Goal: Transaction & Acquisition: Purchase product/service

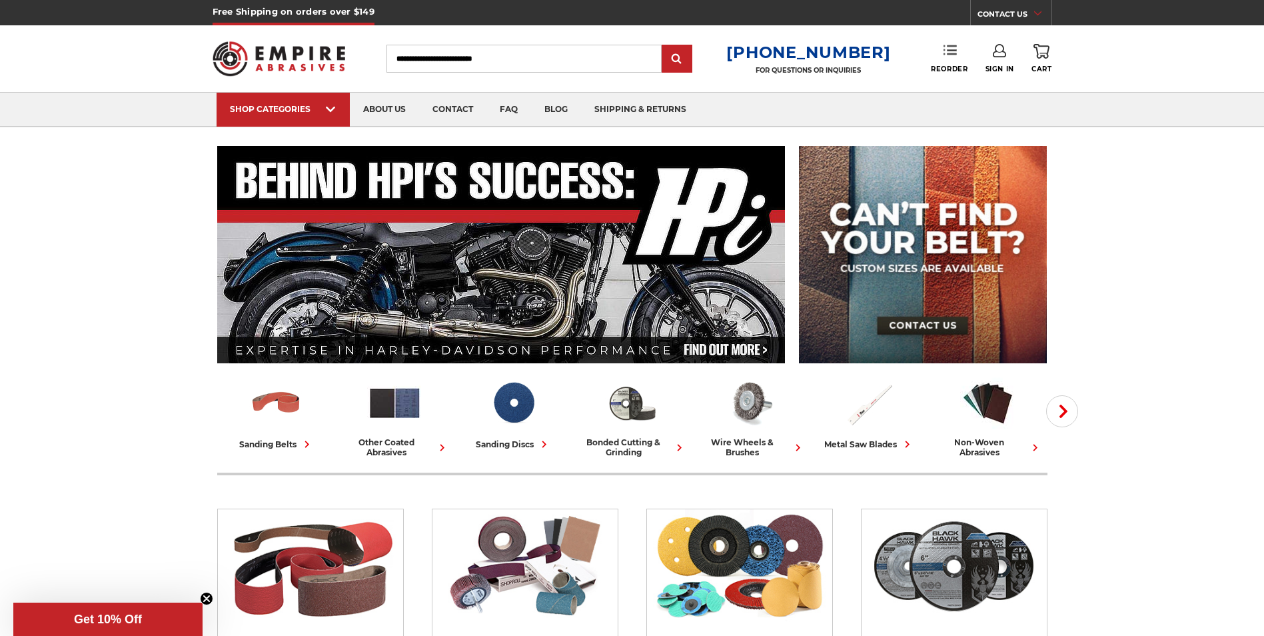
type input "**********"
click at [942, 62] on link "Reorder" at bounding box center [949, 58] width 37 height 29
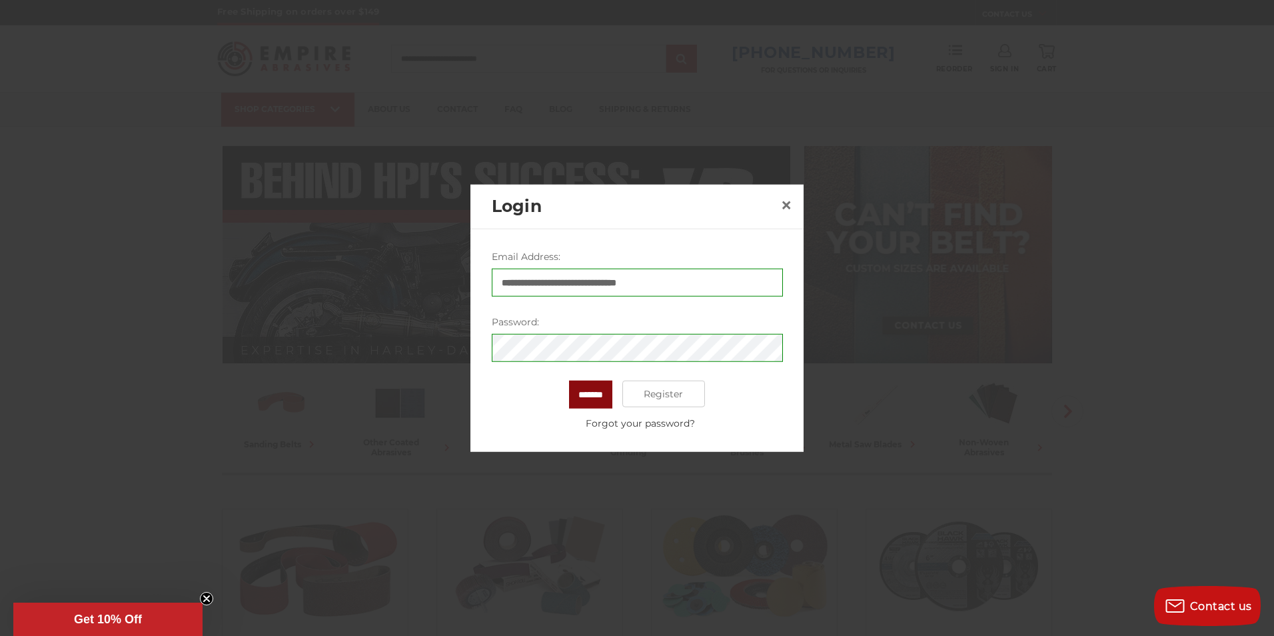
click at [599, 395] on input "*******" at bounding box center [590, 394] width 43 height 28
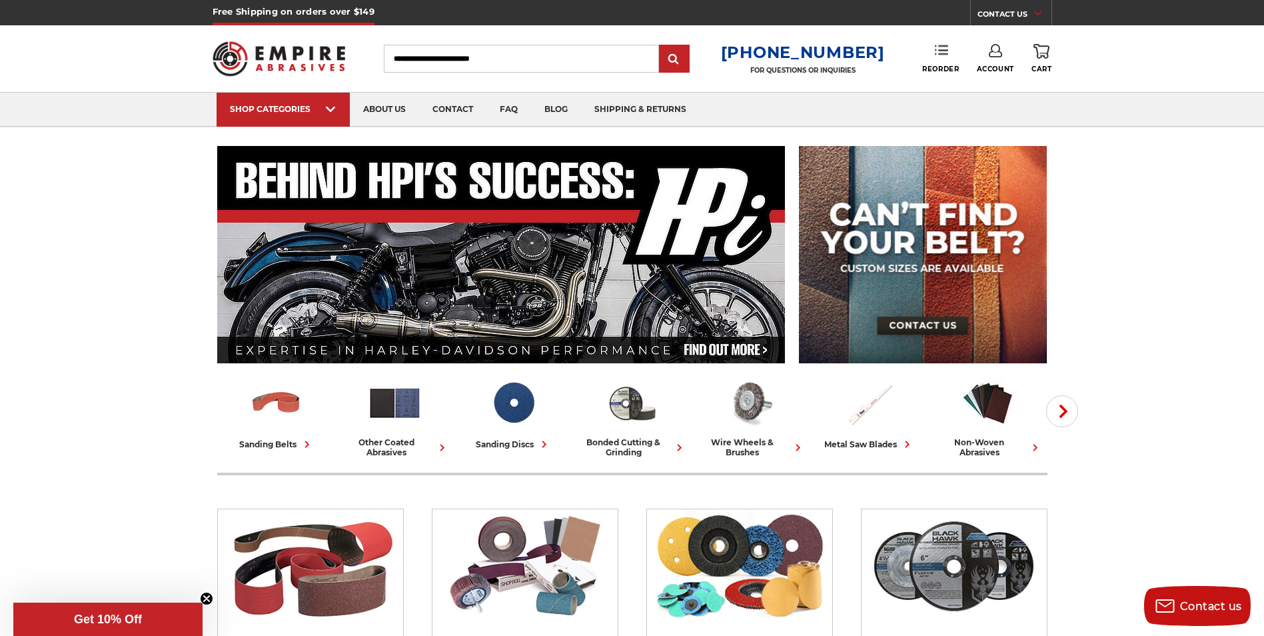
click at [946, 59] on link "Reorder" at bounding box center [940, 58] width 37 height 29
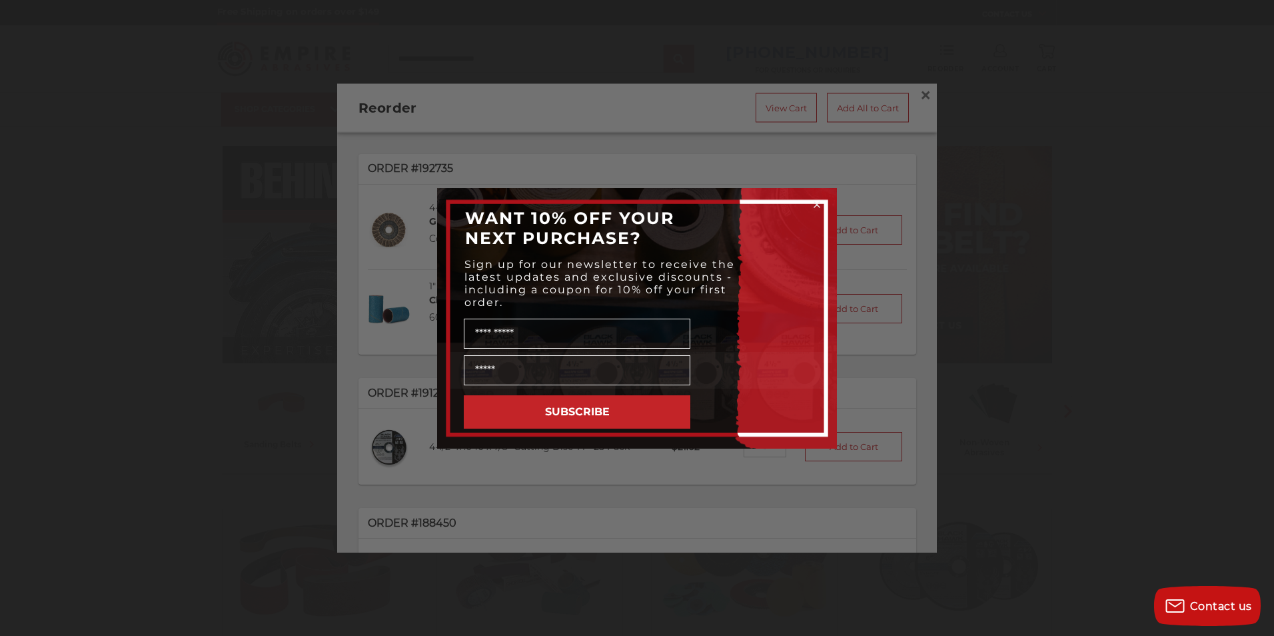
click at [816, 205] on icon "Close dialog" at bounding box center [816, 204] width 5 height 5
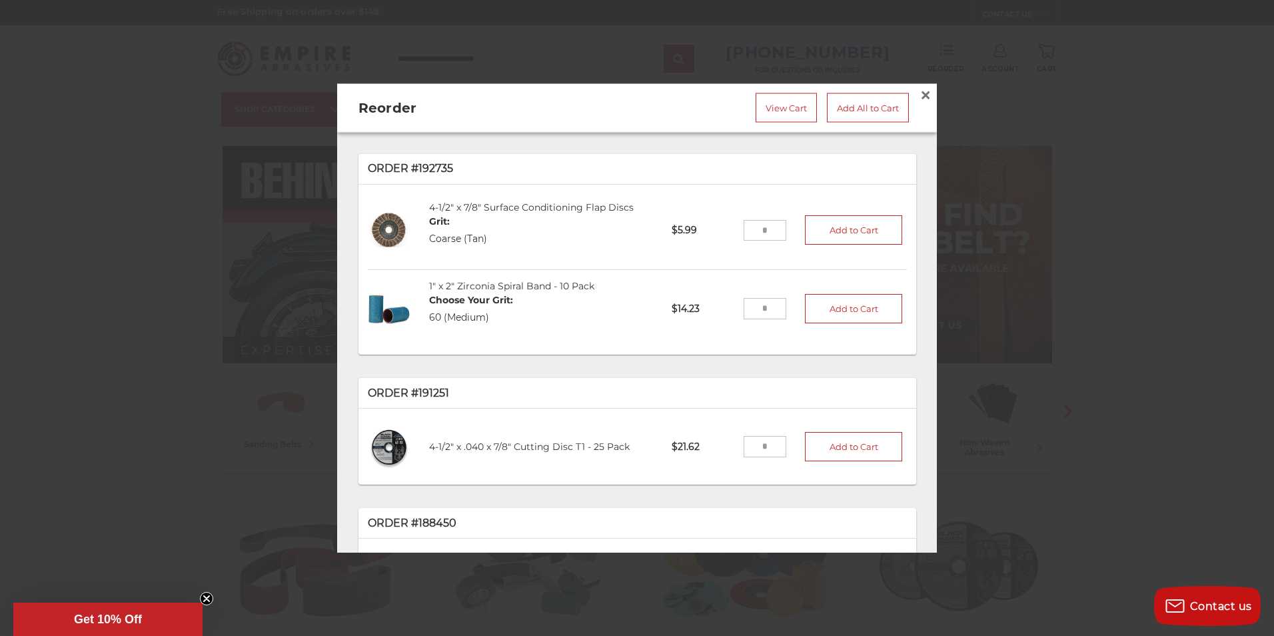
drag, startPoint x: 764, startPoint y: 228, endPoint x: 730, endPoint y: 228, distance: 34.0
click at [743, 228] on input "tel" at bounding box center [764, 229] width 43 height 21
type input "**"
click at [819, 229] on button "Add to Cart" at bounding box center [853, 229] width 97 height 29
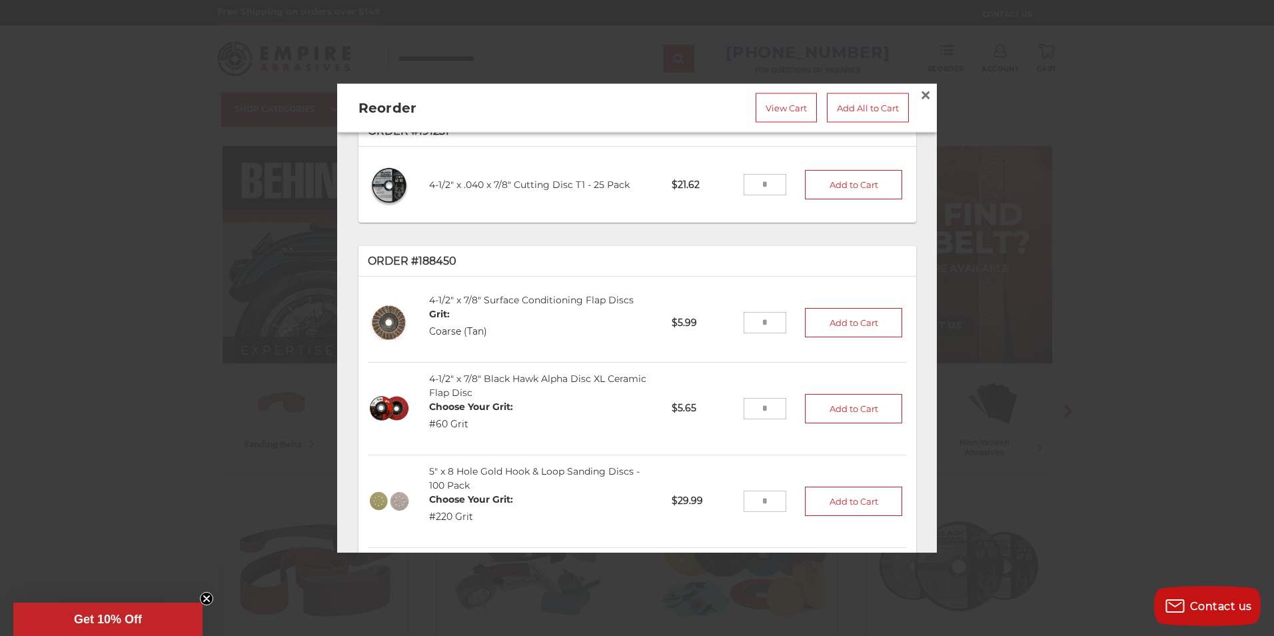
scroll to position [266, 0]
click at [757, 395] on input "tel" at bounding box center [764, 402] width 43 height 21
drag, startPoint x: 754, startPoint y: 394, endPoint x: 745, endPoint y: 394, distance: 8.7
click at [745, 394] on input "tel" at bounding box center [764, 402] width 43 height 21
drag, startPoint x: 760, startPoint y: 396, endPoint x: 746, endPoint y: 396, distance: 14.0
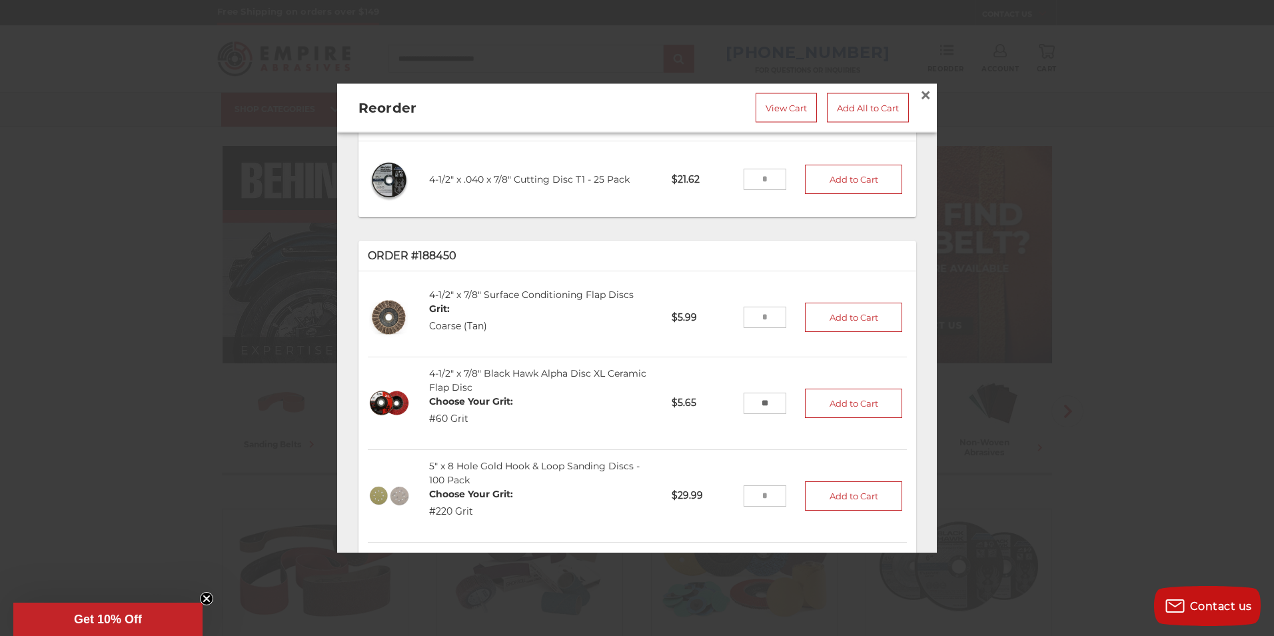
click at [746, 396] on input "**" at bounding box center [764, 402] width 43 height 21
type input "**"
click at [821, 396] on button "Add to Cart" at bounding box center [853, 402] width 97 height 29
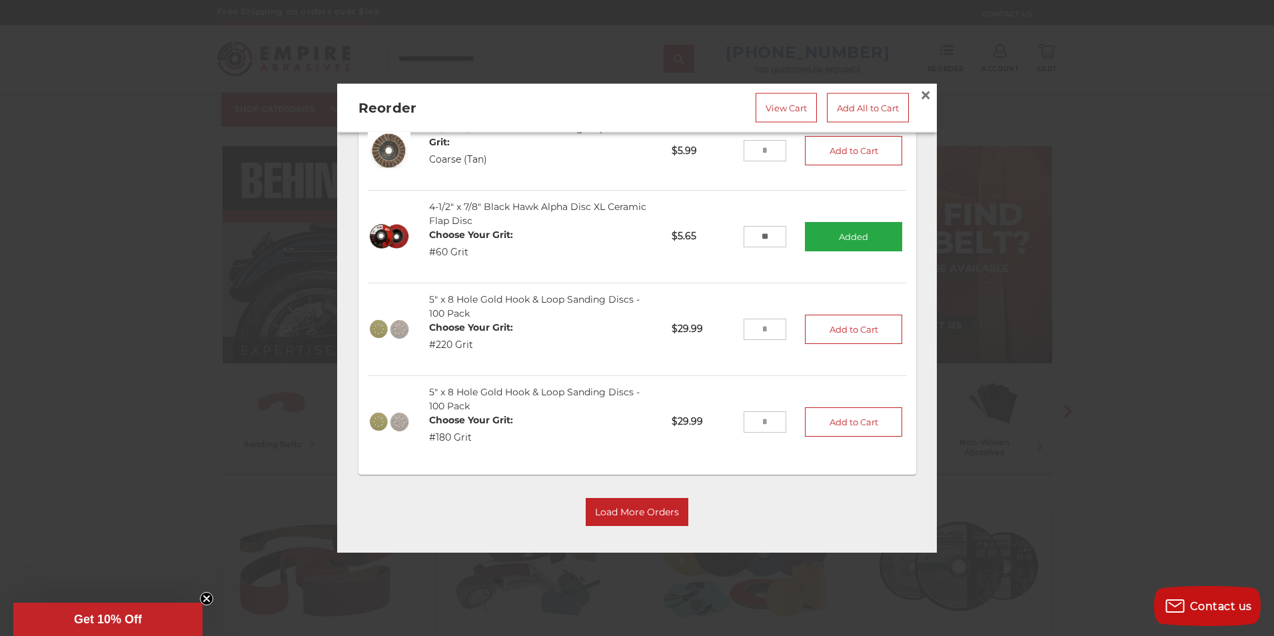
scroll to position [436, 0]
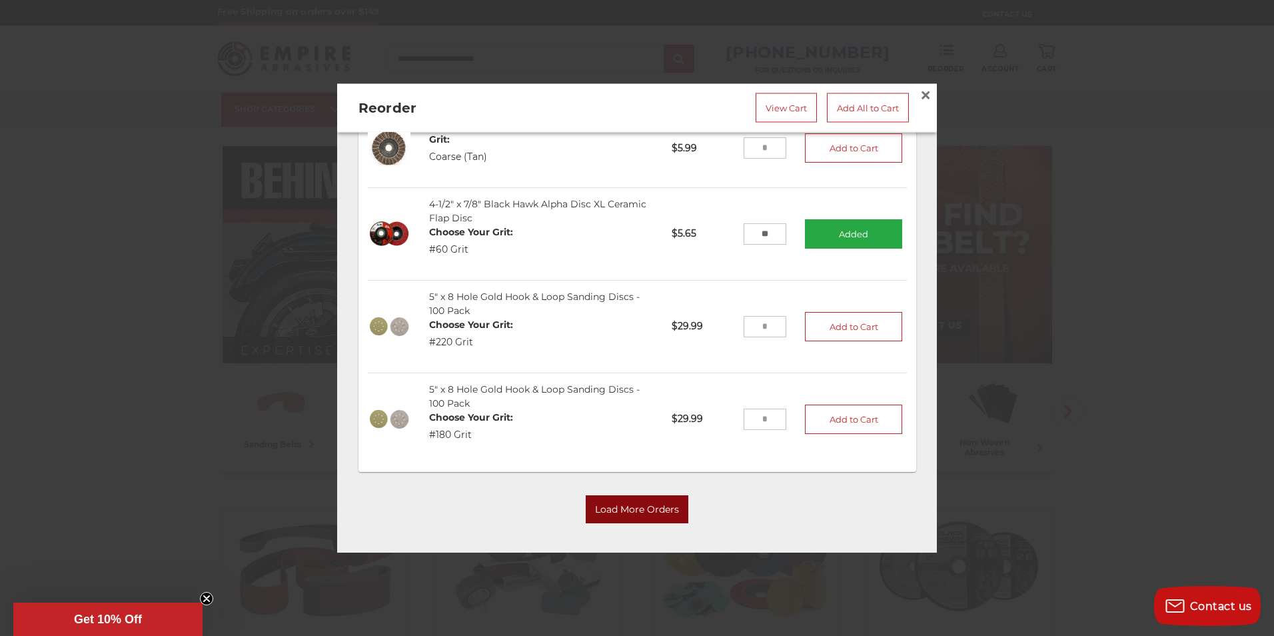
click at [622, 500] on button "Load More Orders" at bounding box center [637, 510] width 103 height 28
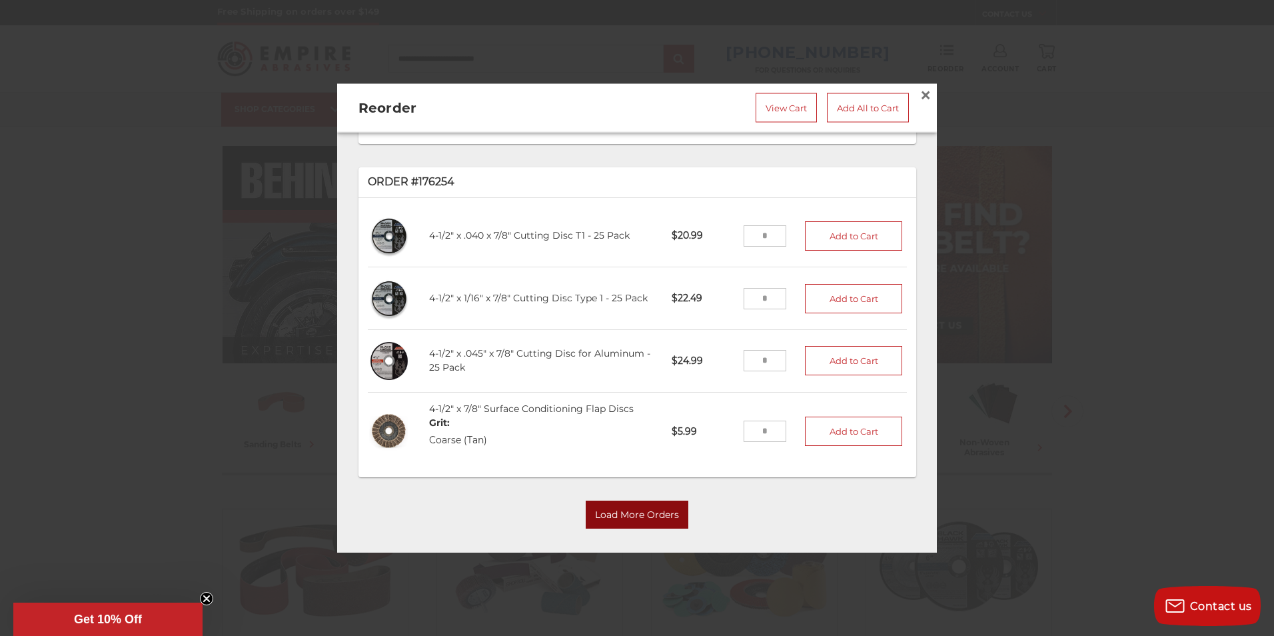
scroll to position [1676, 0]
click at [638, 500] on button "Load More Orders" at bounding box center [637, 514] width 103 height 28
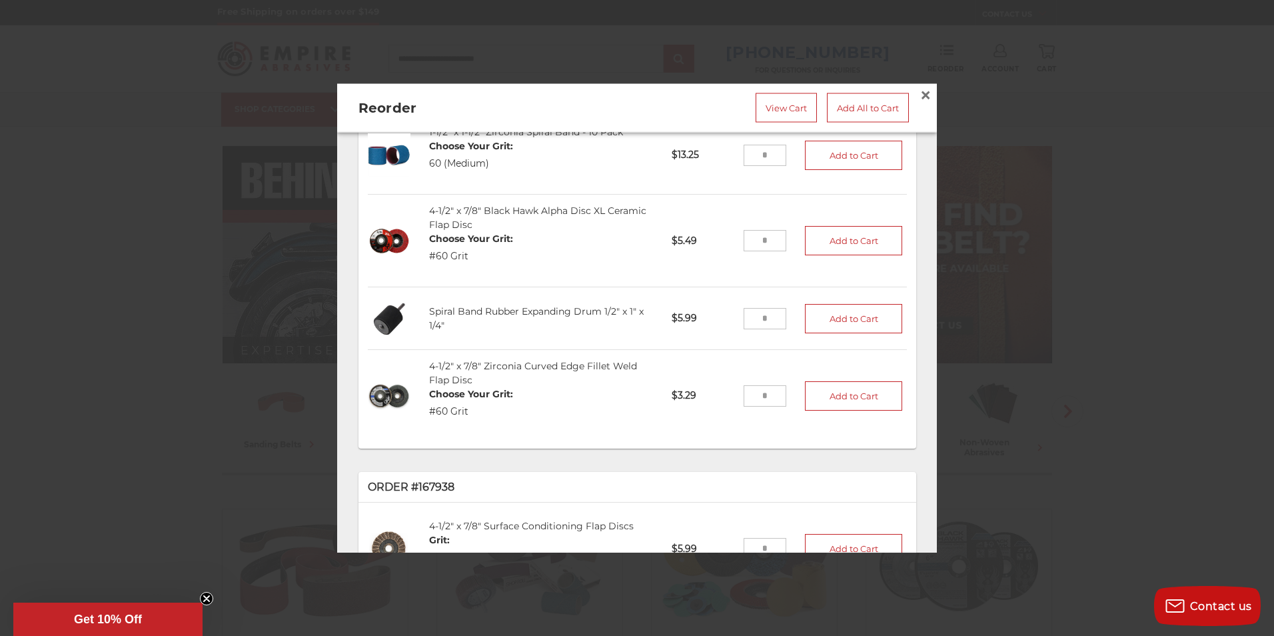
scroll to position [2409, 0]
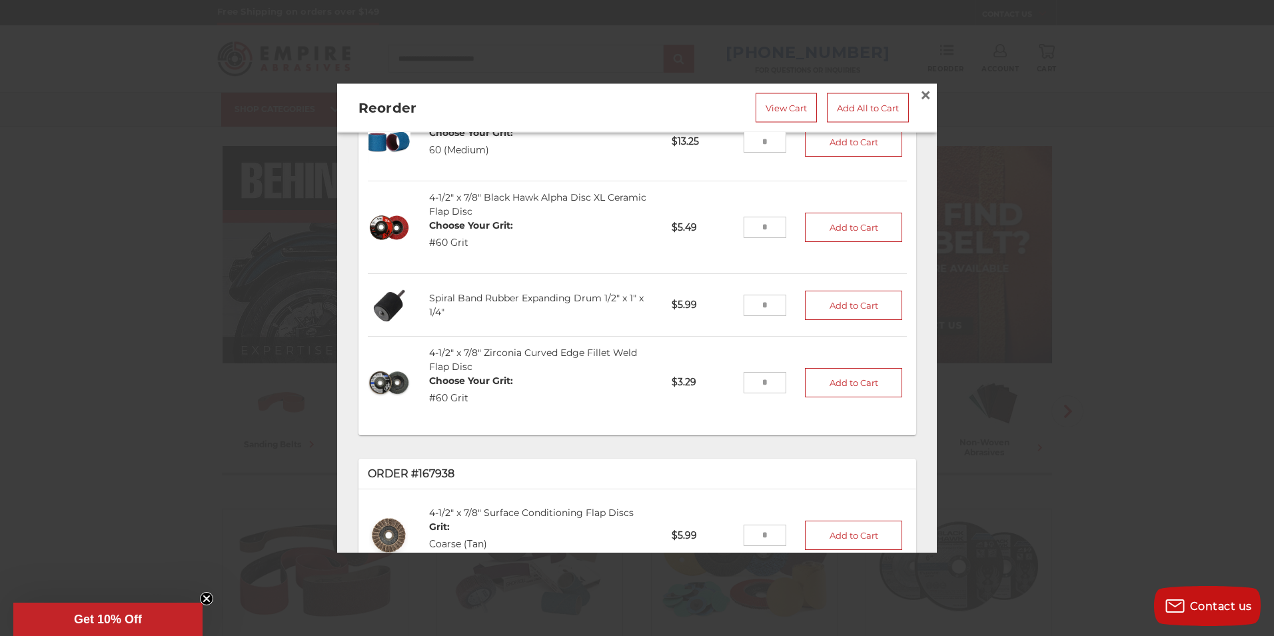
drag, startPoint x: 756, startPoint y: 293, endPoint x: 743, endPoint y: 293, distance: 12.7
click at [743, 294] on input "tel" at bounding box center [764, 304] width 43 height 21
type input "*"
click at [823, 290] on button "Add to Cart" at bounding box center [853, 304] width 97 height 29
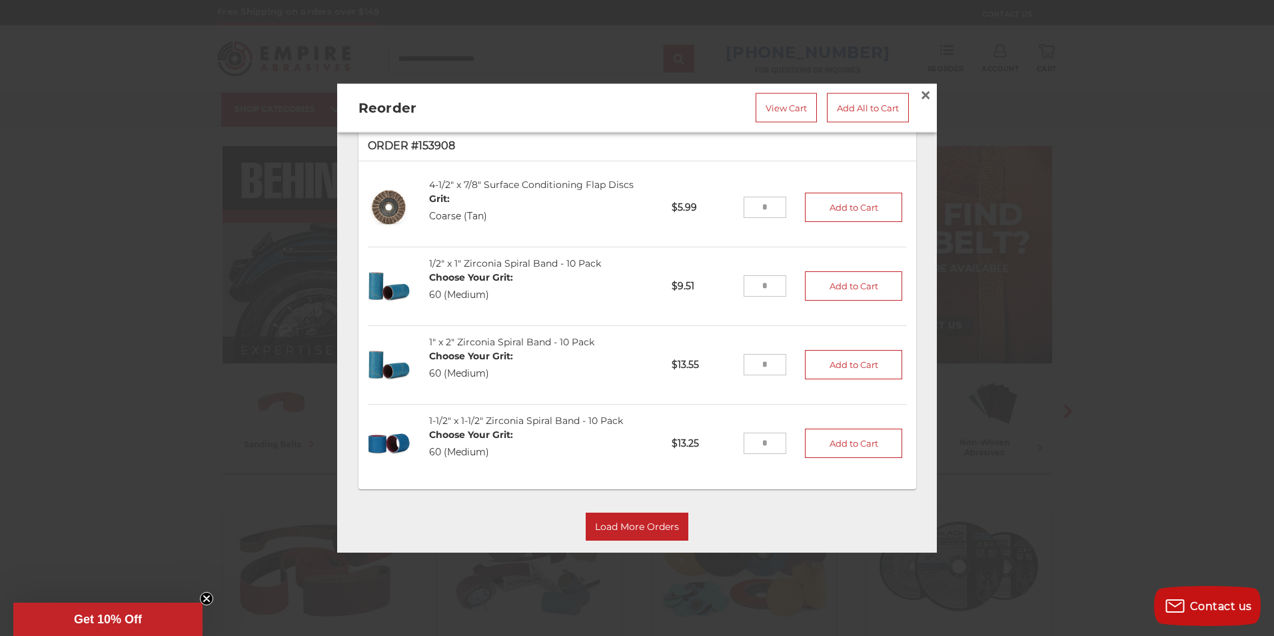
scroll to position [3032, 0]
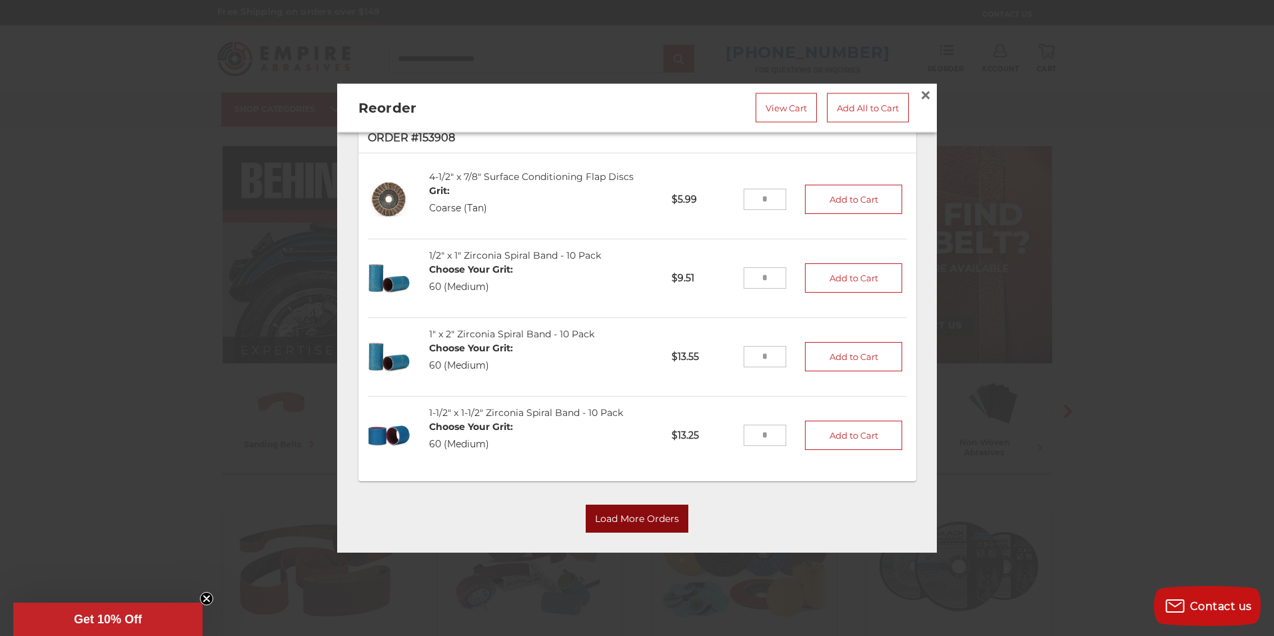
click at [651, 513] on button "Load More Orders" at bounding box center [637, 519] width 103 height 28
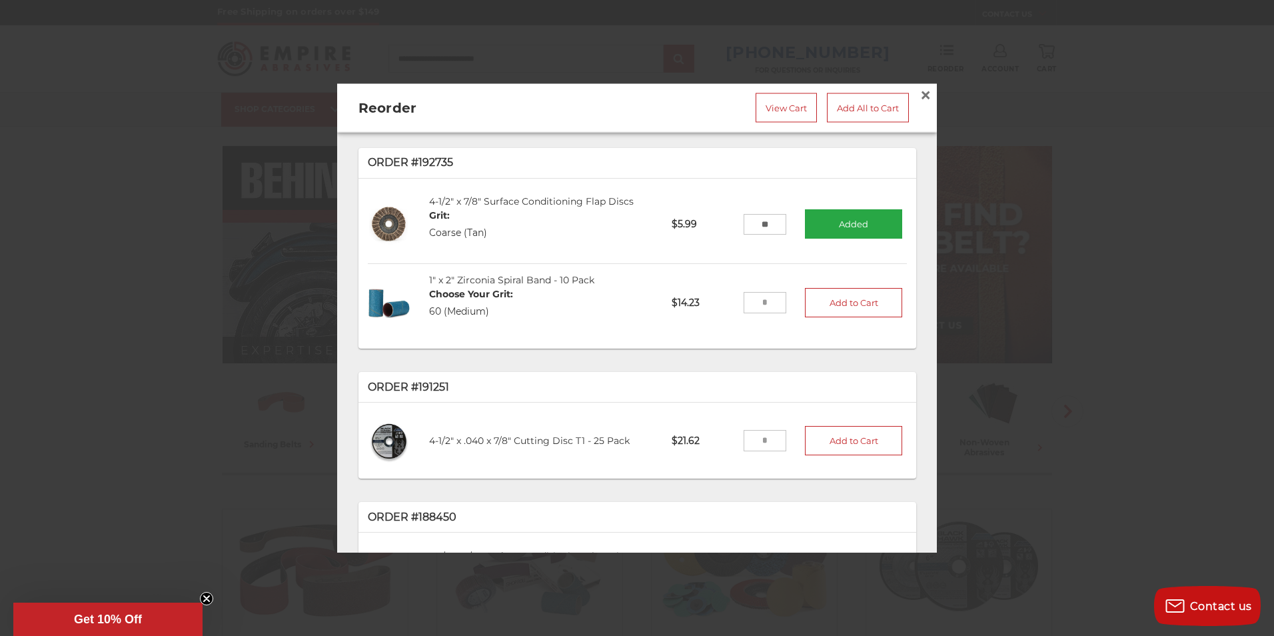
scroll to position [0, 0]
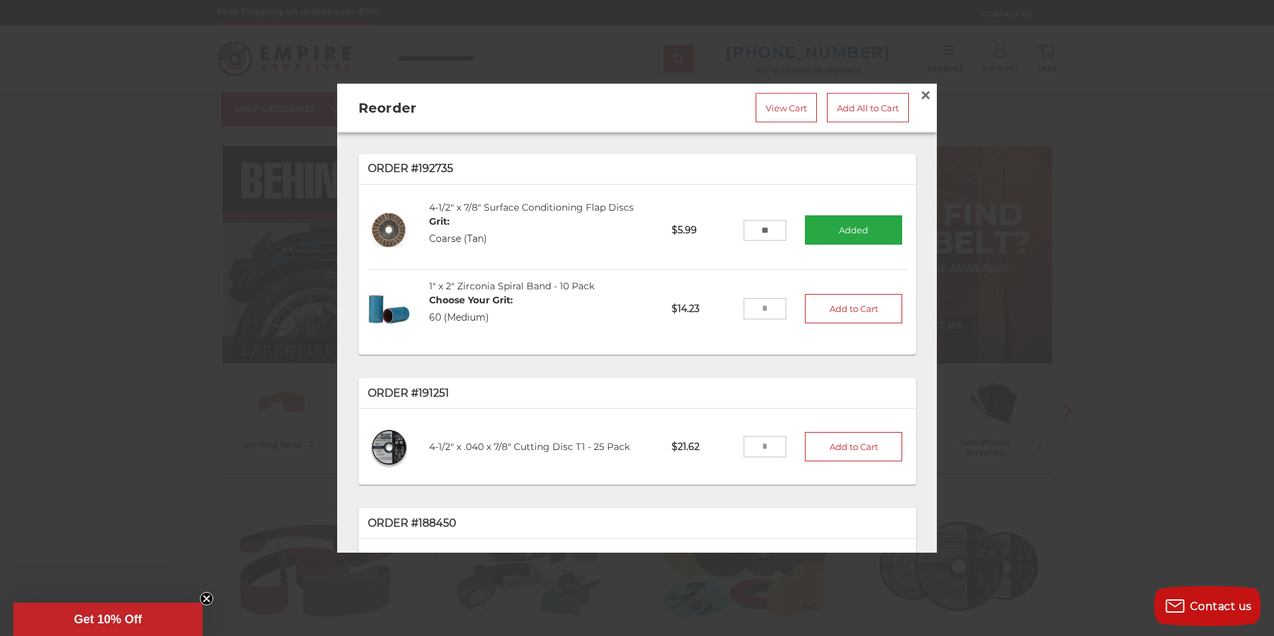
drag, startPoint x: 755, startPoint y: 440, endPoint x: 737, endPoint y: 440, distance: 18.0
click at [743, 440] on input "tel" at bounding box center [764, 446] width 43 height 21
type input "*"
click at [855, 432] on button "Add to Cart" at bounding box center [853, 446] width 97 height 29
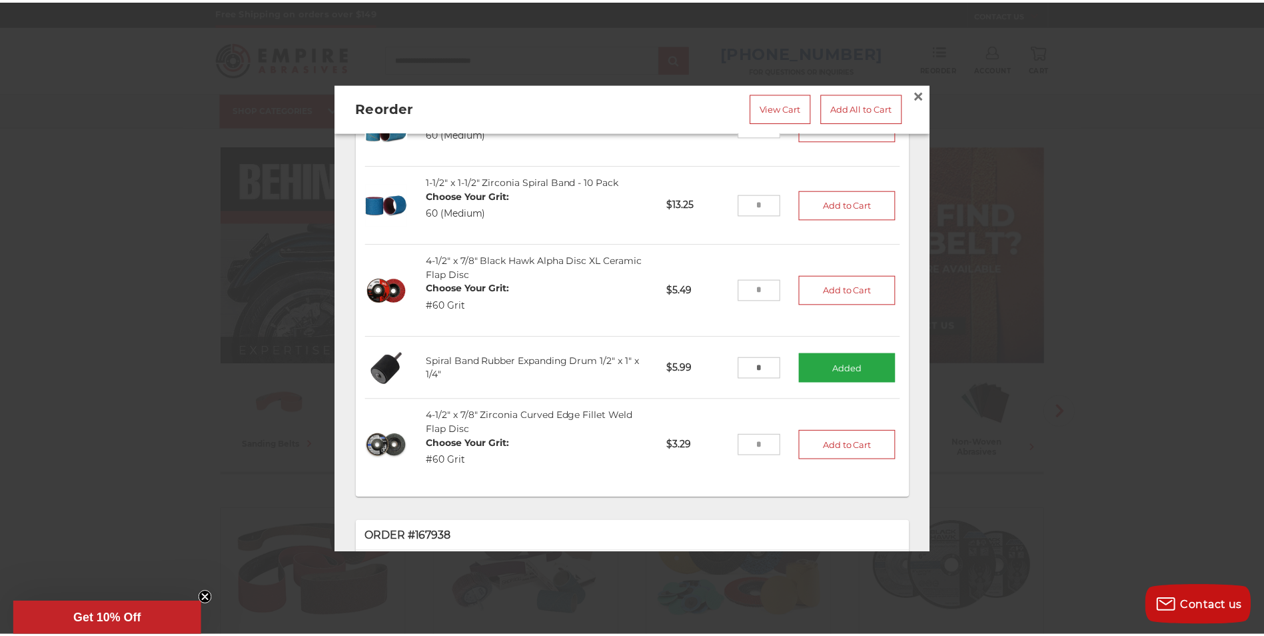
scroll to position [2398, 0]
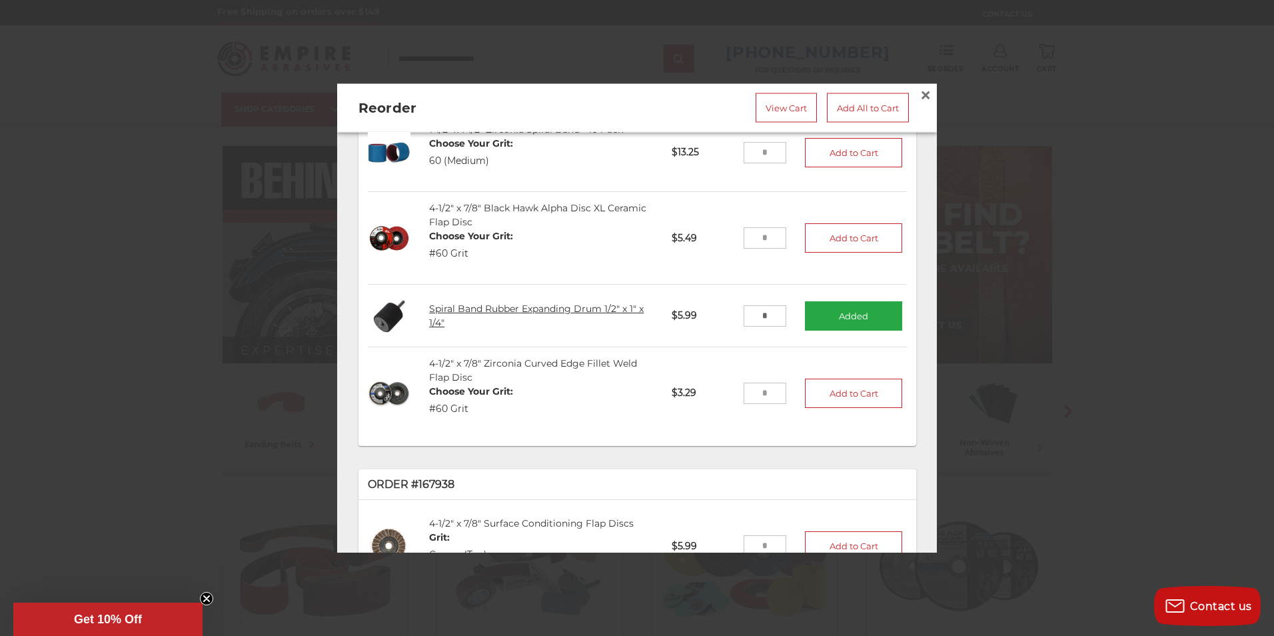
click at [566, 302] on link "Spiral Band Rubber Expanding Drum 1/2" x 1" x 1/4"" at bounding box center [536, 315] width 215 height 26
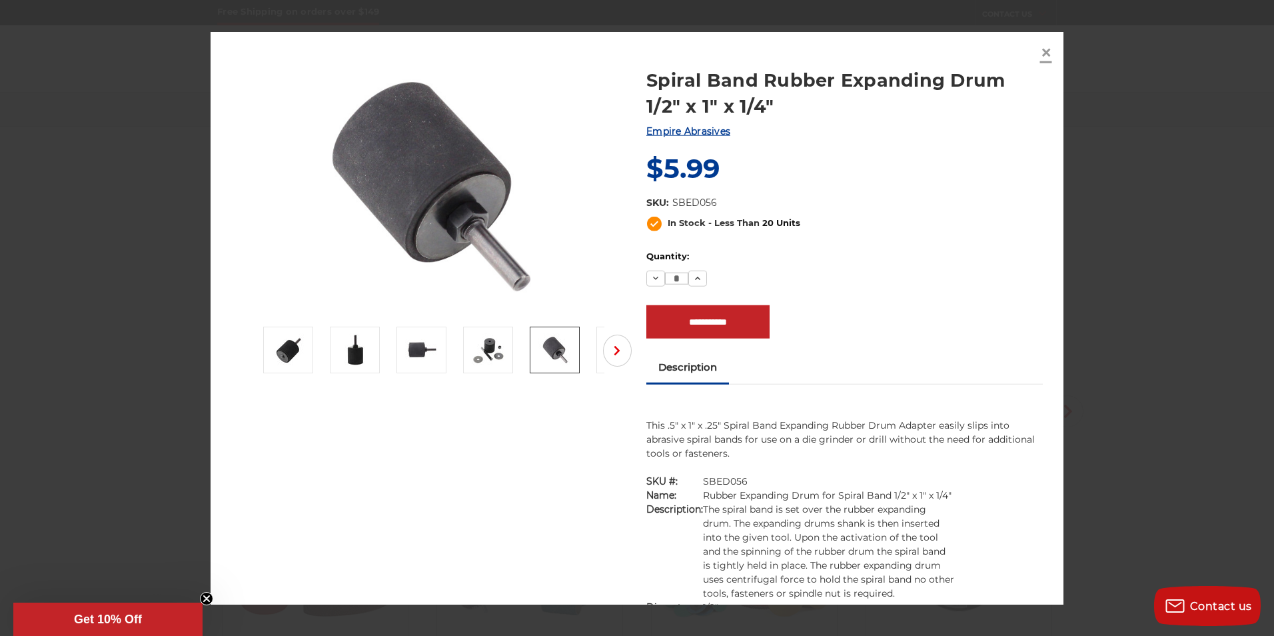
click at [1046, 54] on span "×" at bounding box center [1046, 52] width 12 height 26
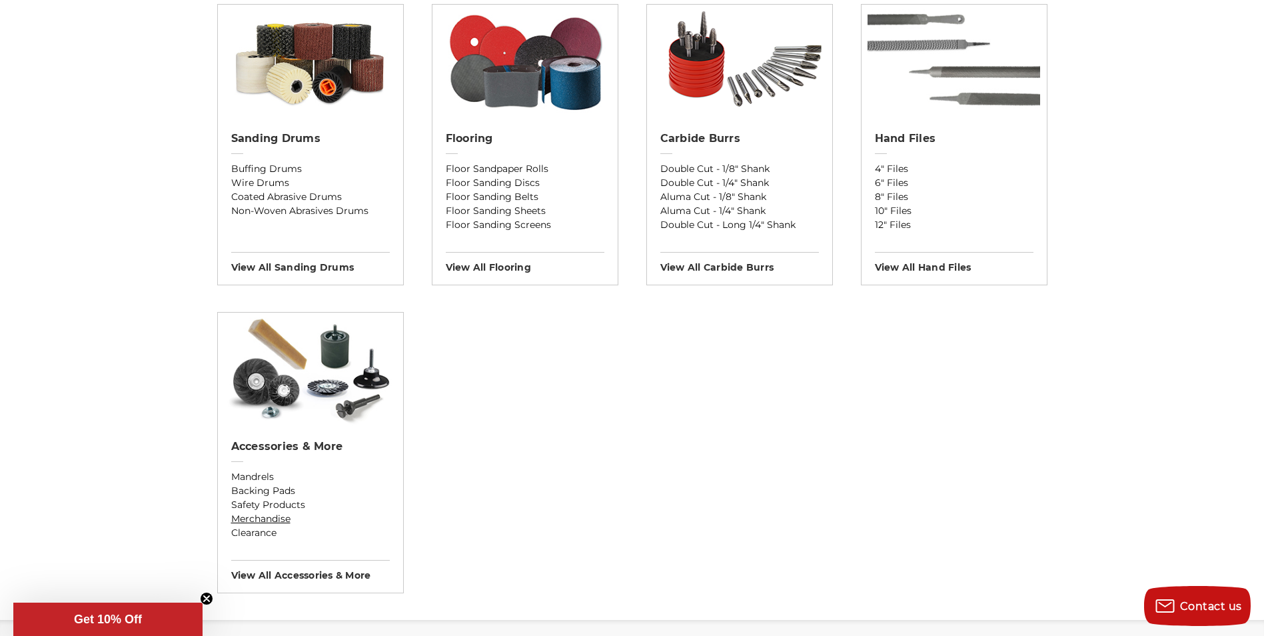
scroll to position [1199, 0]
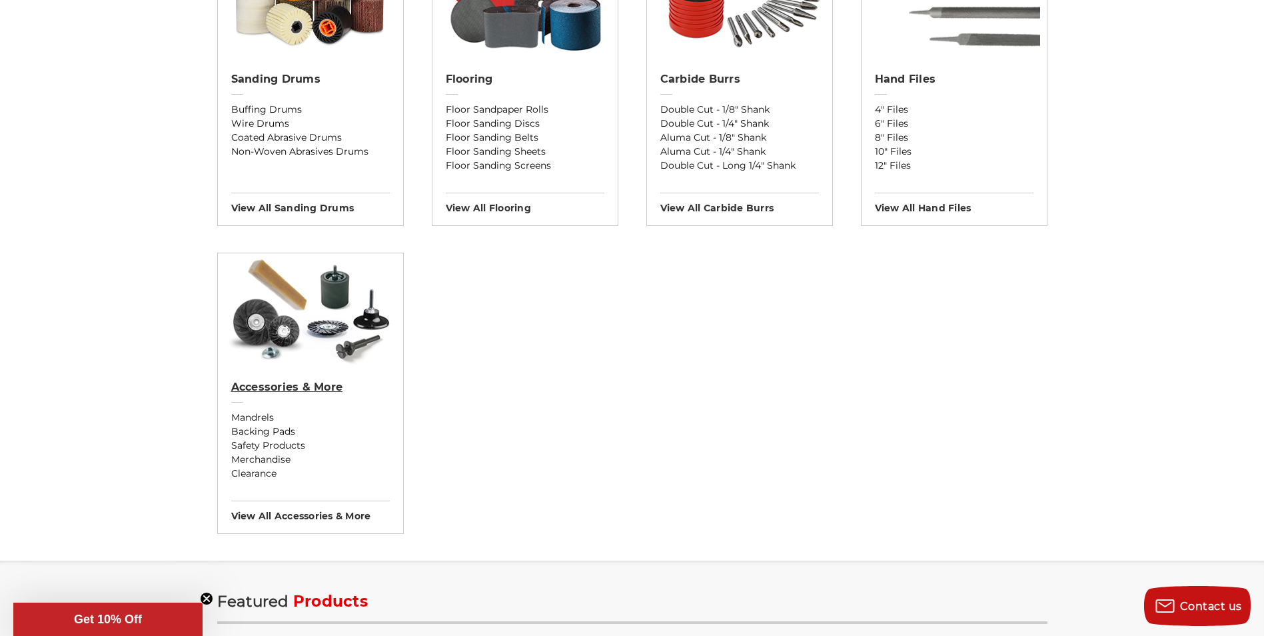
click at [293, 390] on h2 "Accessories & More" at bounding box center [310, 386] width 159 height 13
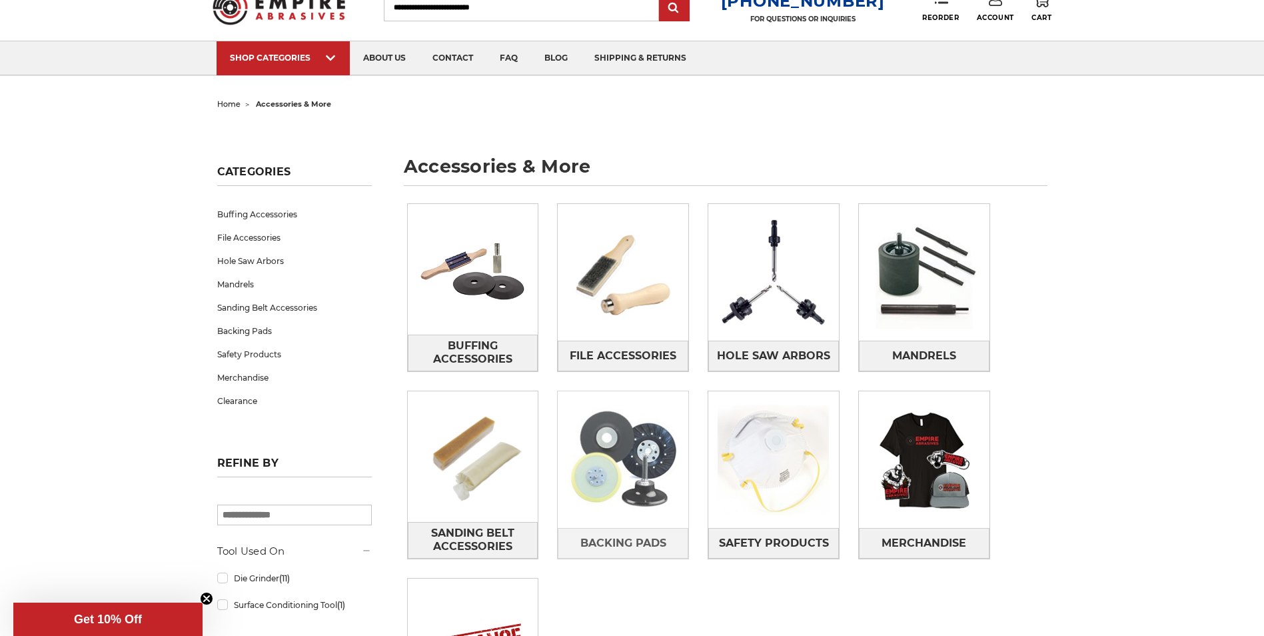
scroll to position [133, 0]
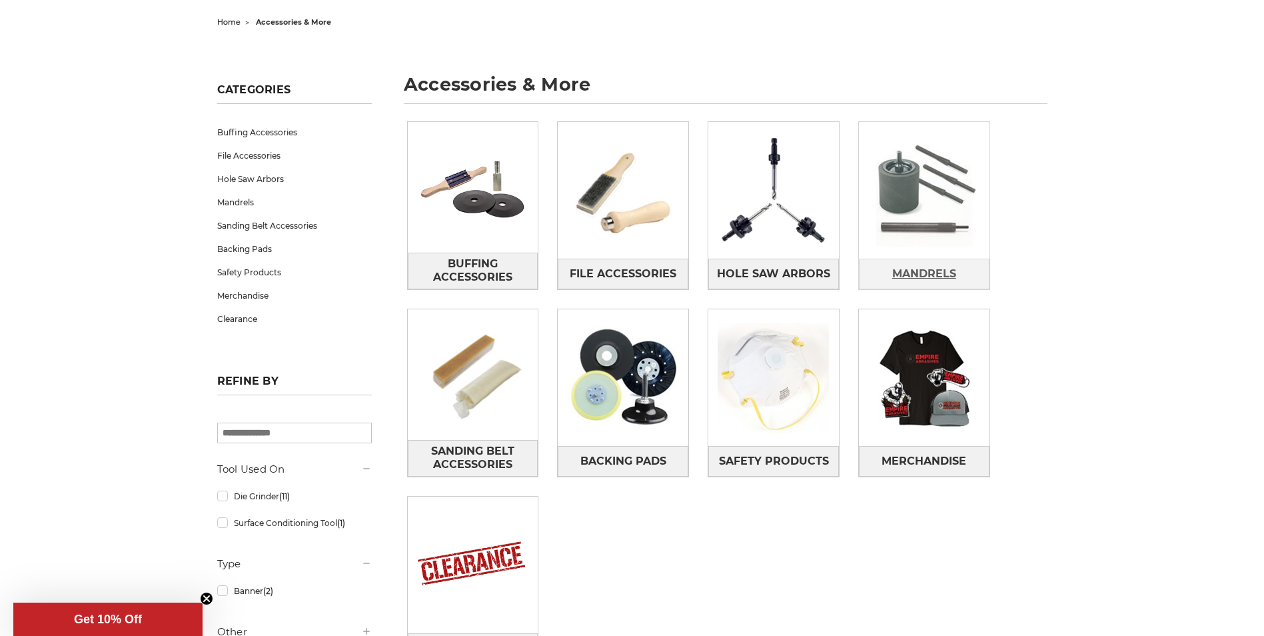
click at [940, 274] on span "Mandrels" at bounding box center [924, 273] width 64 height 23
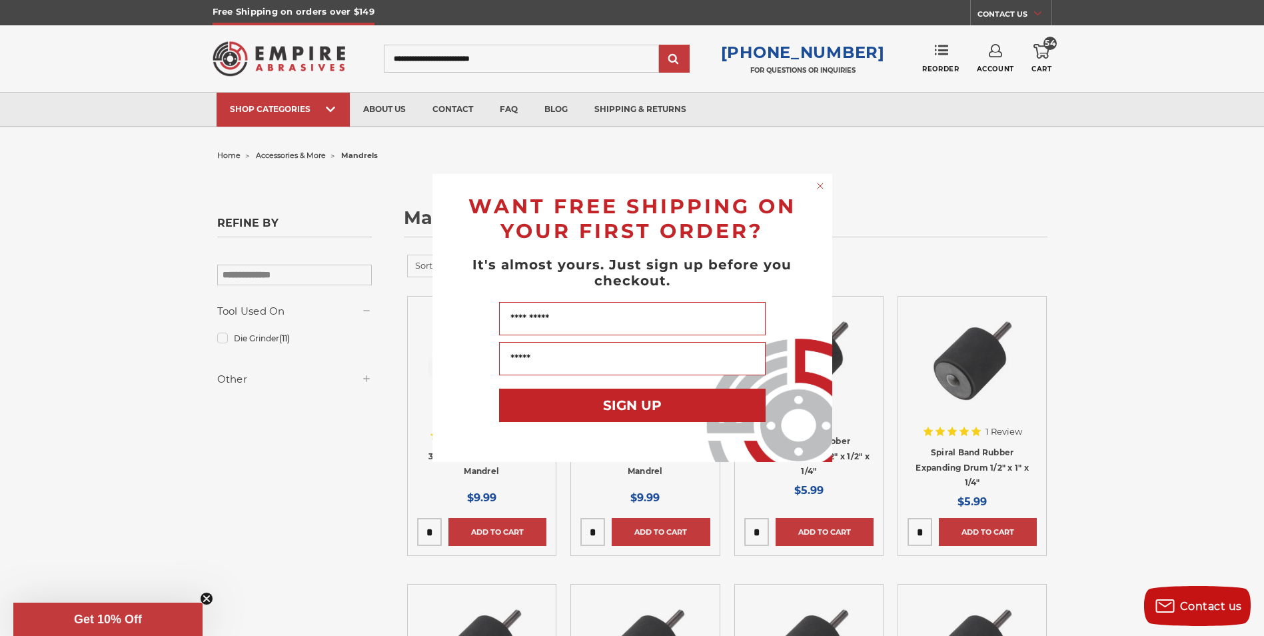
click at [943, 49] on div "Close dialog WANT FREE SHIPPING ON YOUR FIRST ORDER? It's almost yours. Just si…" at bounding box center [632, 318] width 1264 height 636
click at [817, 185] on circle "Close dialog" at bounding box center [819, 186] width 13 height 13
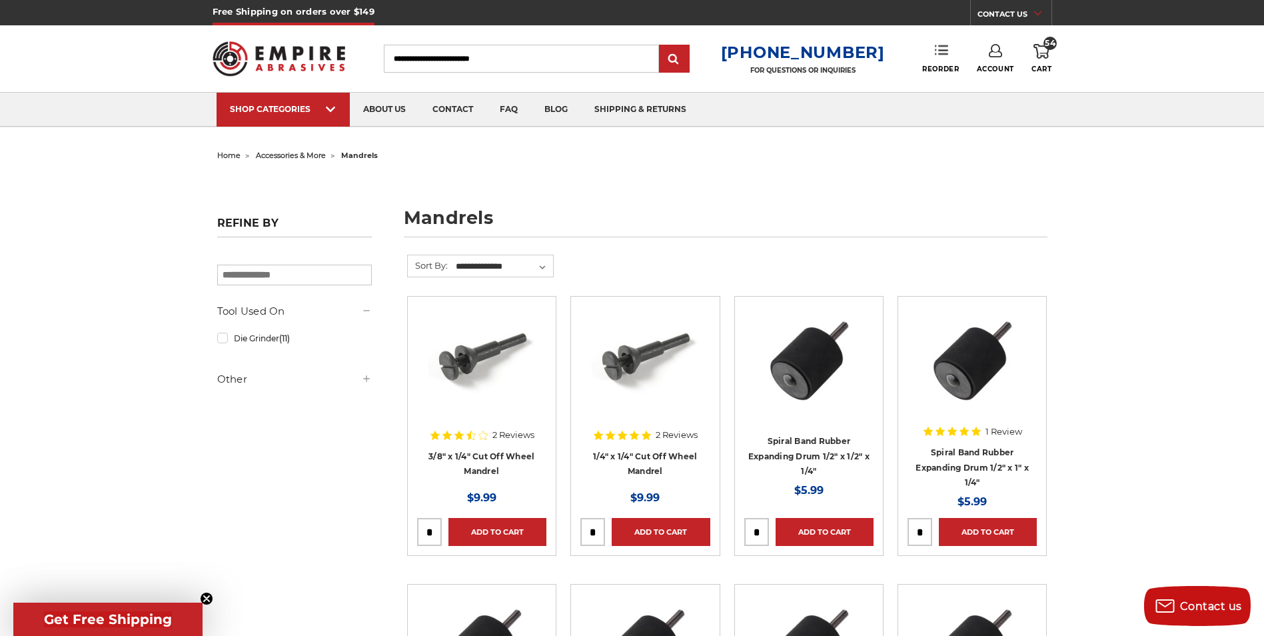
click at [941, 57] on icon at bounding box center [941, 49] width 13 height 13
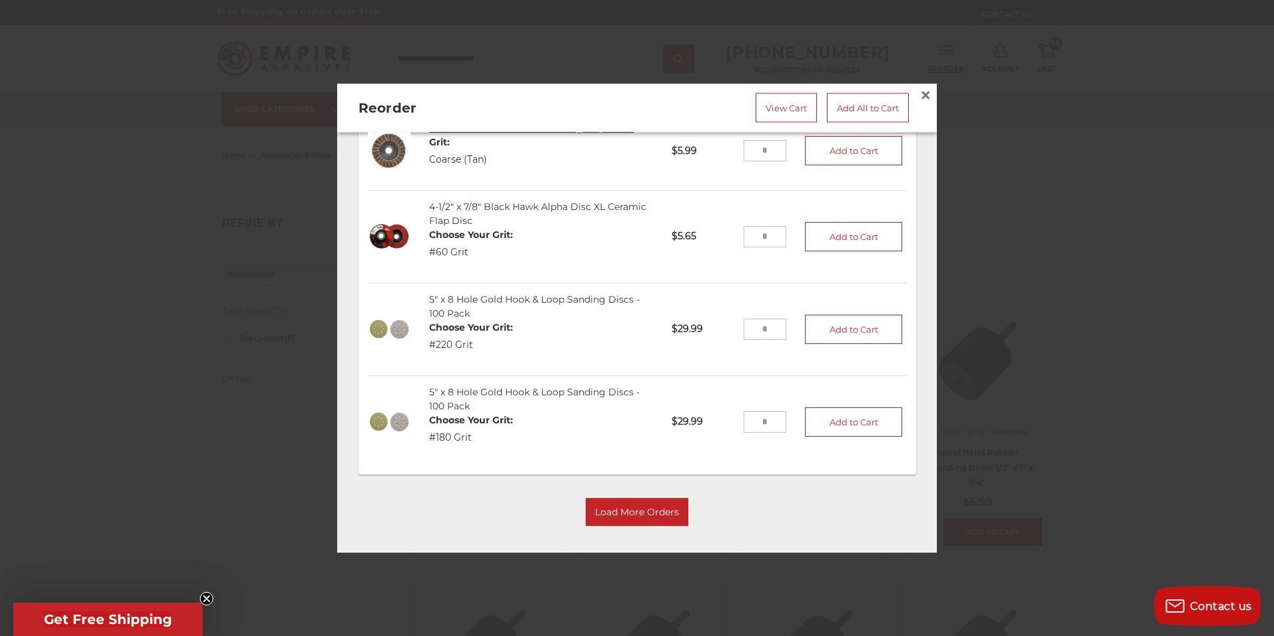
scroll to position [436, 0]
click at [630, 502] on button "Load More Orders" at bounding box center [637, 510] width 103 height 28
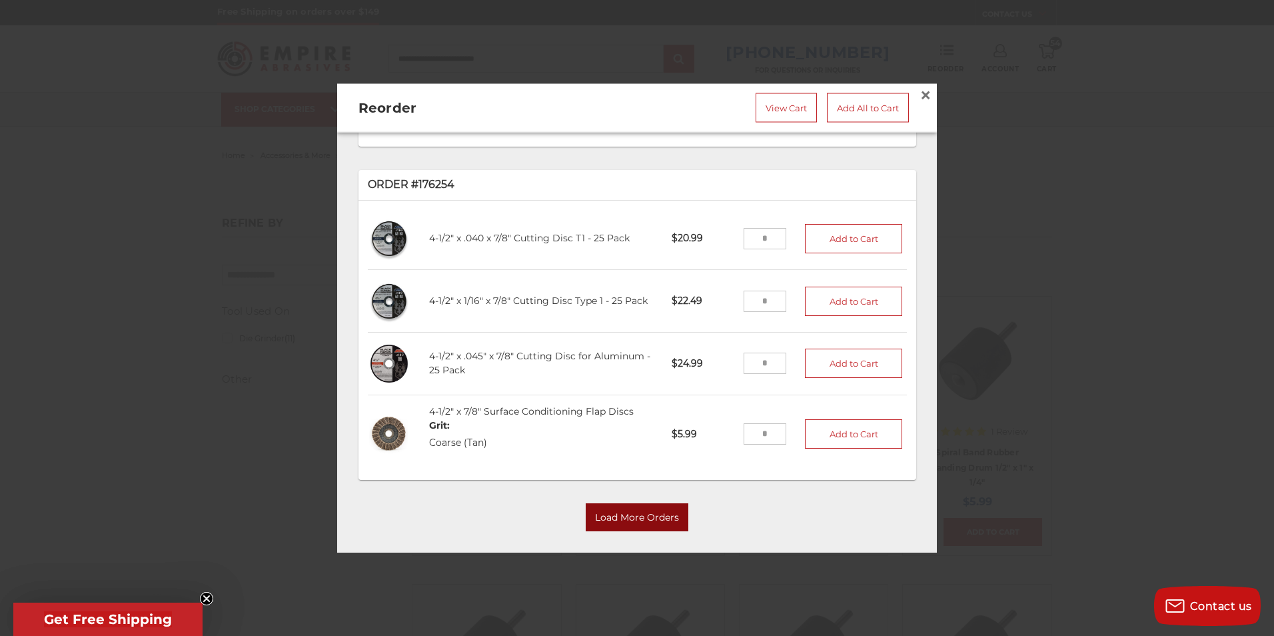
scroll to position [1676, 0]
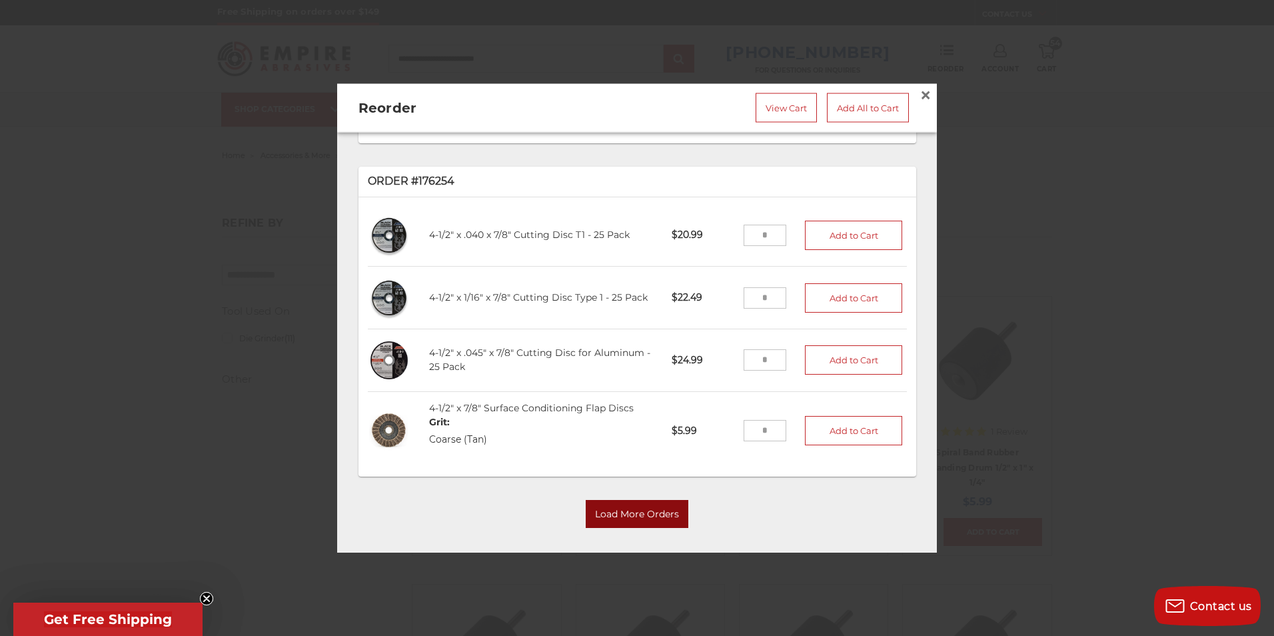
click at [658, 500] on button "Load More Orders" at bounding box center [637, 514] width 103 height 28
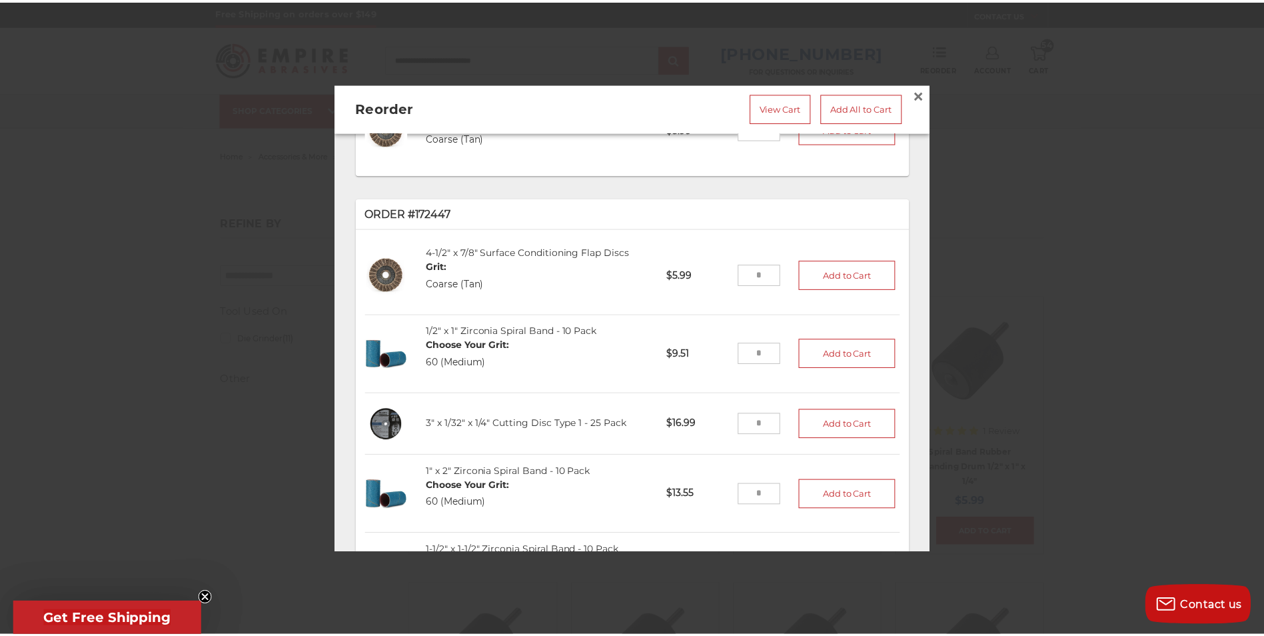
scroll to position [2142, 0]
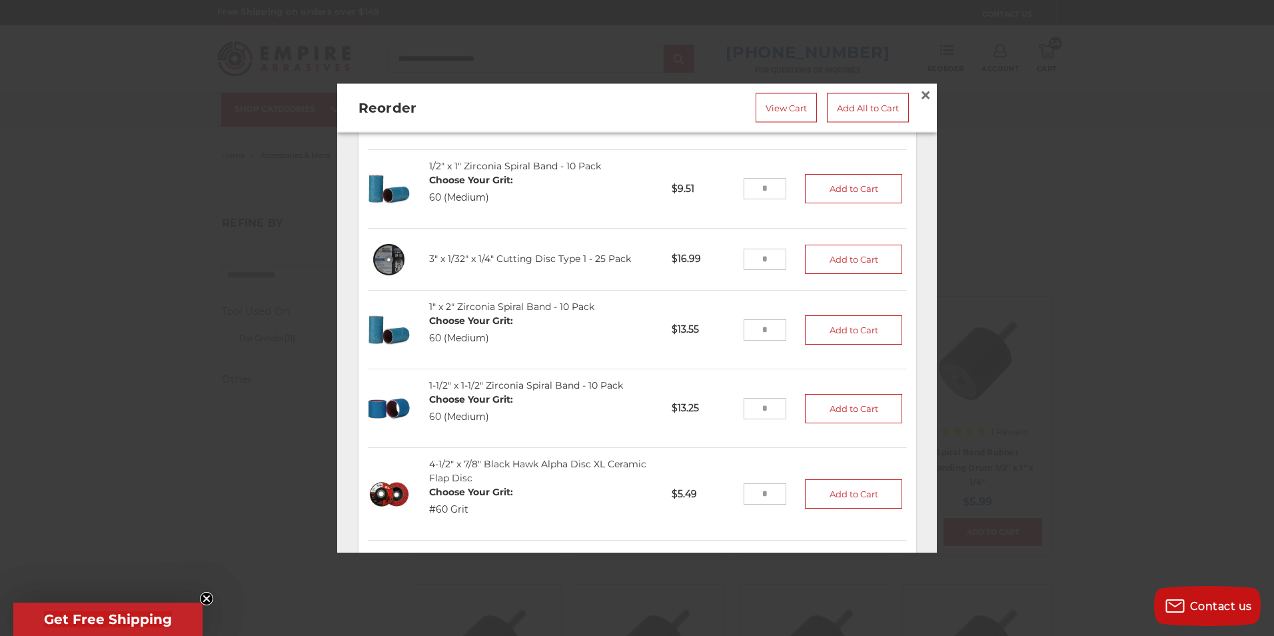
click at [1066, 149] on div at bounding box center [637, 318] width 1274 height 636
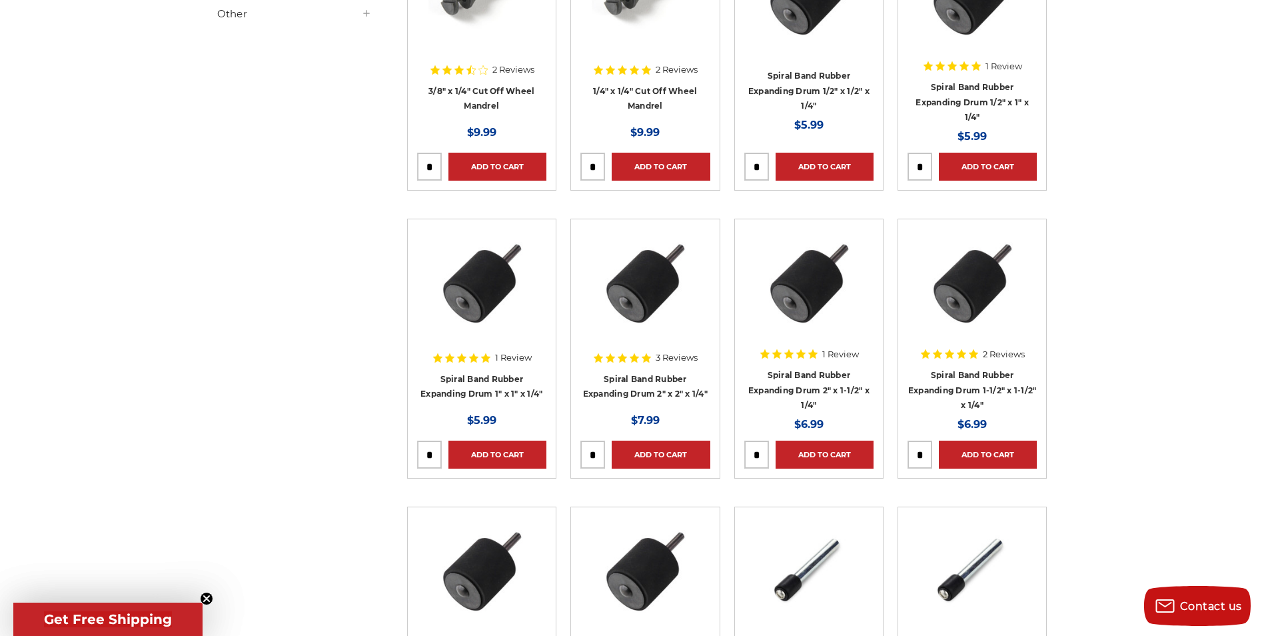
scroll to position [400, 0]
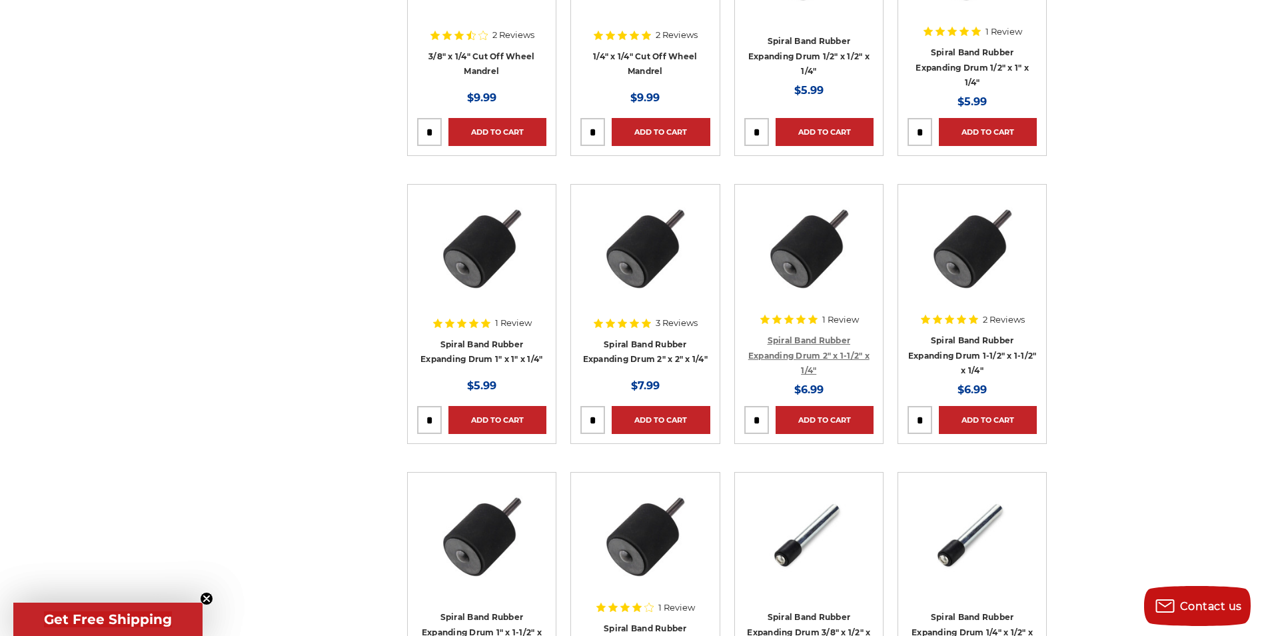
click at [826, 353] on link "Spiral Band Rubber Expanding Drum 2" x 1-1/2" x 1/4"" at bounding box center [808, 355] width 121 height 40
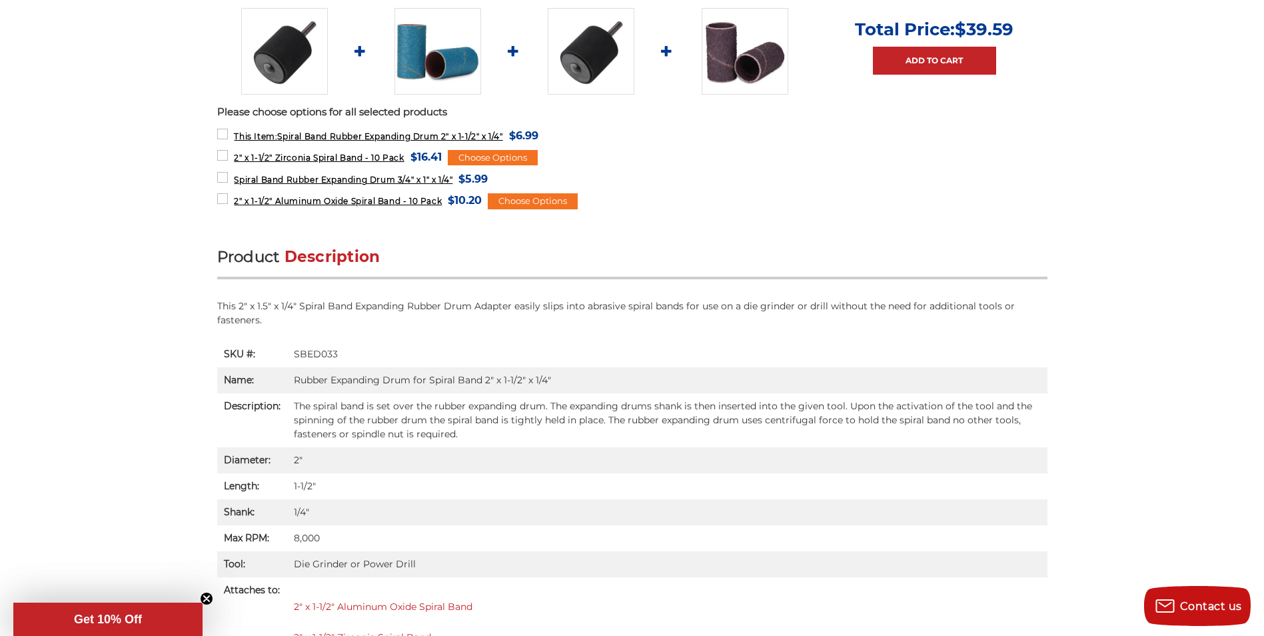
scroll to position [533, 0]
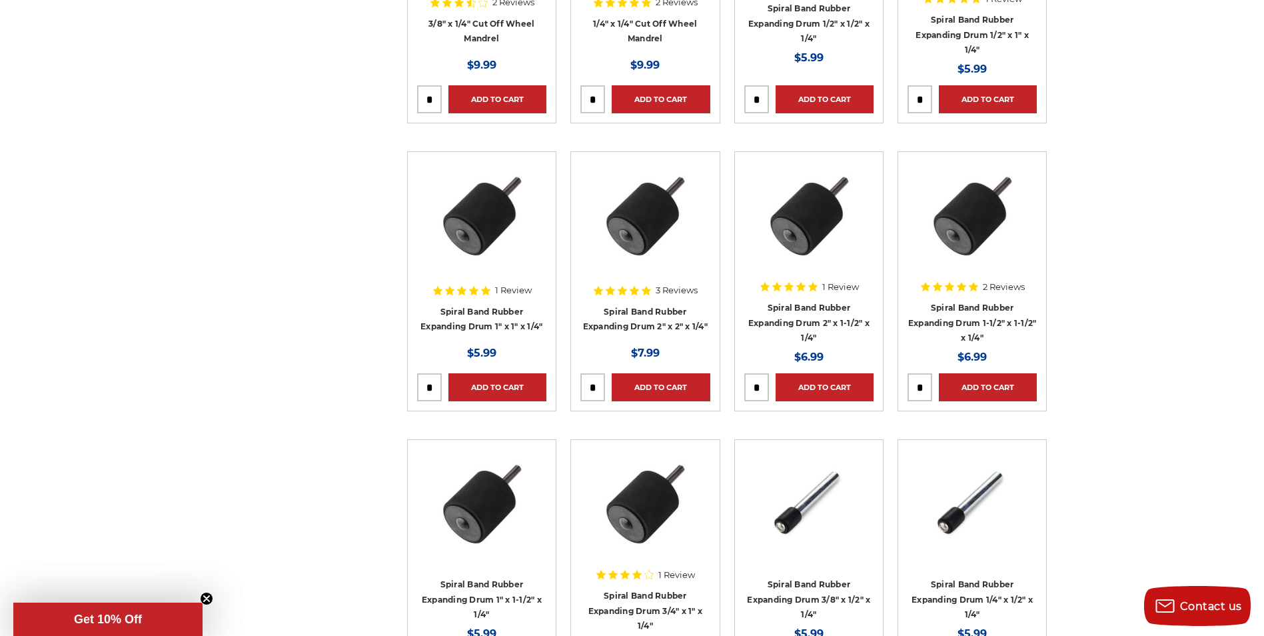
scroll to position [466, 0]
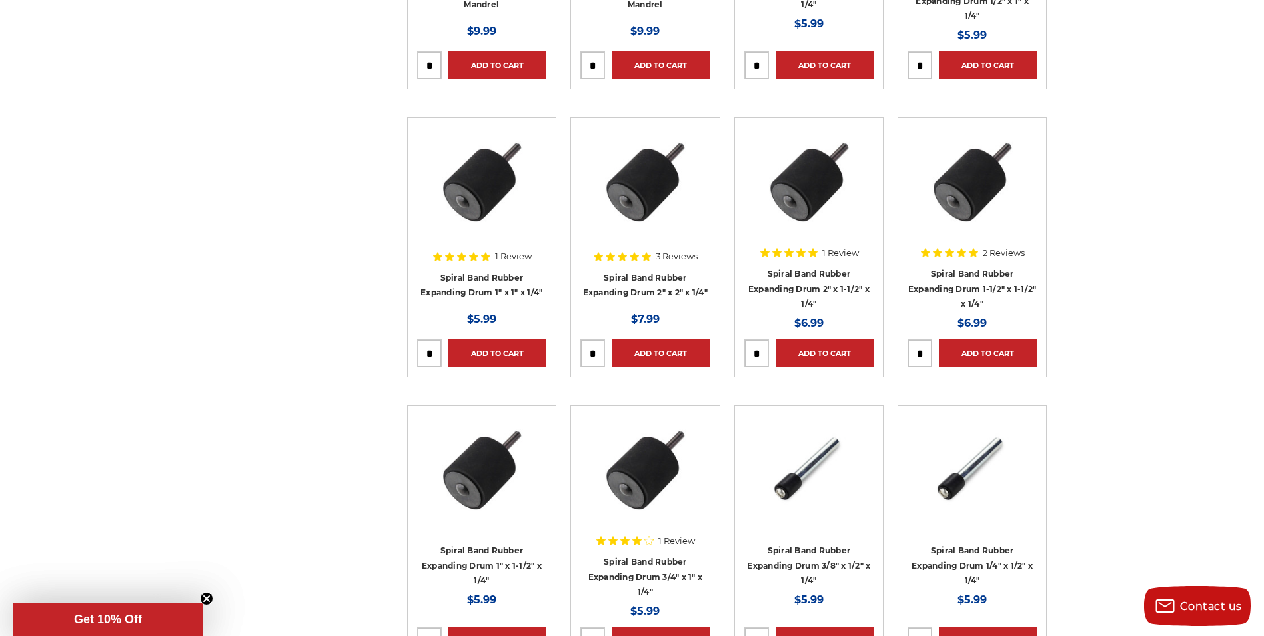
drag, startPoint x: 916, startPoint y: 350, endPoint x: 929, endPoint y: 352, distance: 12.7
click at [929, 352] on input "tel" at bounding box center [919, 353] width 23 height 27
drag, startPoint x: 924, startPoint y: 351, endPoint x: 916, endPoint y: 350, distance: 8.1
click at [916, 350] on input "tel" at bounding box center [919, 353] width 23 height 27
type input "*"
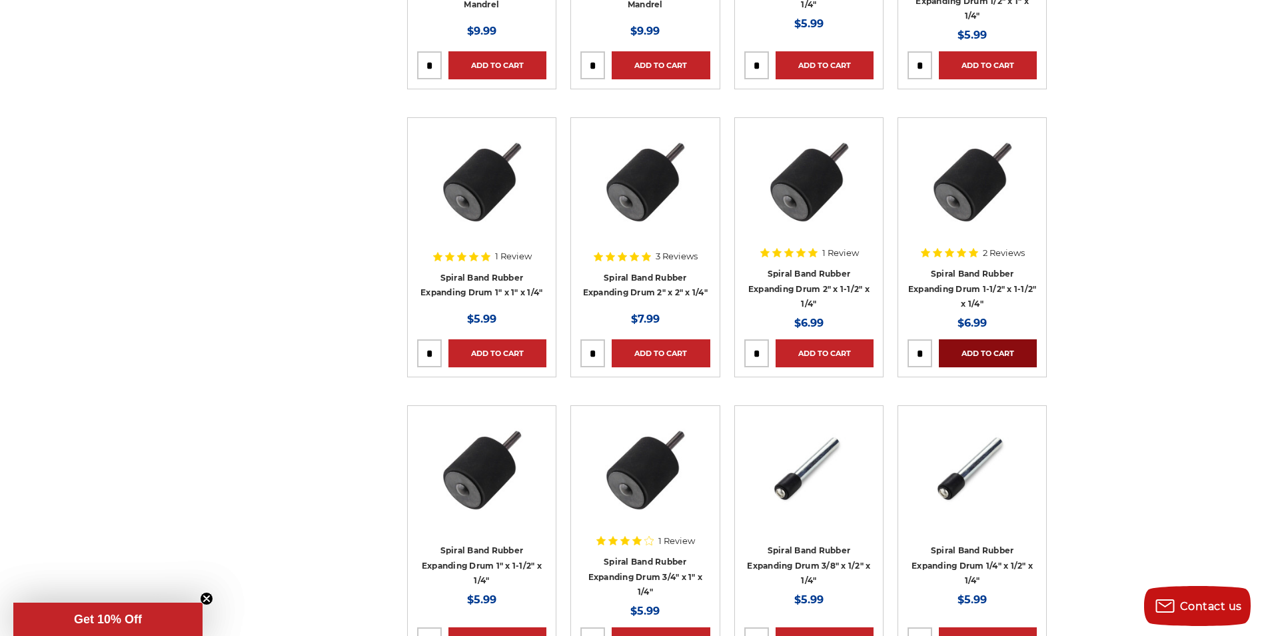
click at [969, 351] on link "Add to Cart" at bounding box center [988, 353] width 98 height 28
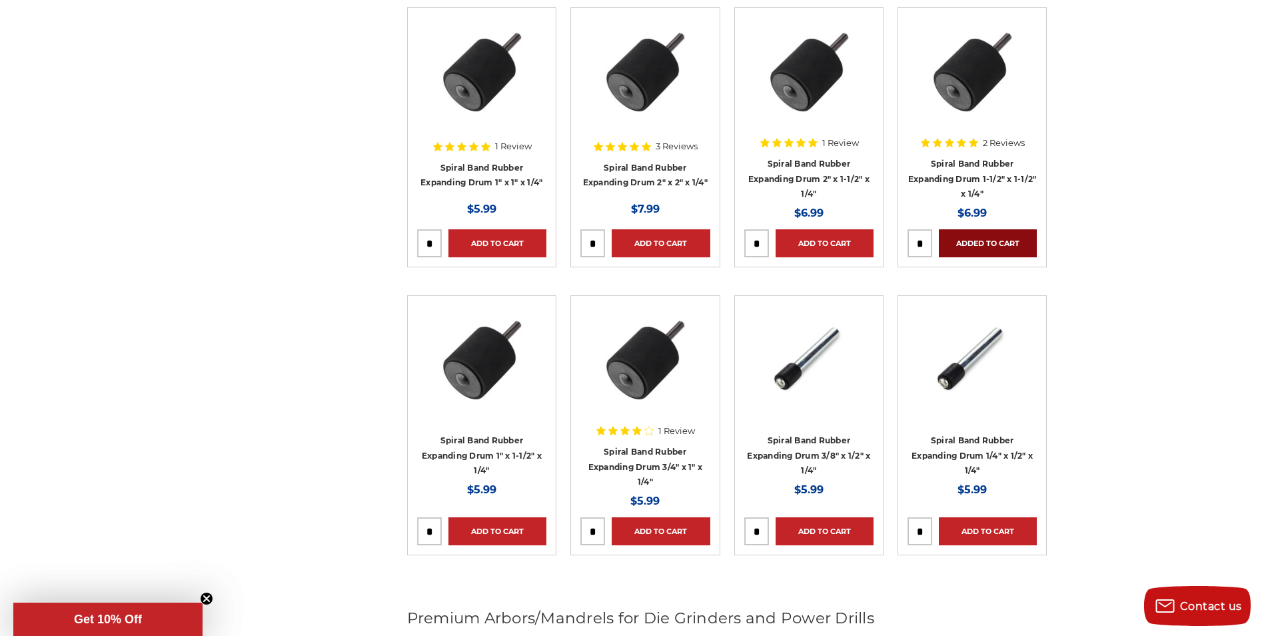
scroll to position [600, 0]
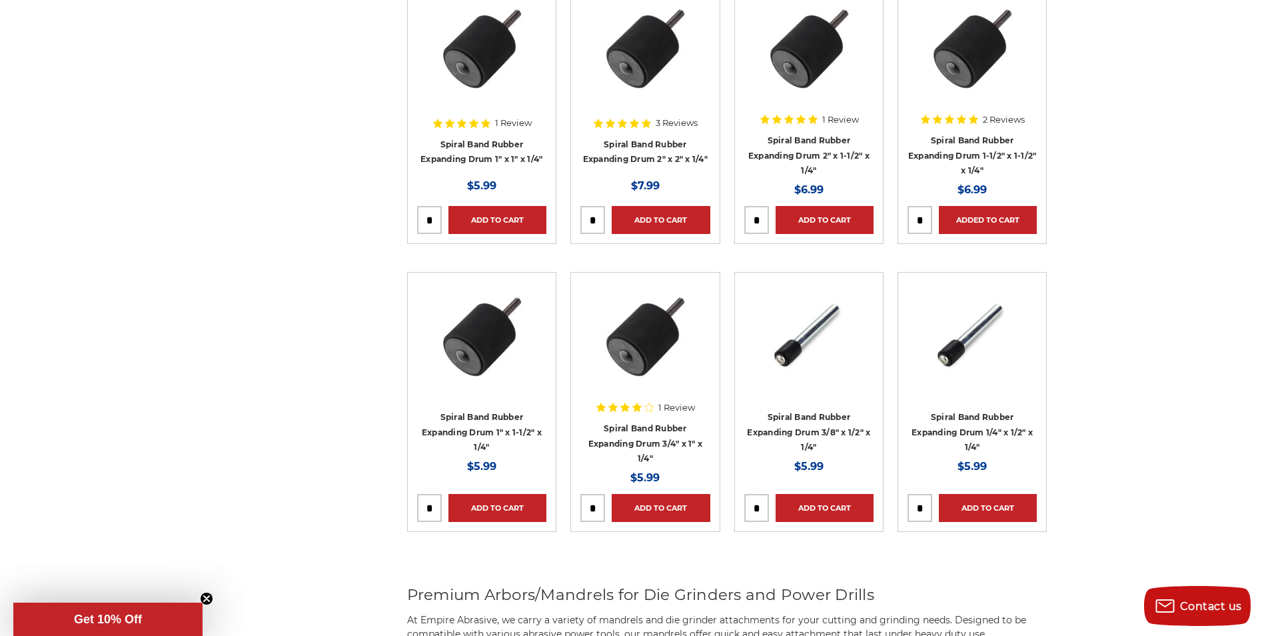
drag, startPoint x: 432, startPoint y: 505, endPoint x: 422, endPoint y: 506, distance: 10.1
click at [422, 506] on input "tel" at bounding box center [429, 507] width 23 height 27
drag, startPoint x: 432, startPoint y: 510, endPoint x: 424, endPoint y: 510, distance: 8.0
click at [424, 510] on input "tel" at bounding box center [429, 507] width 23 height 27
type input "*"
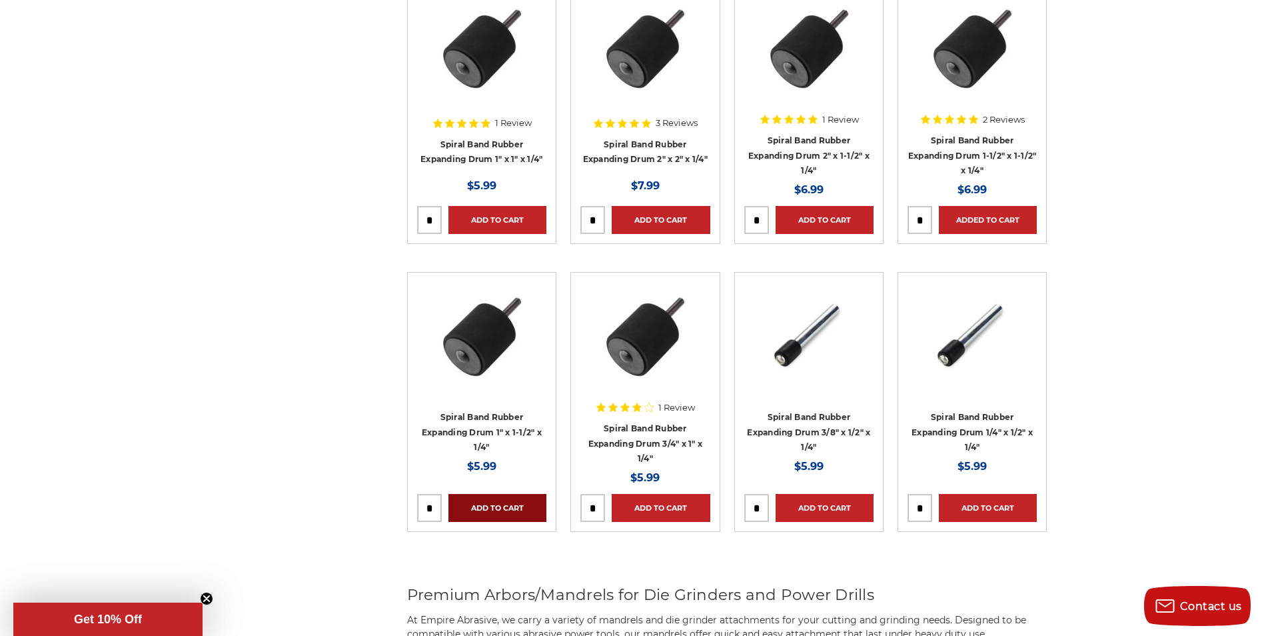
click at [510, 502] on link "Add to Cart" at bounding box center [497, 508] width 98 height 28
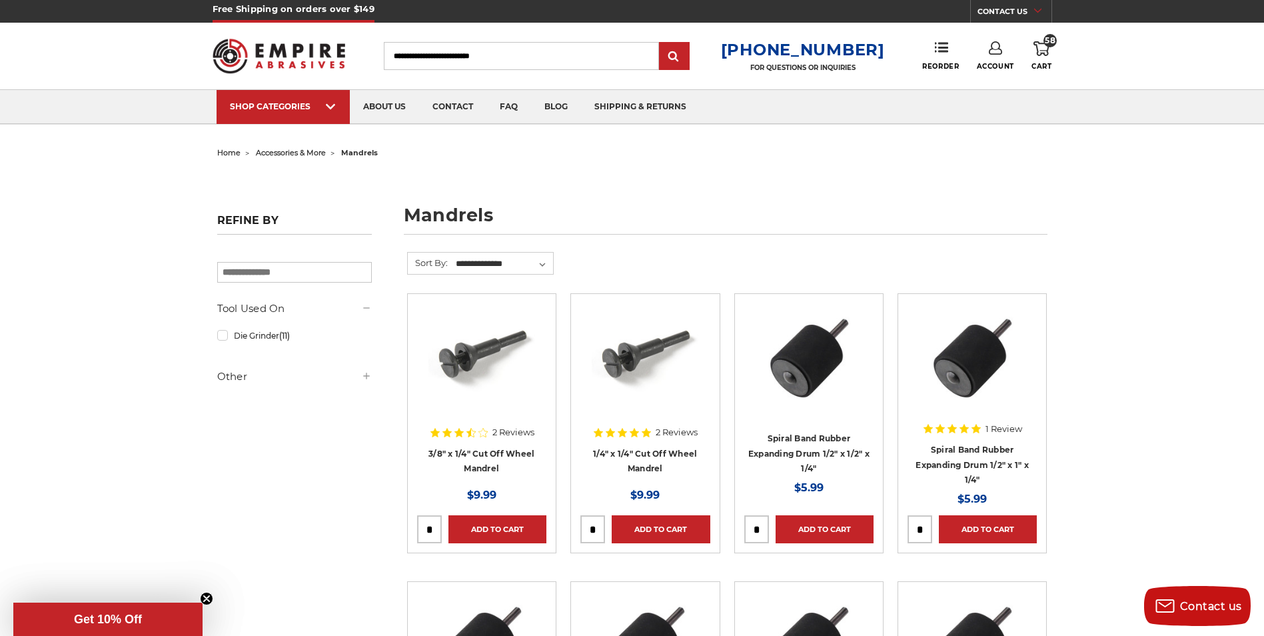
scroll to position [0, 0]
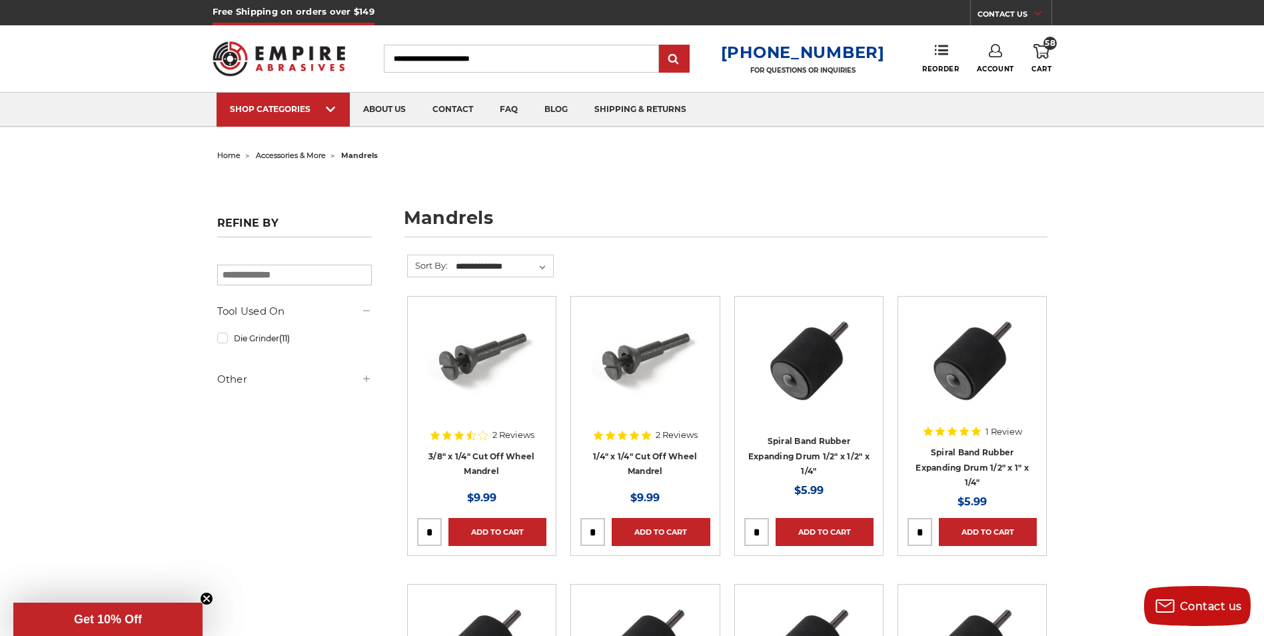
click at [270, 62] on img at bounding box center [279, 59] width 133 height 52
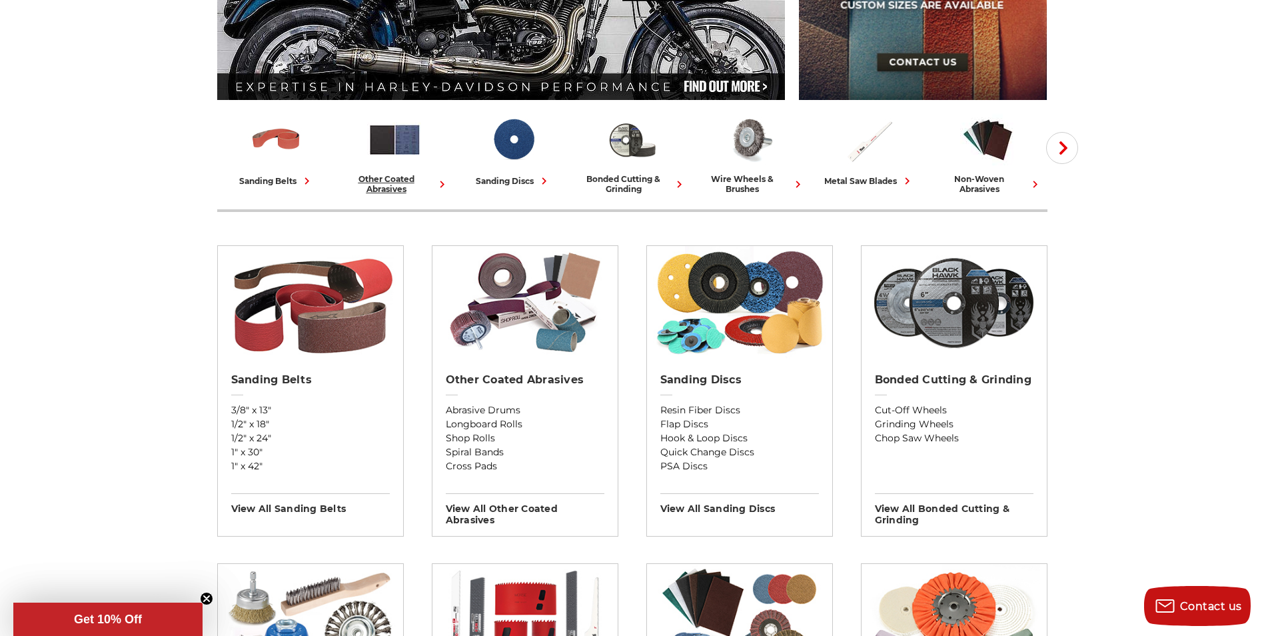
scroll to position [266, 0]
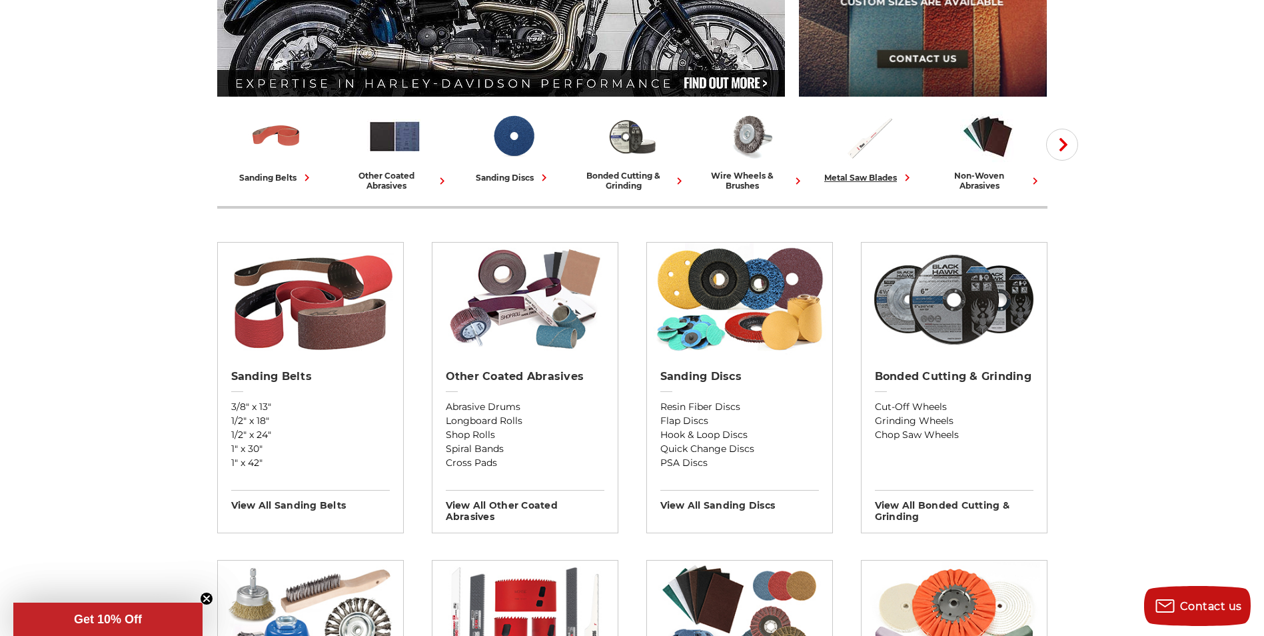
click at [868, 173] on div "metal saw blades" at bounding box center [869, 178] width 90 height 14
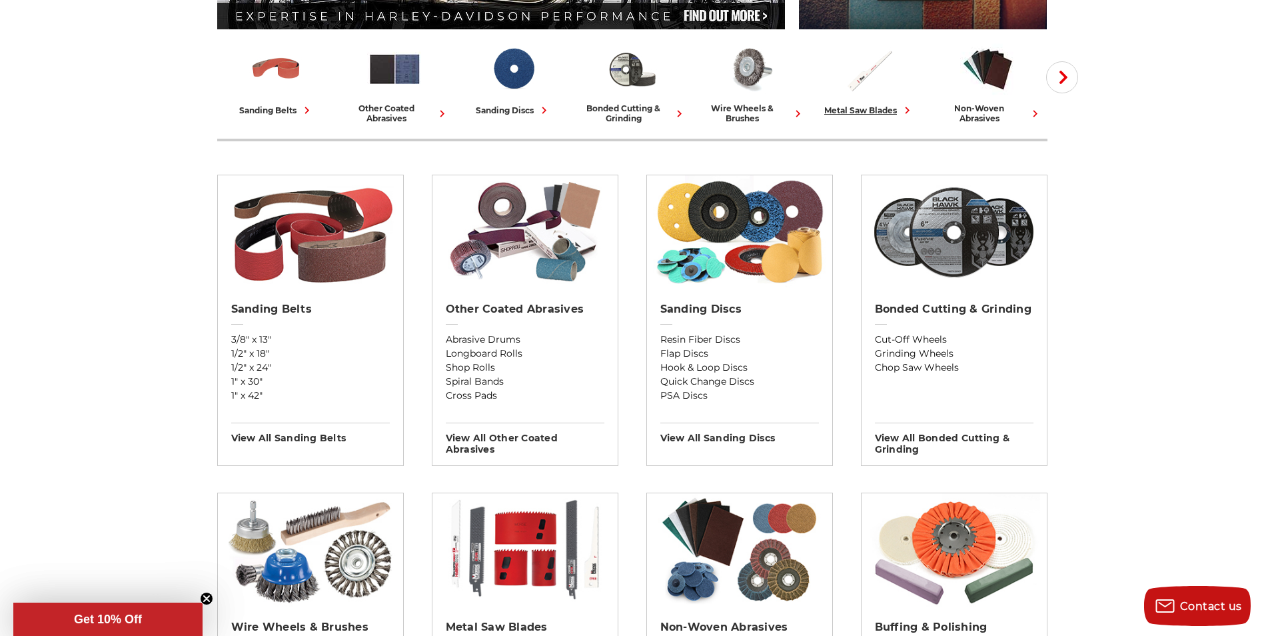
scroll to position [502, 0]
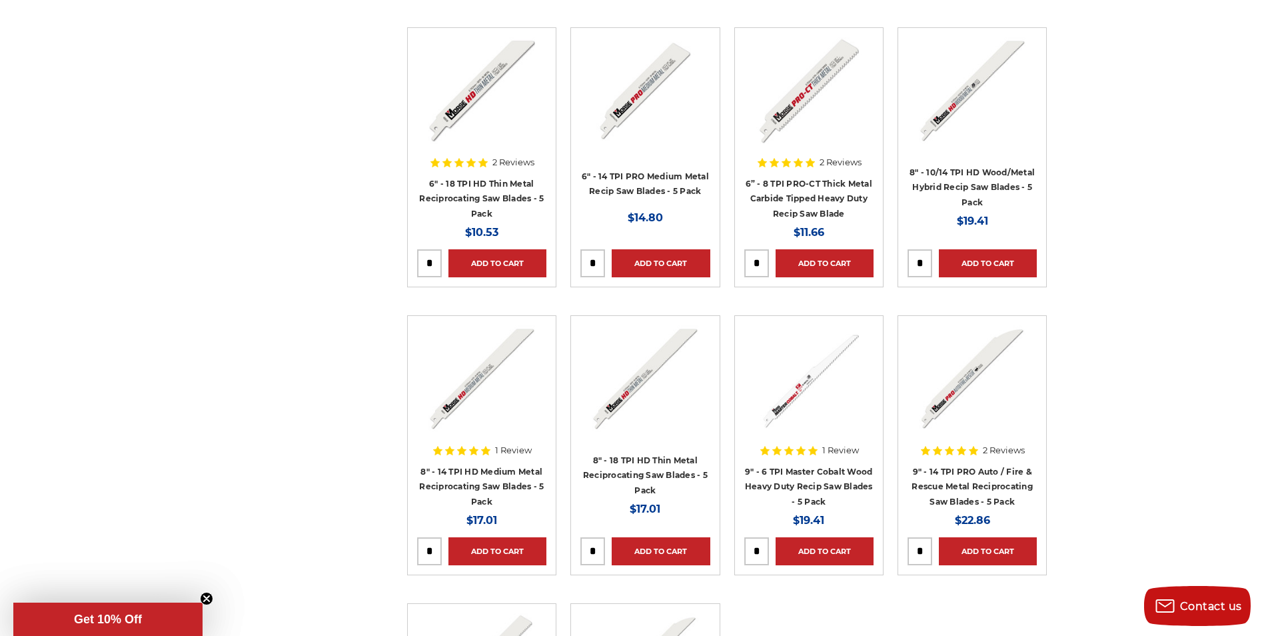
scroll to position [3064, 0]
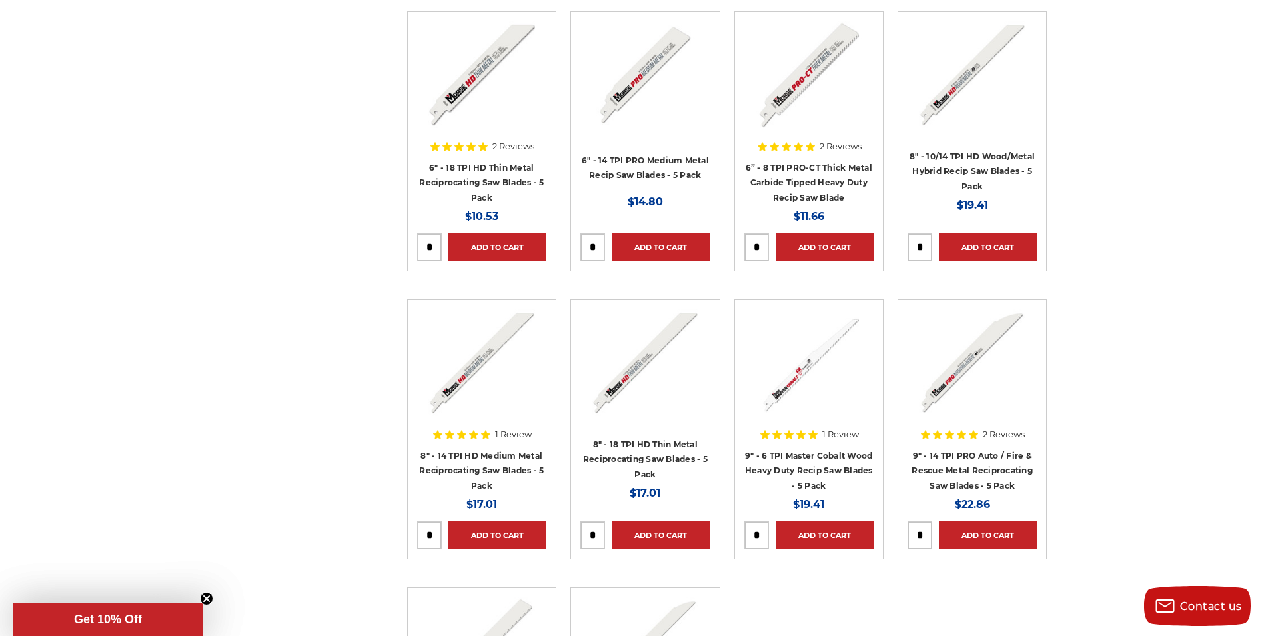
drag, startPoint x: 433, startPoint y: 540, endPoint x: 421, endPoint y: 542, distance: 12.2
click at [421, 542] on input "tel" at bounding box center [429, 535] width 23 height 27
type input "*"
click at [484, 540] on link "Add to Cart" at bounding box center [497, 535] width 98 height 28
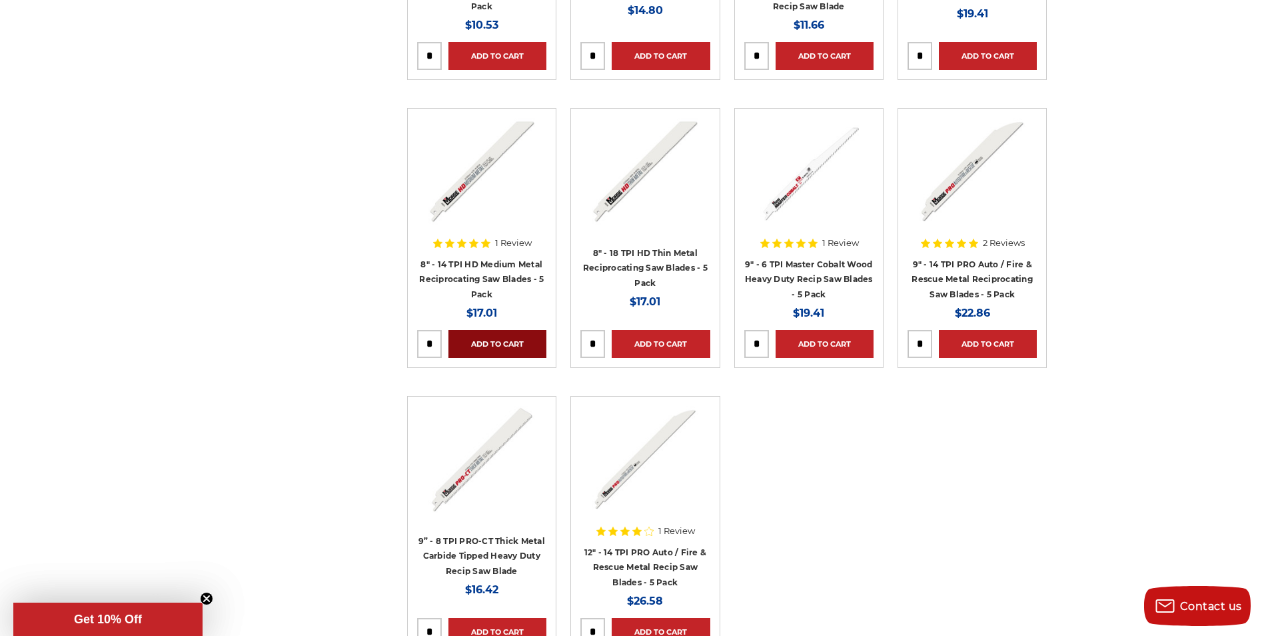
scroll to position [3331, 0]
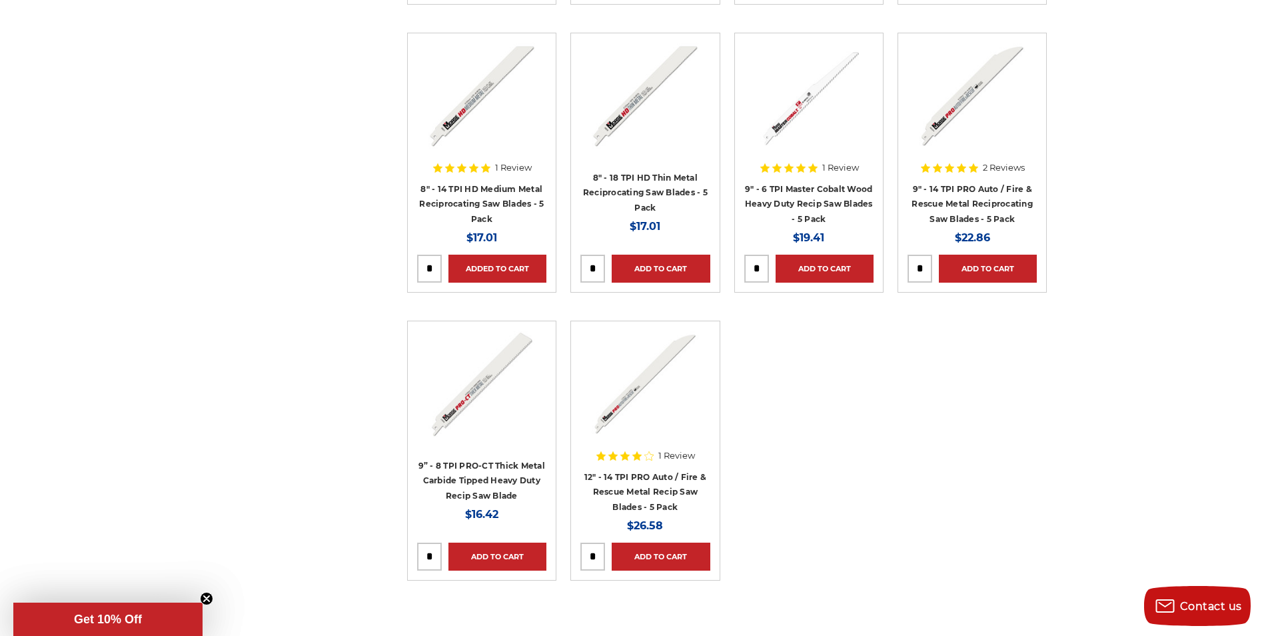
drag, startPoint x: 600, startPoint y: 554, endPoint x: 591, endPoint y: 555, distance: 8.7
click at [591, 555] on input "tel" at bounding box center [592, 556] width 23 height 27
type input "*"
click at [623, 557] on link "Add to Cart" at bounding box center [661, 556] width 98 height 28
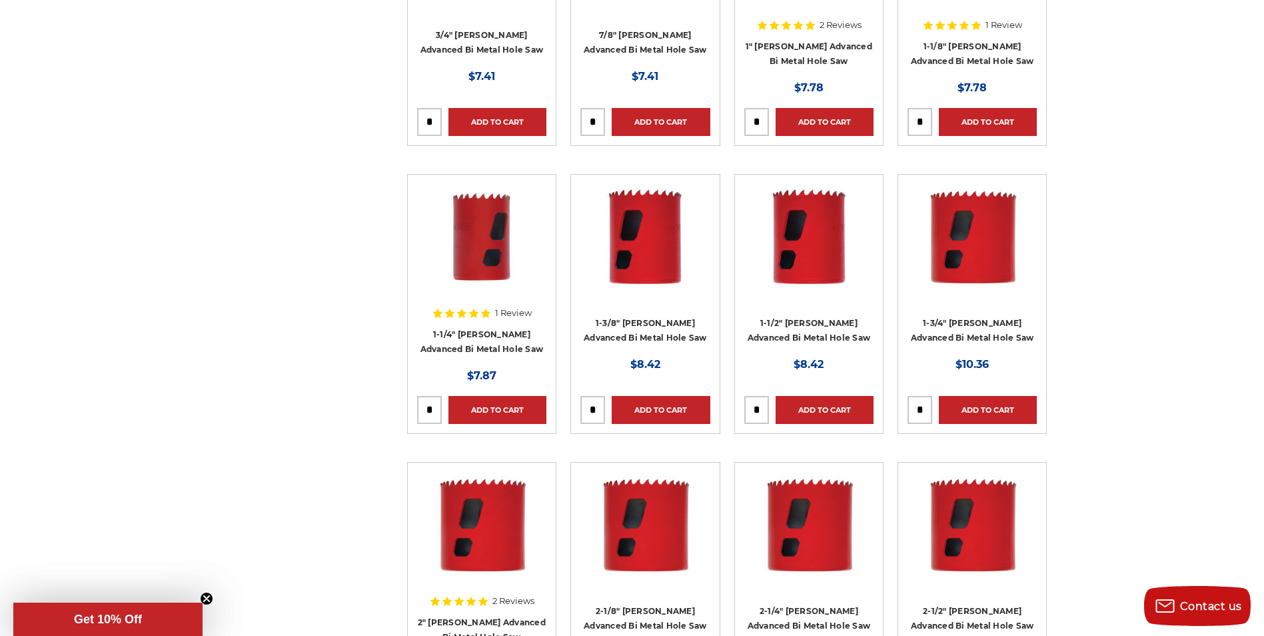
scroll to position [533, 0]
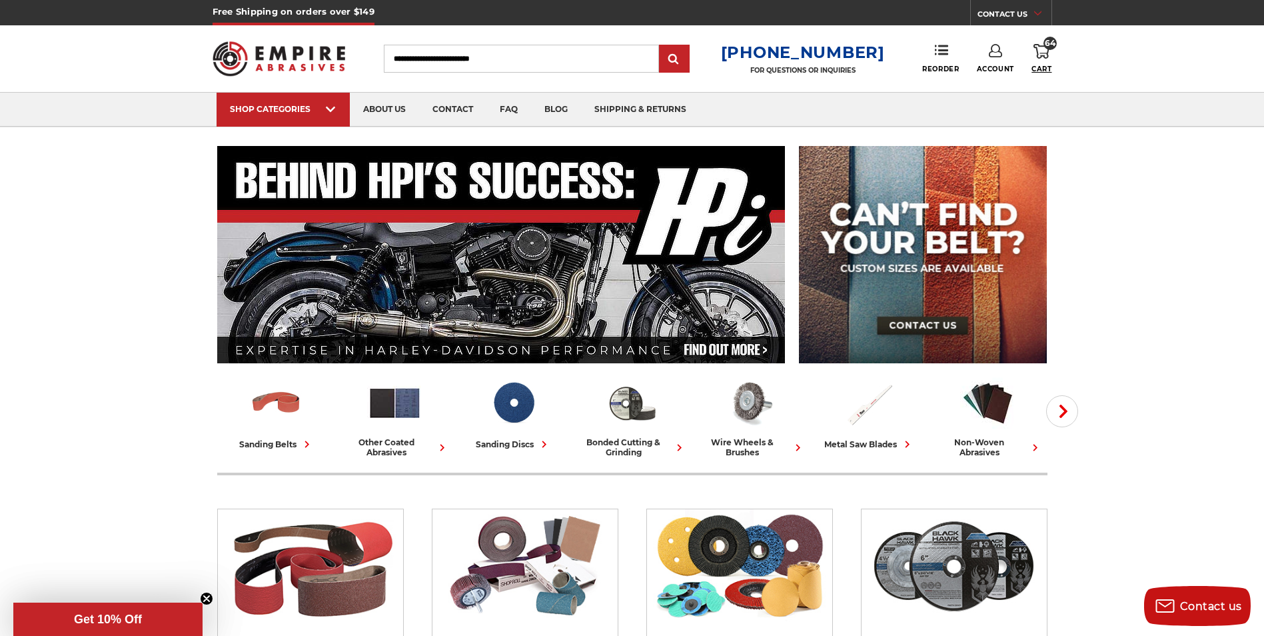
click at [1041, 67] on span "Cart" at bounding box center [1041, 69] width 20 height 9
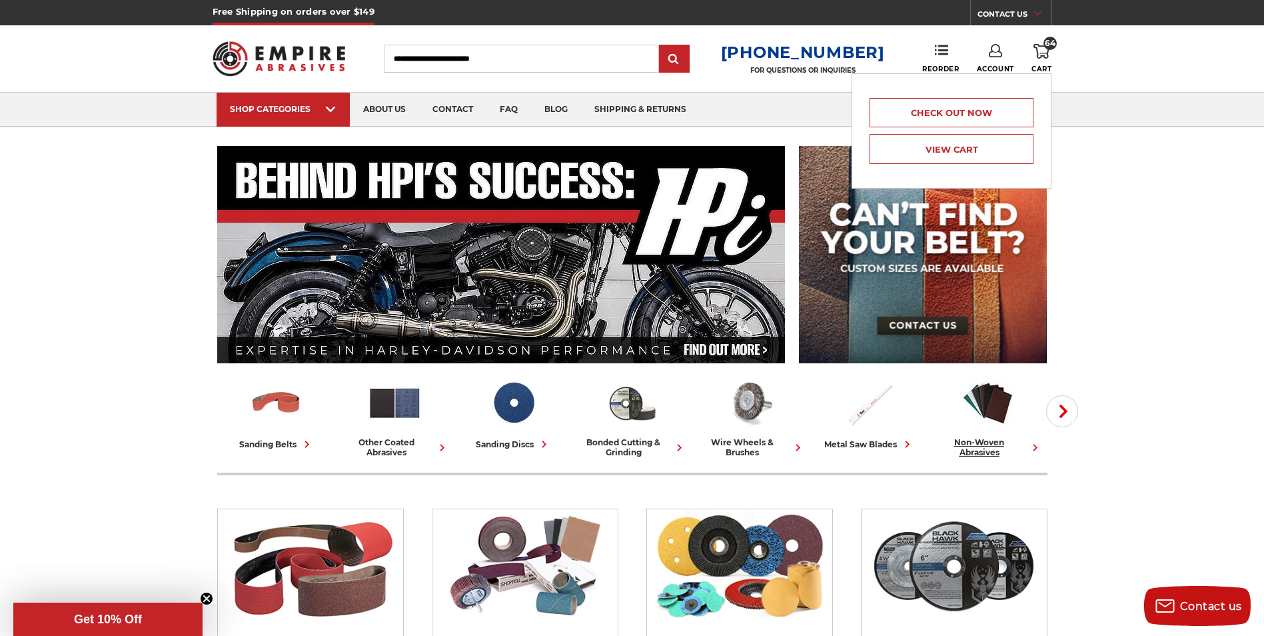
click at [979, 451] on div "non-woven abrasives" at bounding box center [988, 447] width 108 height 20
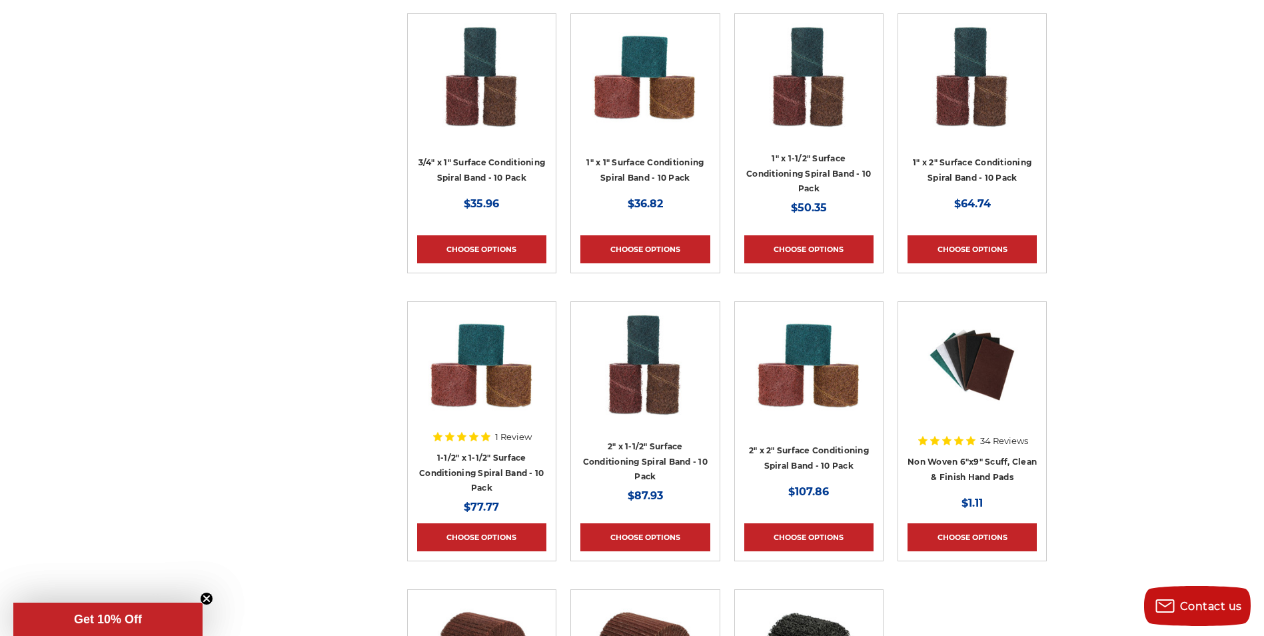
scroll to position [2132, 0]
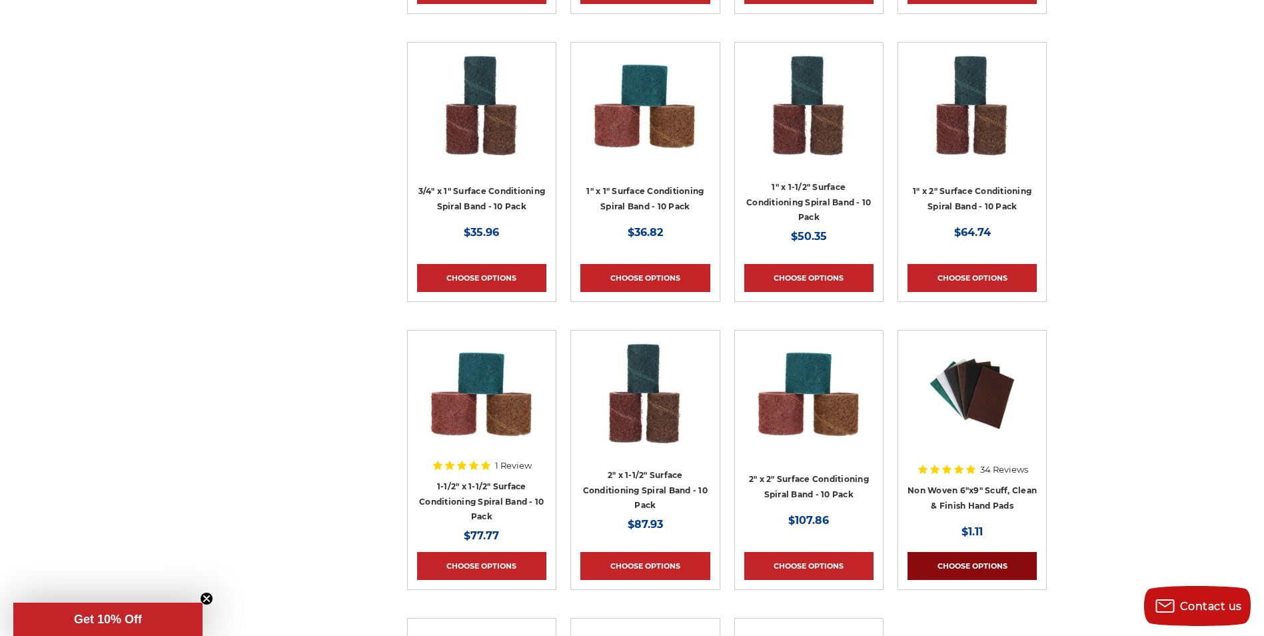
click at [983, 564] on link "Choose Options" at bounding box center [971, 566] width 129 height 28
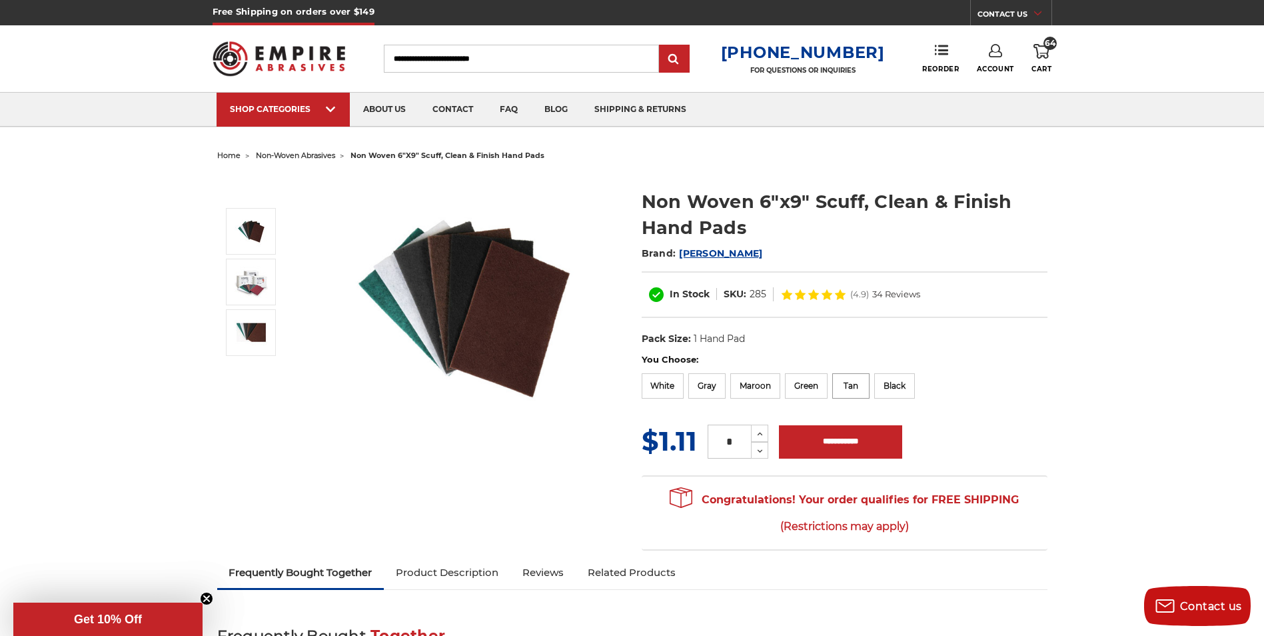
click at [857, 388] on label "Tan" at bounding box center [850, 385] width 37 height 25
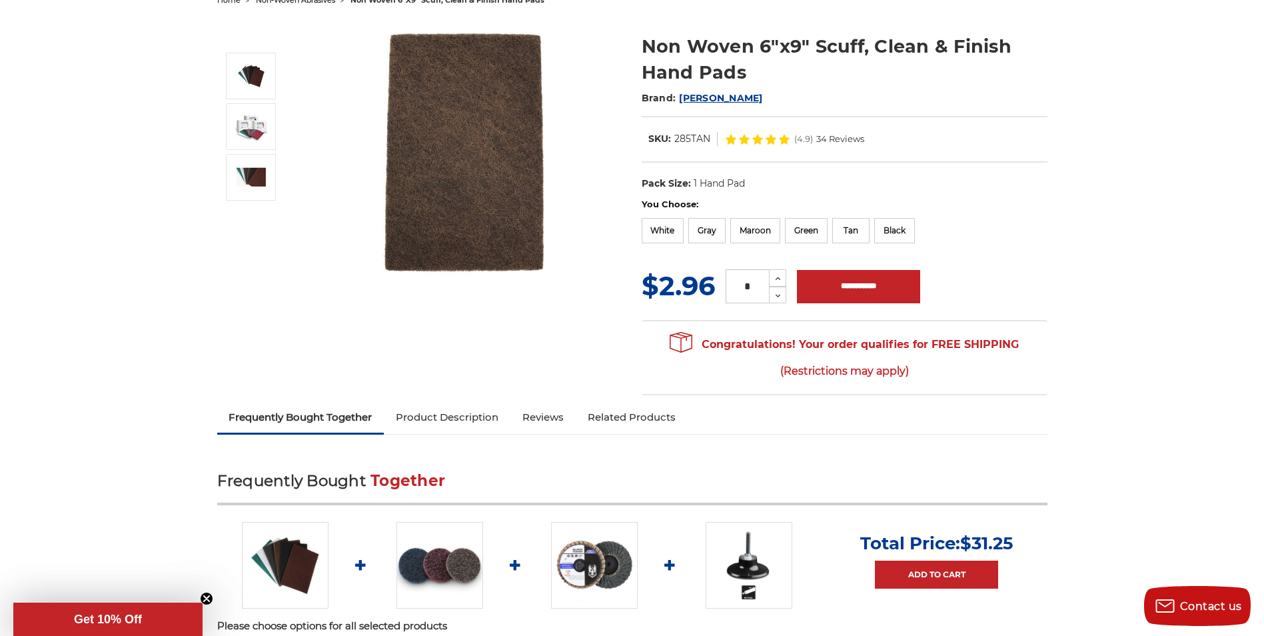
scroll to position [133, 0]
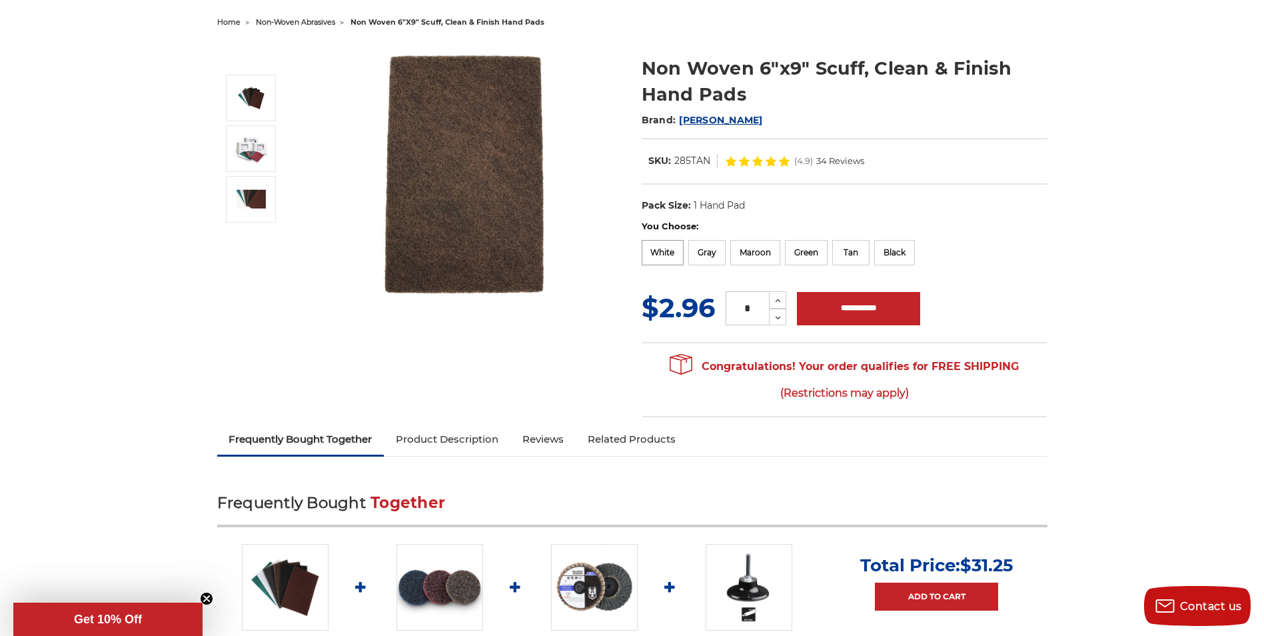
click at [663, 256] on label "White" at bounding box center [663, 252] width 43 height 25
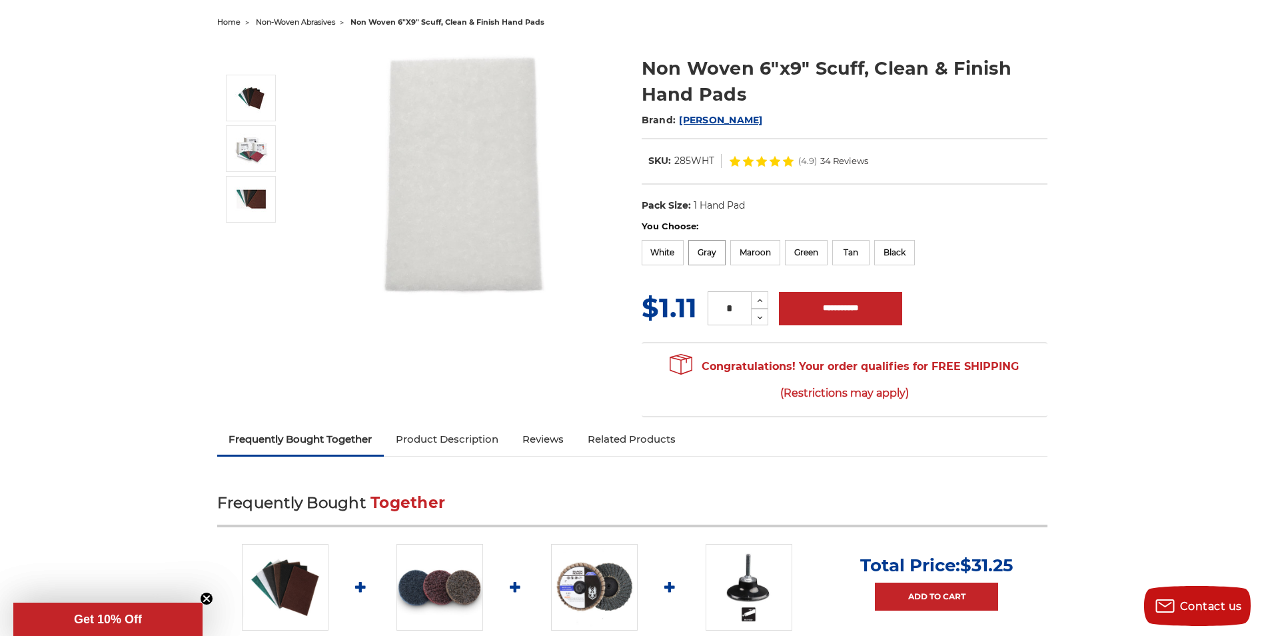
click at [709, 254] on label "Gray" at bounding box center [706, 252] width 37 height 25
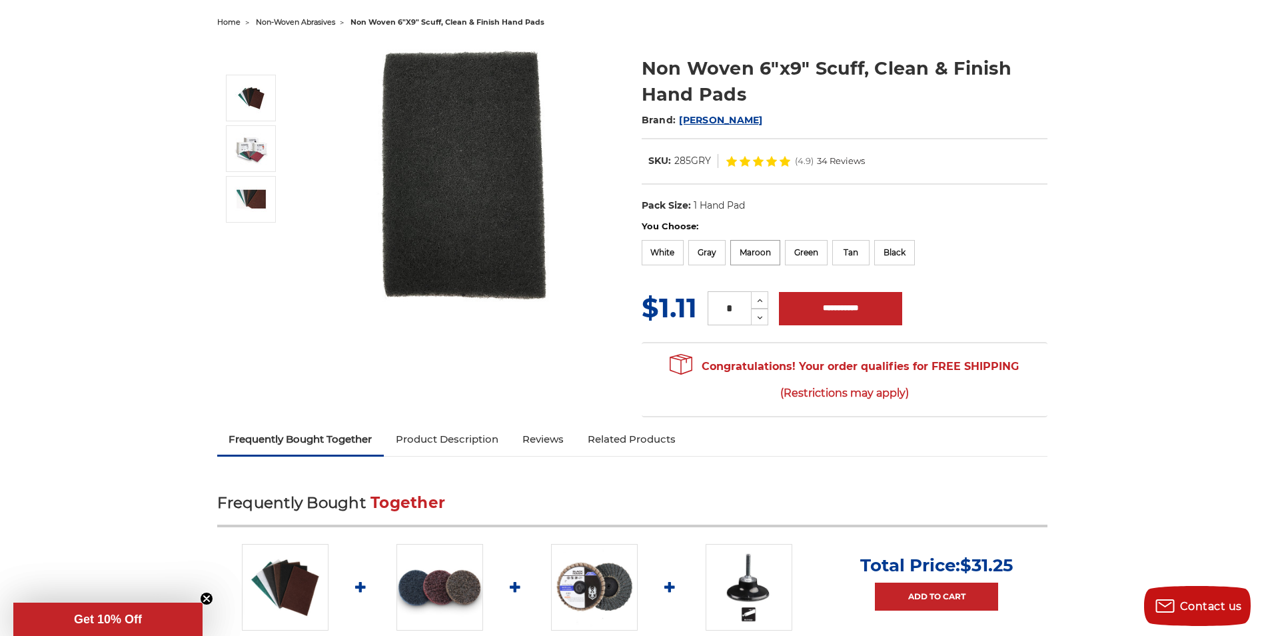
click at [756, 256] on label "Maroon" at bounding box center [755, 252] width 50 height 25
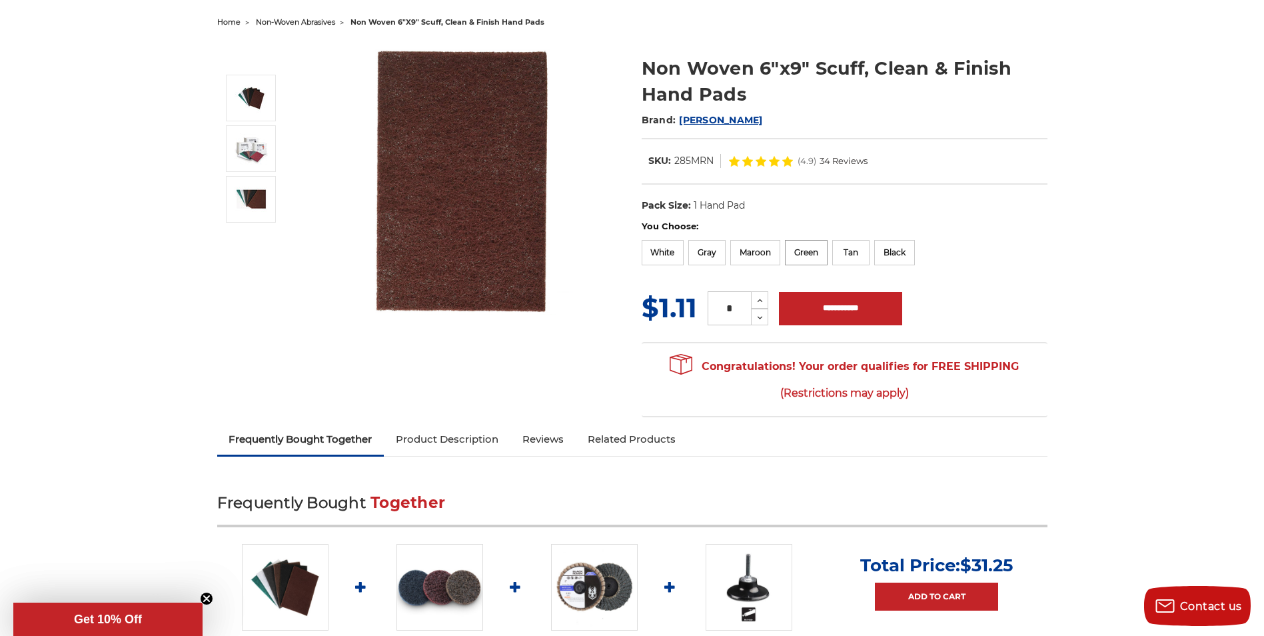
click at [811, 256] on label "Green" at bounding box center [806, 252] width 43 height 25
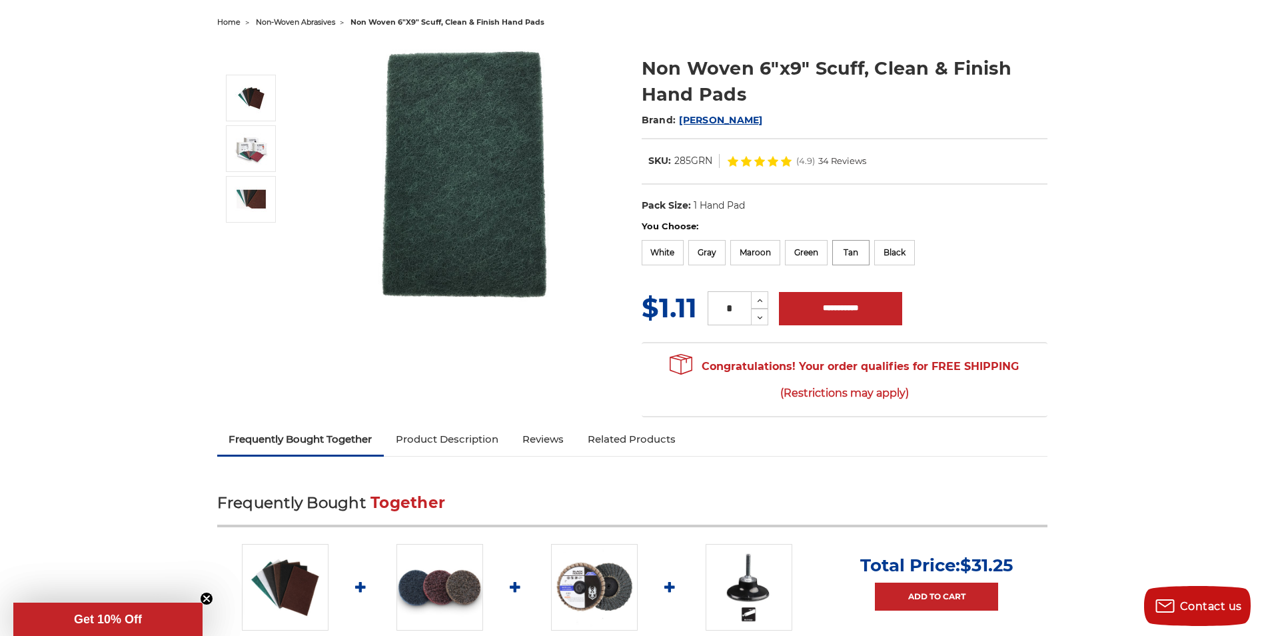
click at [851, 257] on label "Tan" at bounding box center [850, 252] width 37 height 25
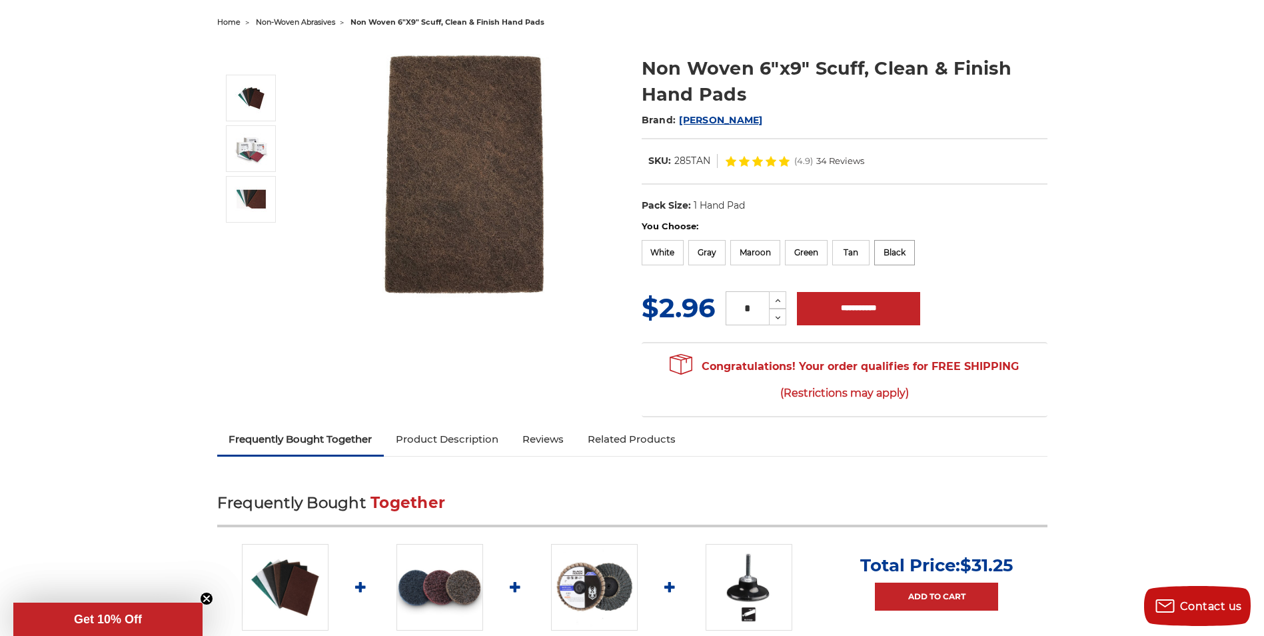
click at [899, 254] on label "Black" at bounding box center [894, 252] width 41 height 25
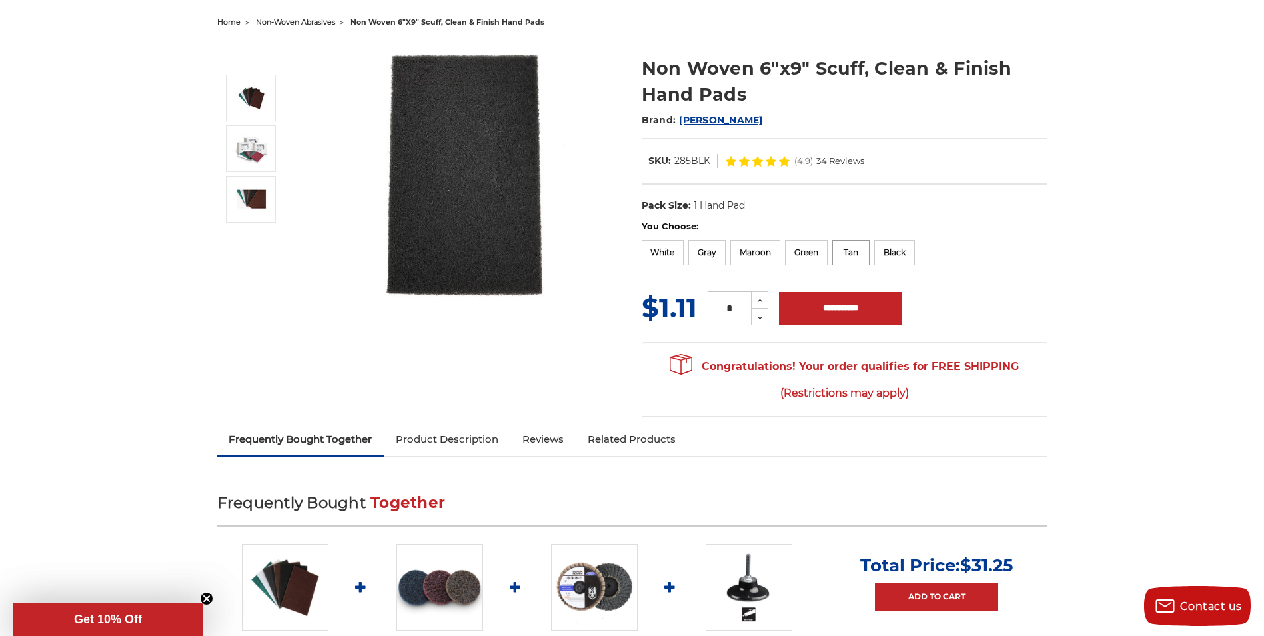
click at [855, 256] on label "Tan" at bounding box center [850, 252] width 37 height 25
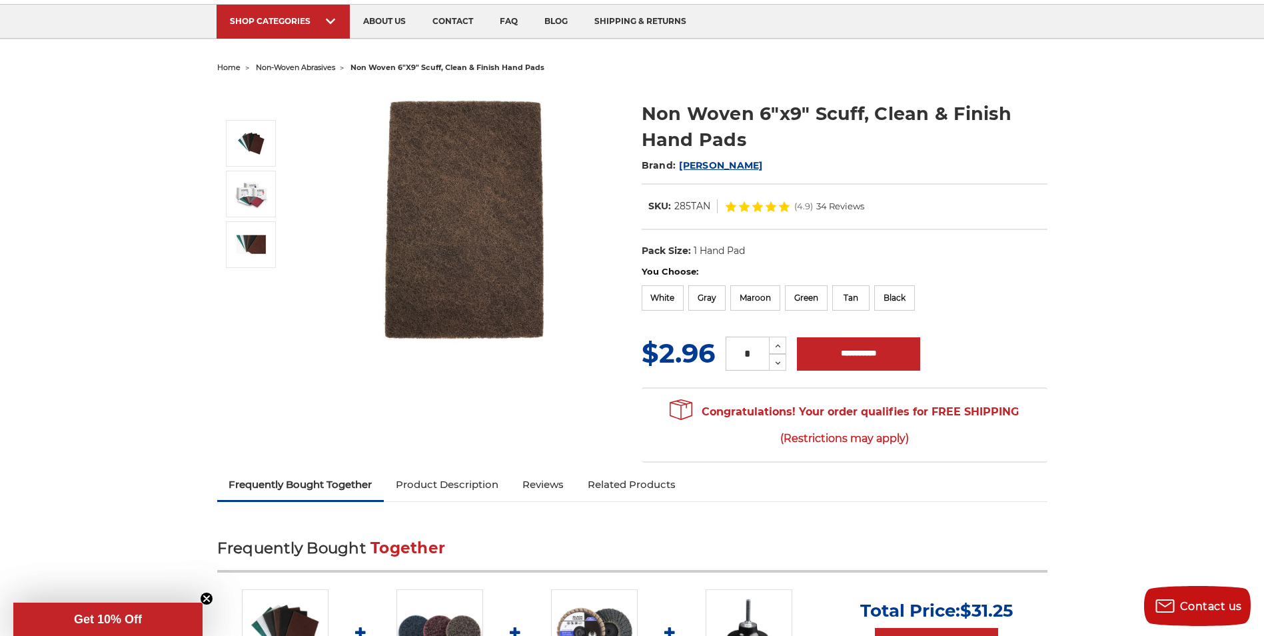
scroll to position [0, 0]
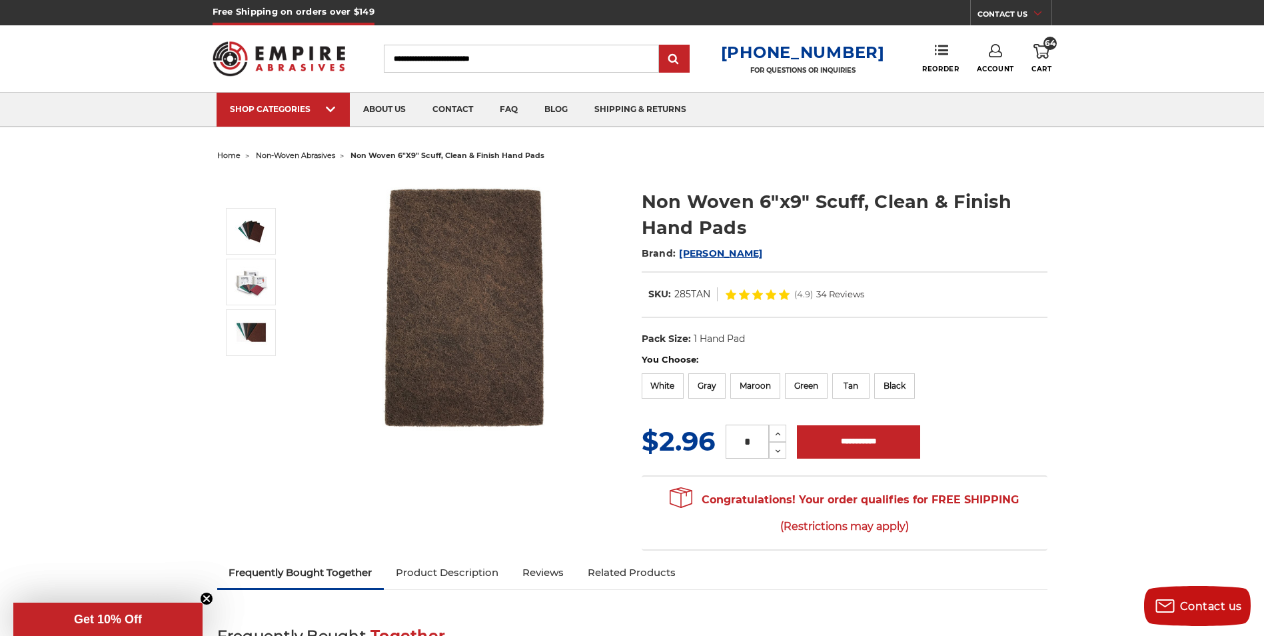
drag, startPoint x: 753, startPoint y: 442, endPoint x: 733, endPoint y: 443, distance: 20.0
click at [733, 443] on input "*" at bounding box center [746, 441] width 43 height 34
type input "**"
click at [873, 437] on input "**********" at bounding box center [858, 441] width 123 height 33
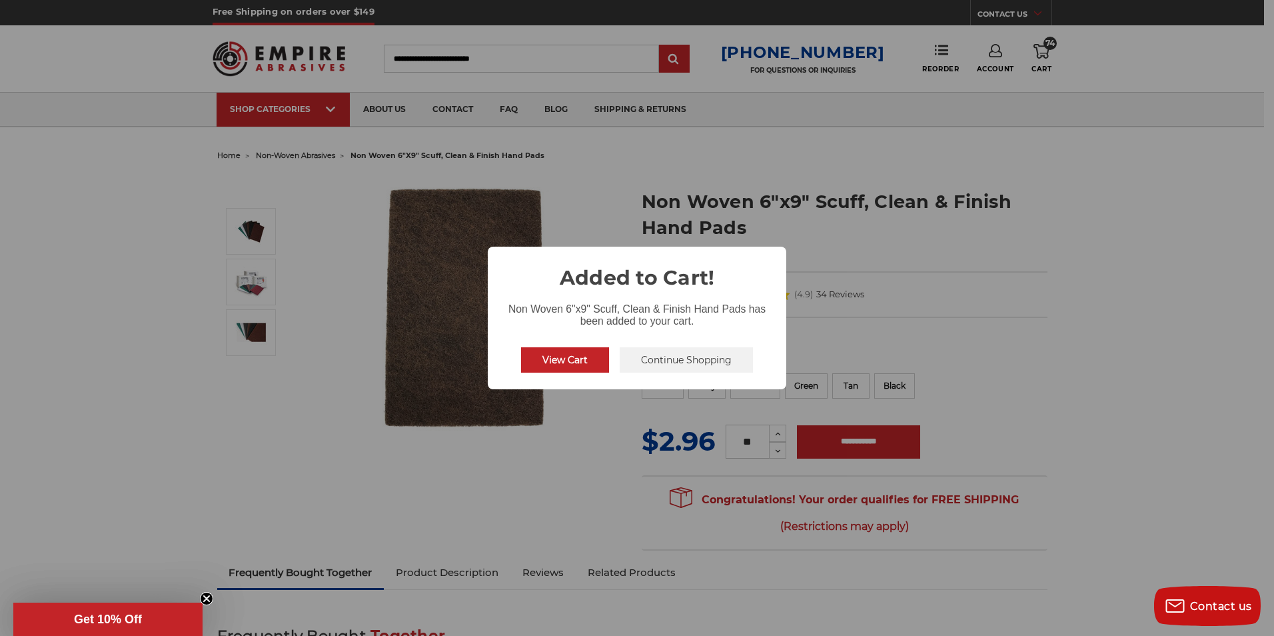
click at [904, 387] on div "× Added to Cart! Non Woven 6"x9" Scuff, Clean & Finish Hand Pads has been added…" at bounding box center [637, 318] width 1274 height 636
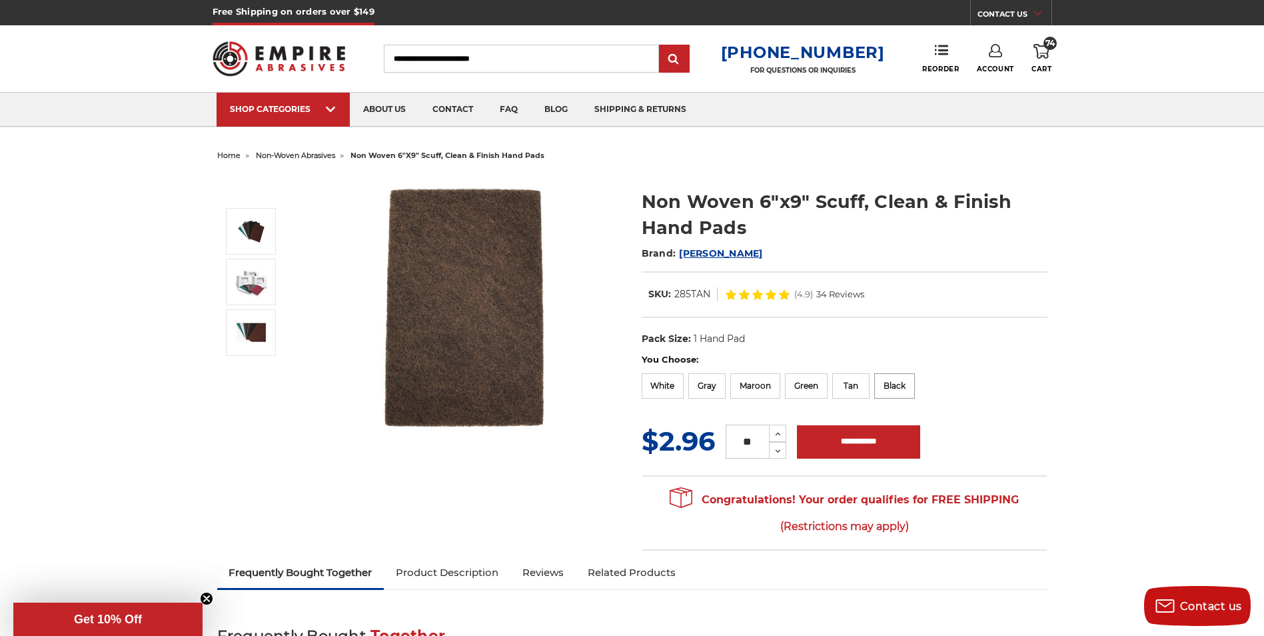
click at [892, 387] on label "Black" at bounding box center [894, 385] width 41 height 25
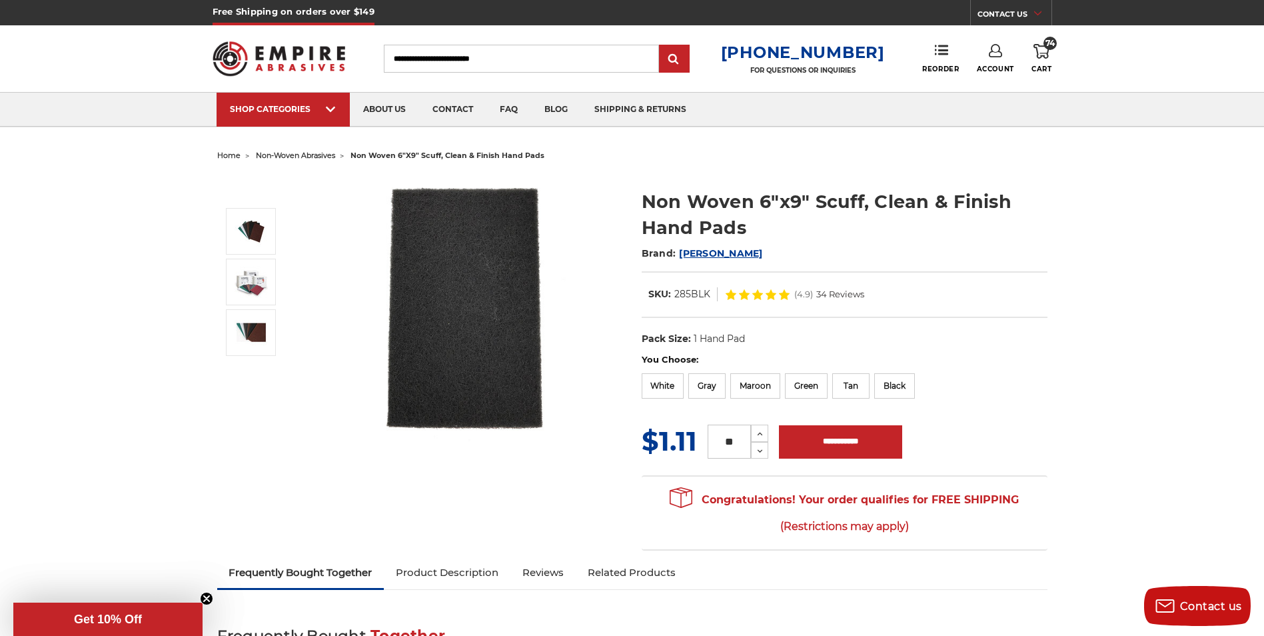
drag, startPoint x: 739, startPoint y: 440, endPoint x: 711, endPoint y: 438, distance: 28.0
click at [711, 438] on input "**" at bounding box center [728, 441] width 43 height 34
click at [853, 431] on input "**********" at bounding box center [840, 441] width 123 height 33
type input "**********"
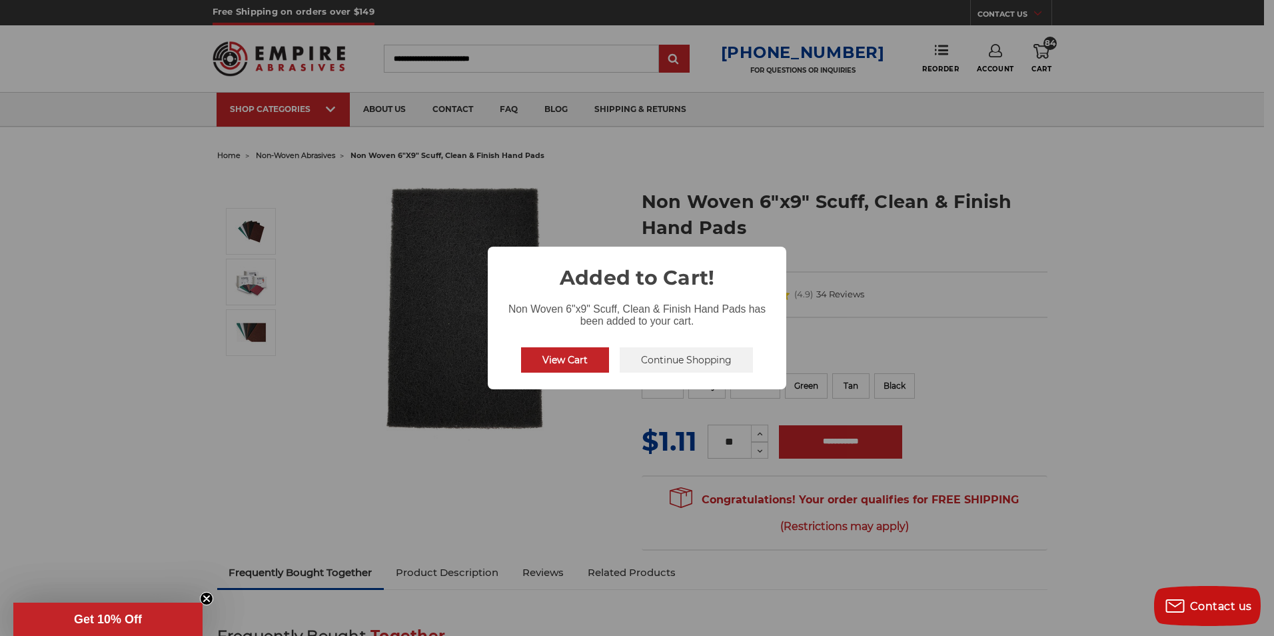
click at [1099, 465] on div "× Added to Cart! Non Woven 6"x9" Scuff, Clean & Finish Hand Pads has been added…" at bounding box center [637, 318] width 1274 height 636
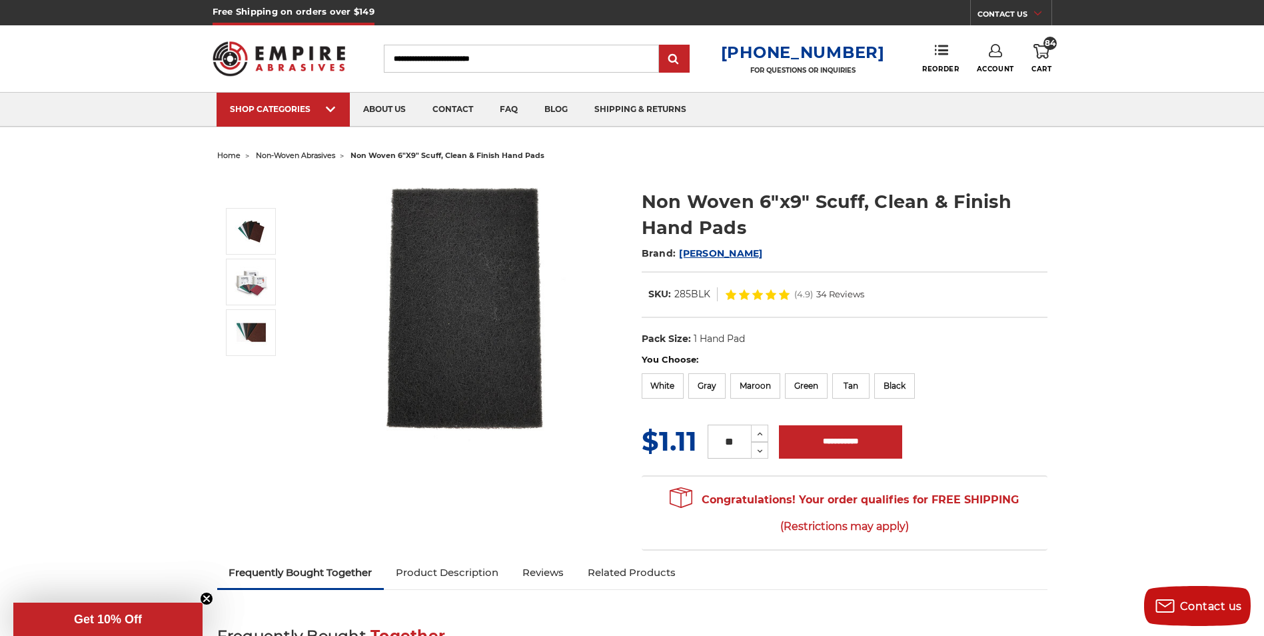
click at [1043, 59] on link "84 Cart" at bounding box center [1041, 58] width 20 height 29
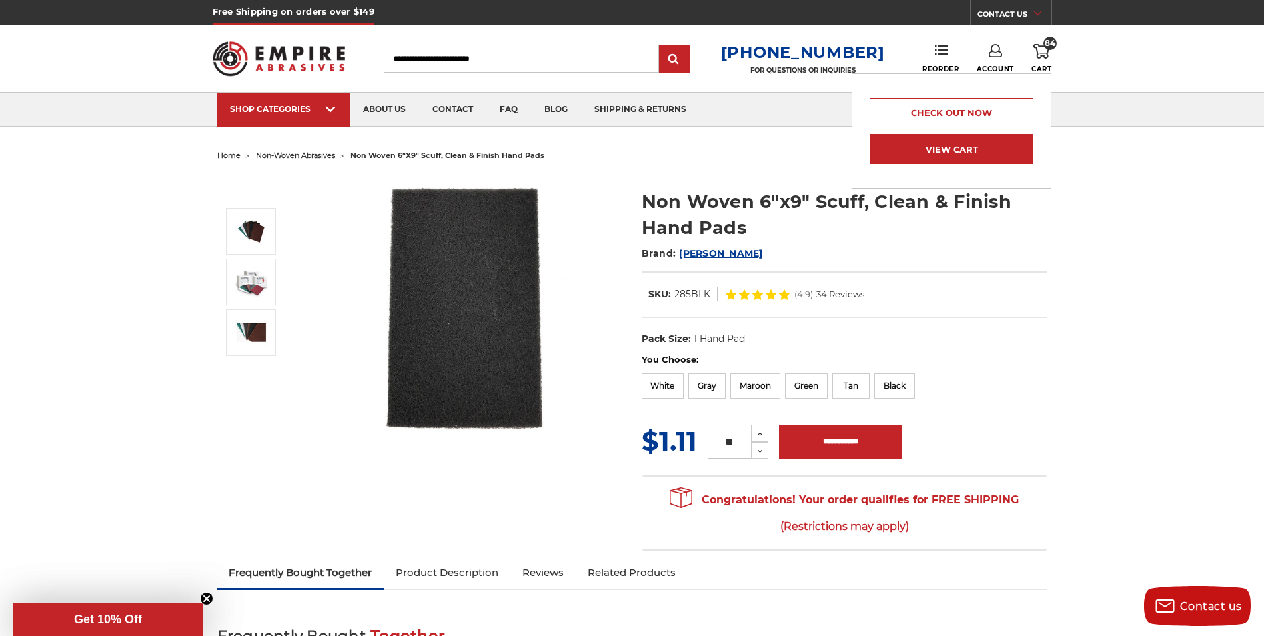
click at [938, 149] on link "View Cart" at bounding box center [951, 149] width 164 height 30
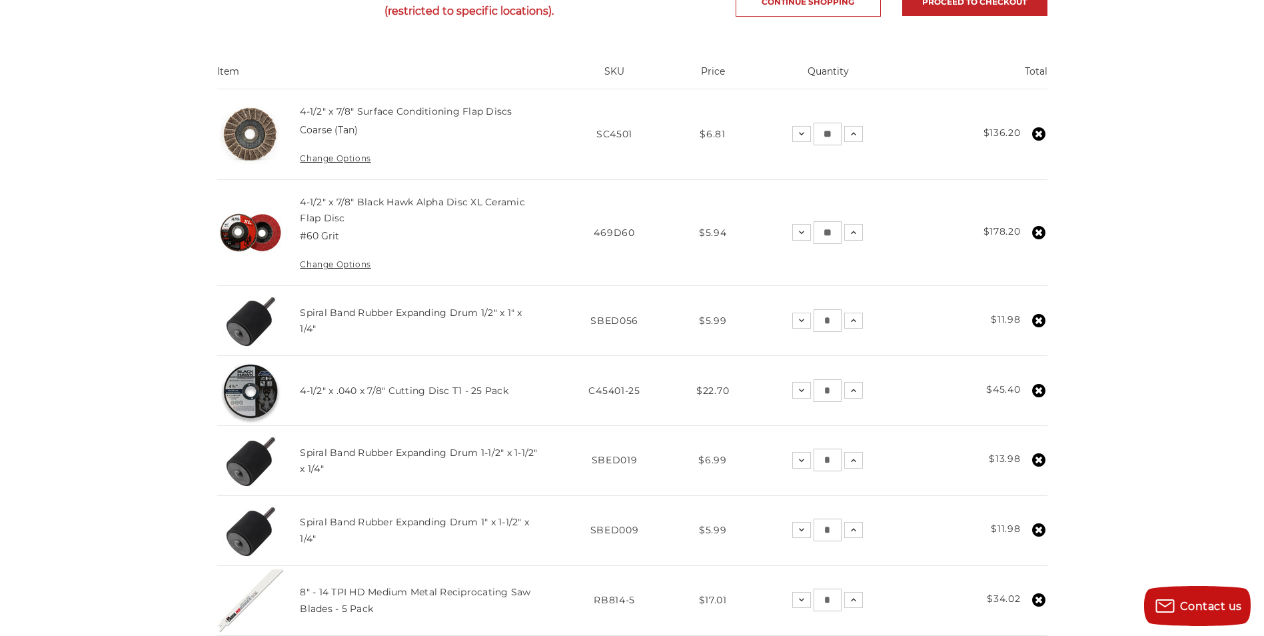
scroll to position [133, 0]
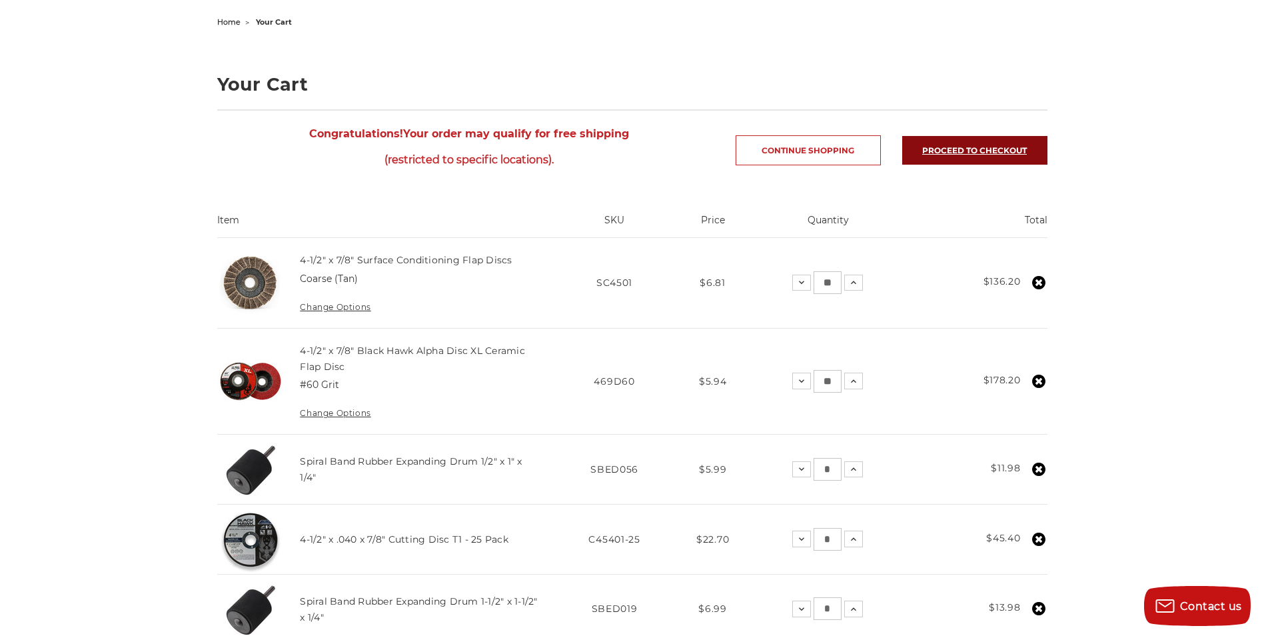
click at [976, 159] on link "Proceed to checkout" at bounding box center [974, 150] width 145 height 29
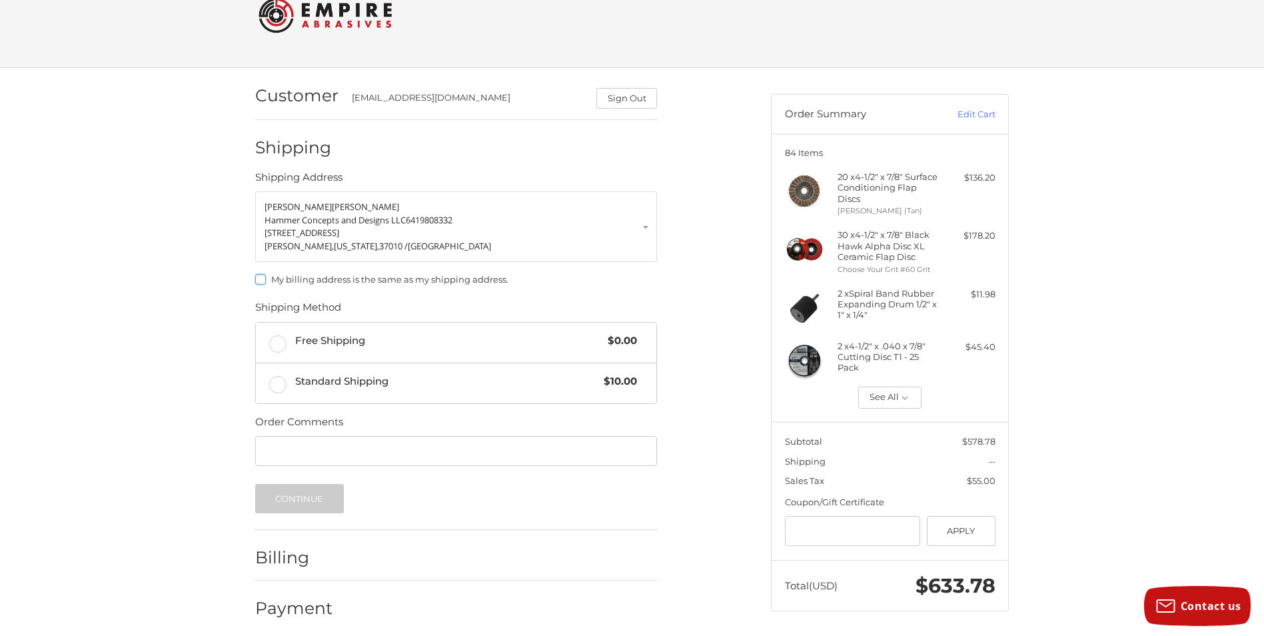
scroll to position [45, 0]
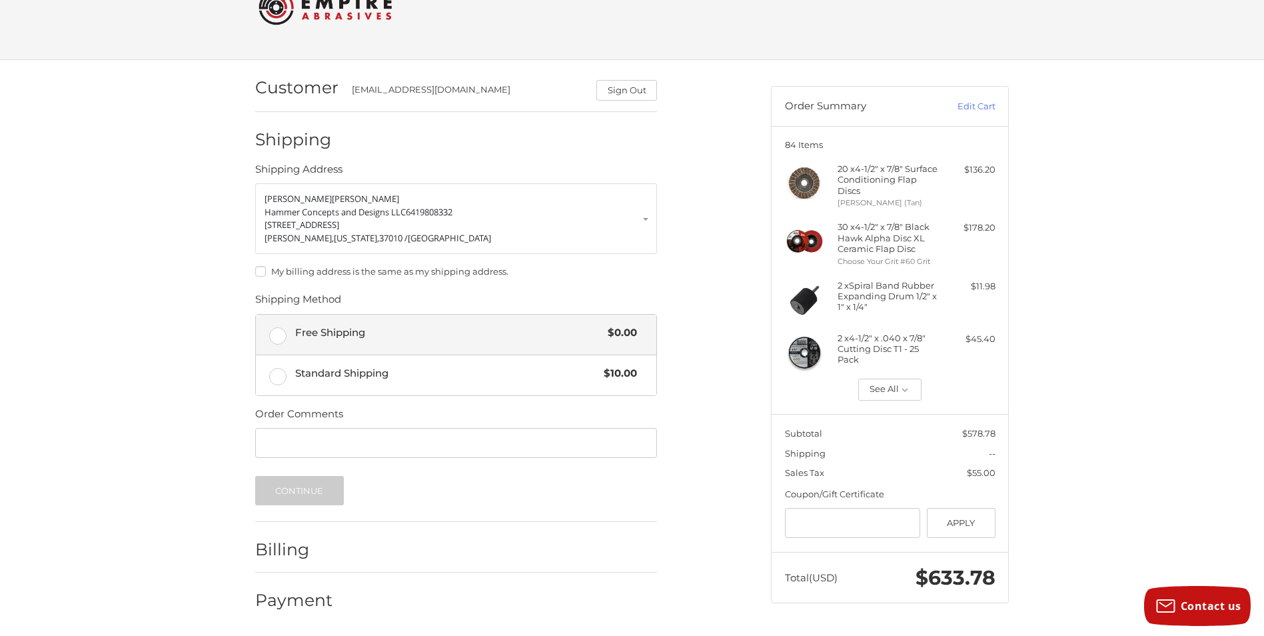
click at [314, 338] on span "Free Shipping" at bounding box center [448, 332] width 306 height 15
click at [915, 394] on button "See All" at bounding box center [889, 389] width 63 height 23
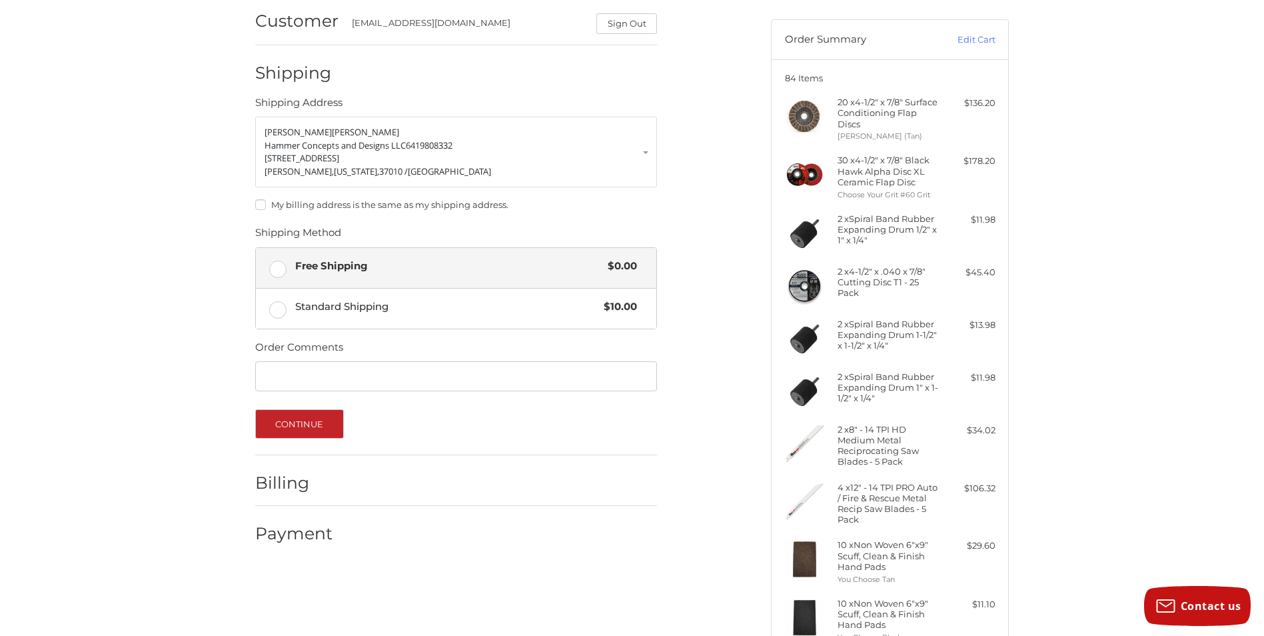
scroll to position [109, 0]
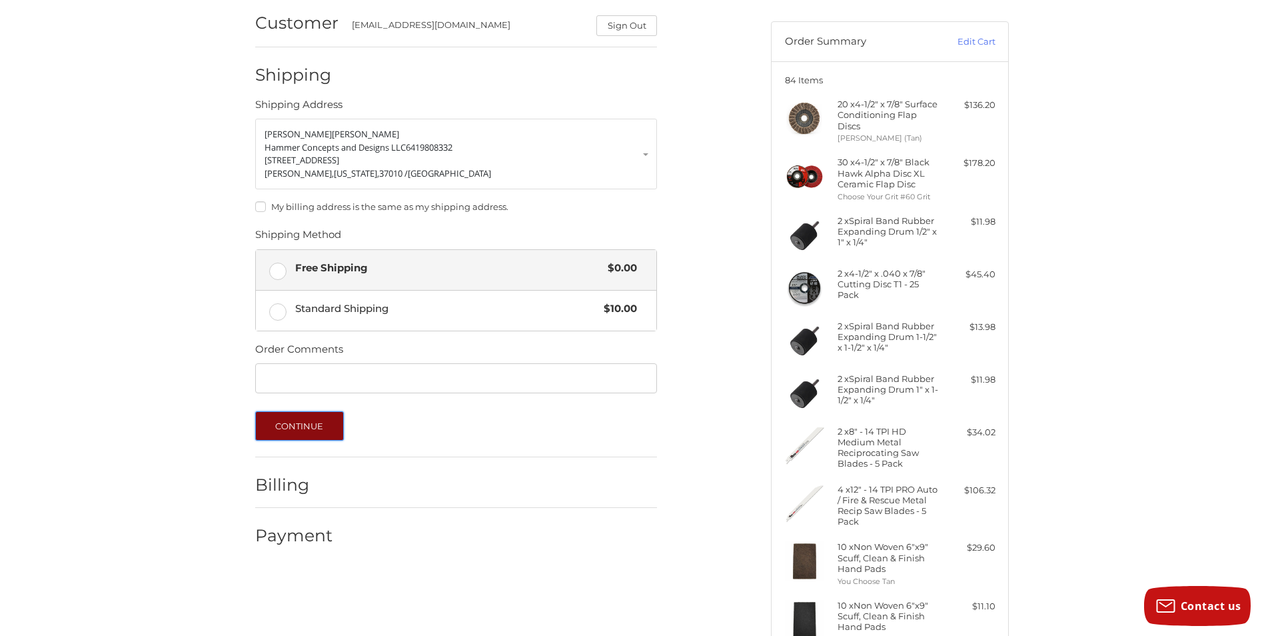
click at [297, 420] on button "Continue" at bounding box center [299, 425] width 89 height 29
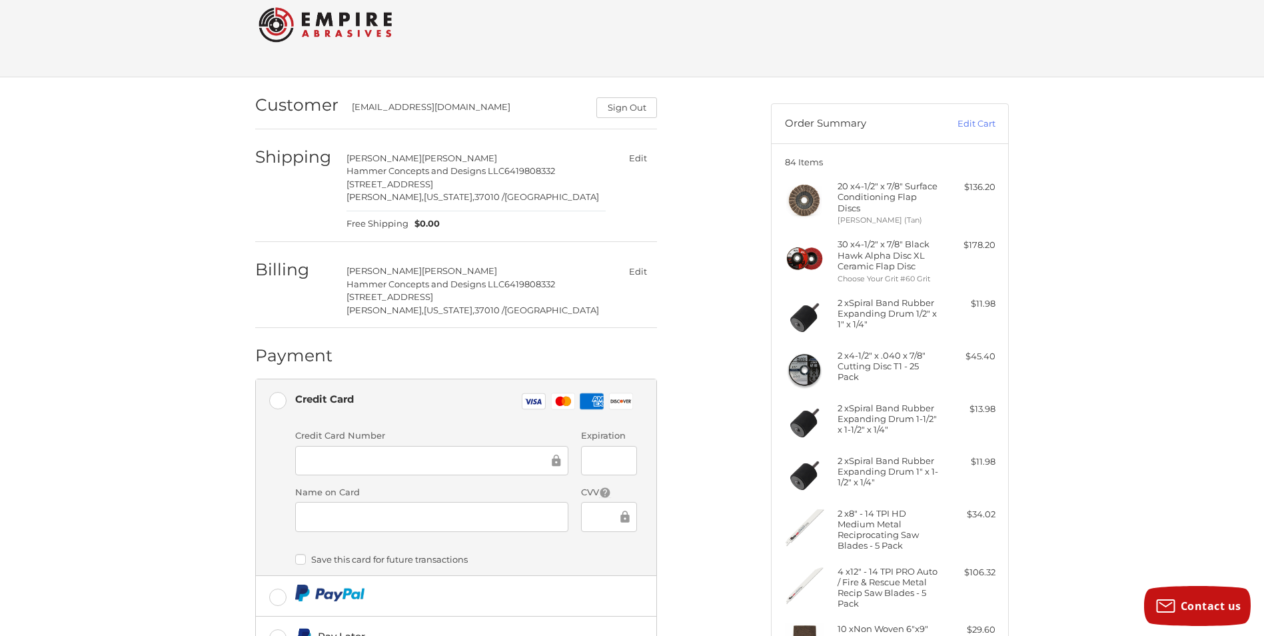
scroll to position [0, 0]
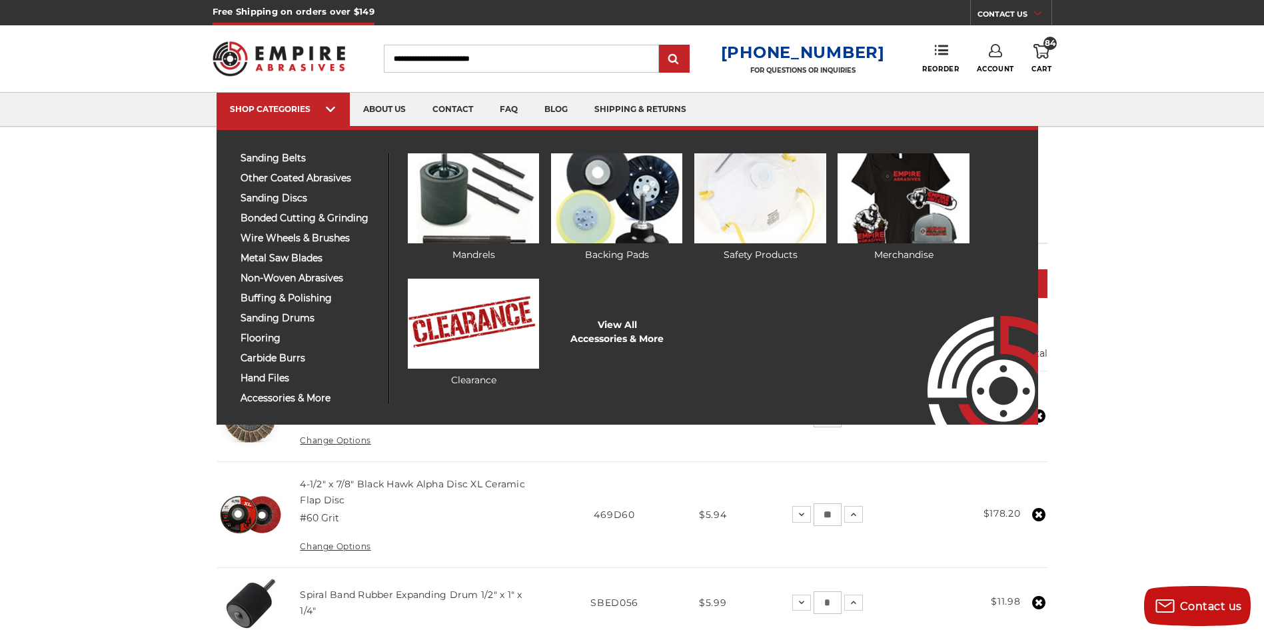
click at [297, 406] on div "sanding belts 3/8" x 13" 1/2" x 18" 1/2" x 24" 1" x 30" 1" x 42" 1-1/2" x 30" 2…" at bounding box center [627, 275] width 821 height 298
click at [296, 399] on span "accessories & more" at bounding box center [309, 398] width 138 height 10
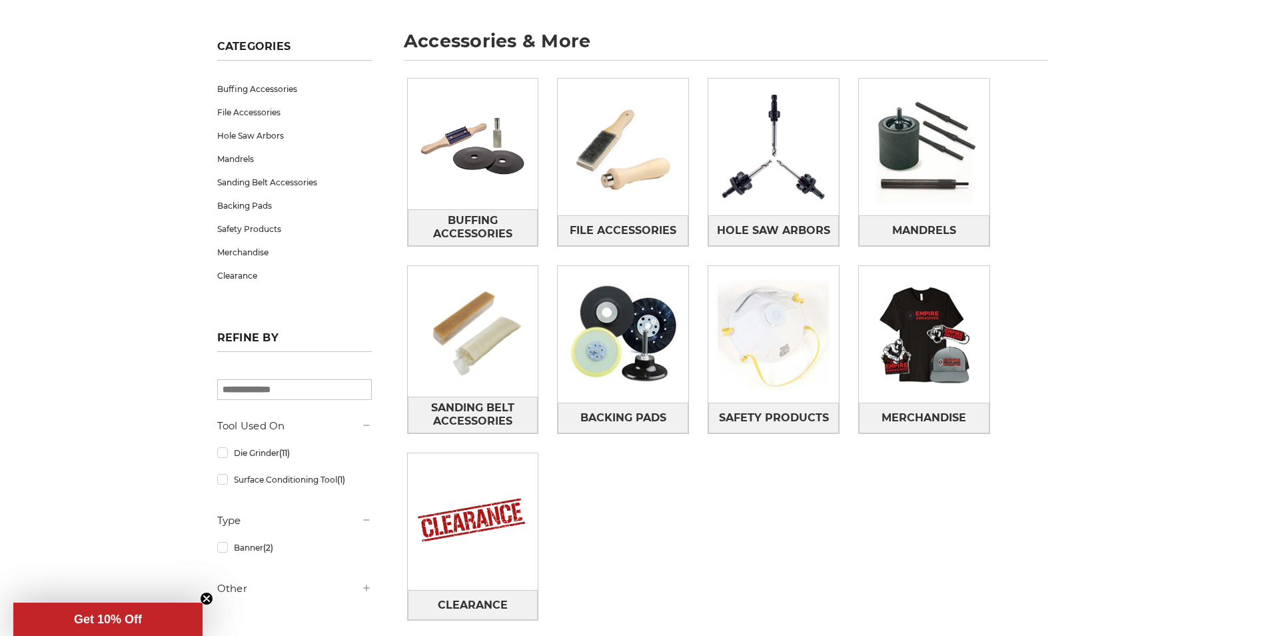
scroll to position [200, 0]
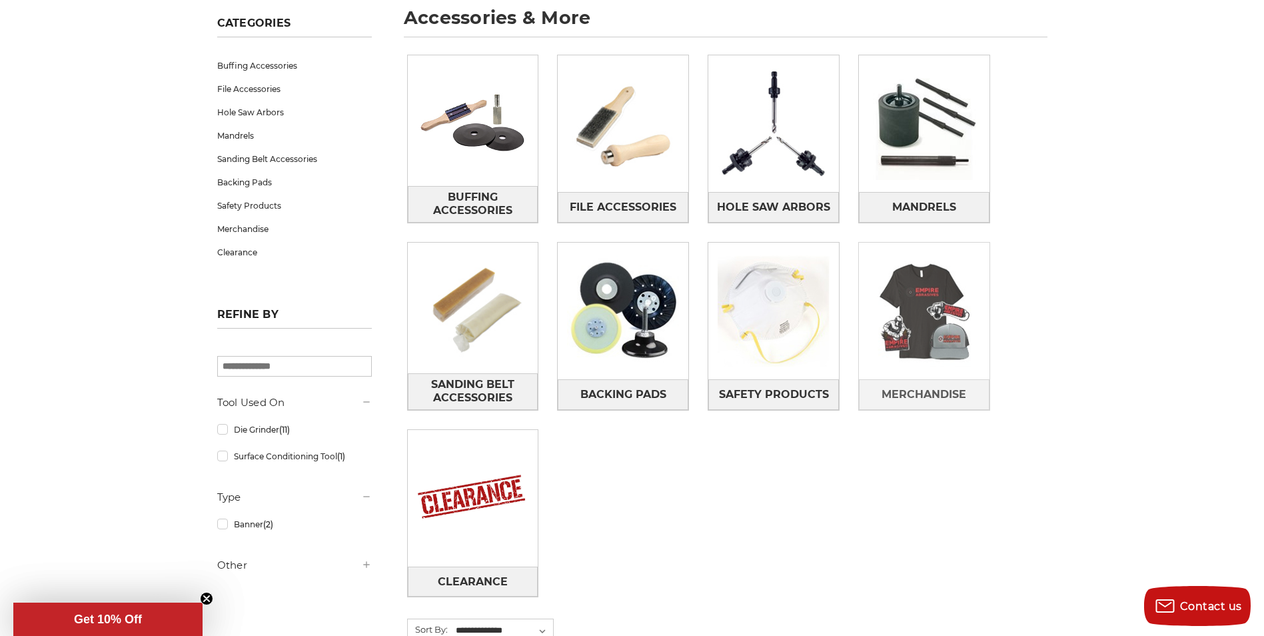
click at [905, 308] on img at bounding box center [924, 311] width 131 height 131
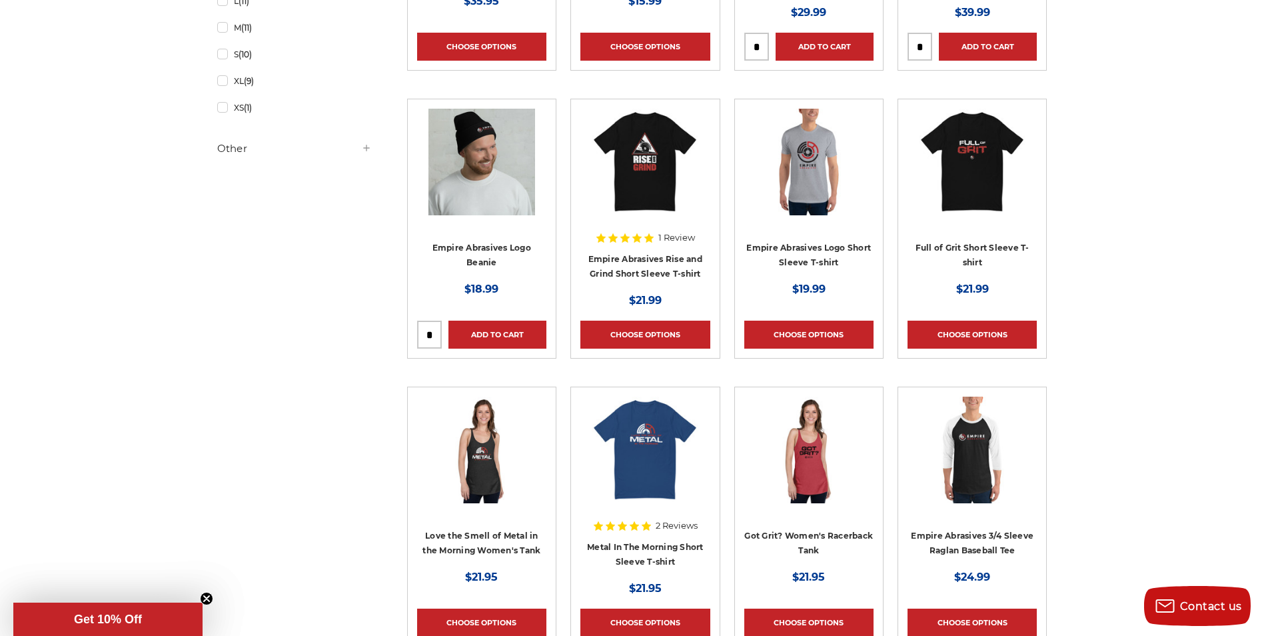
scroll to position [466, 0]
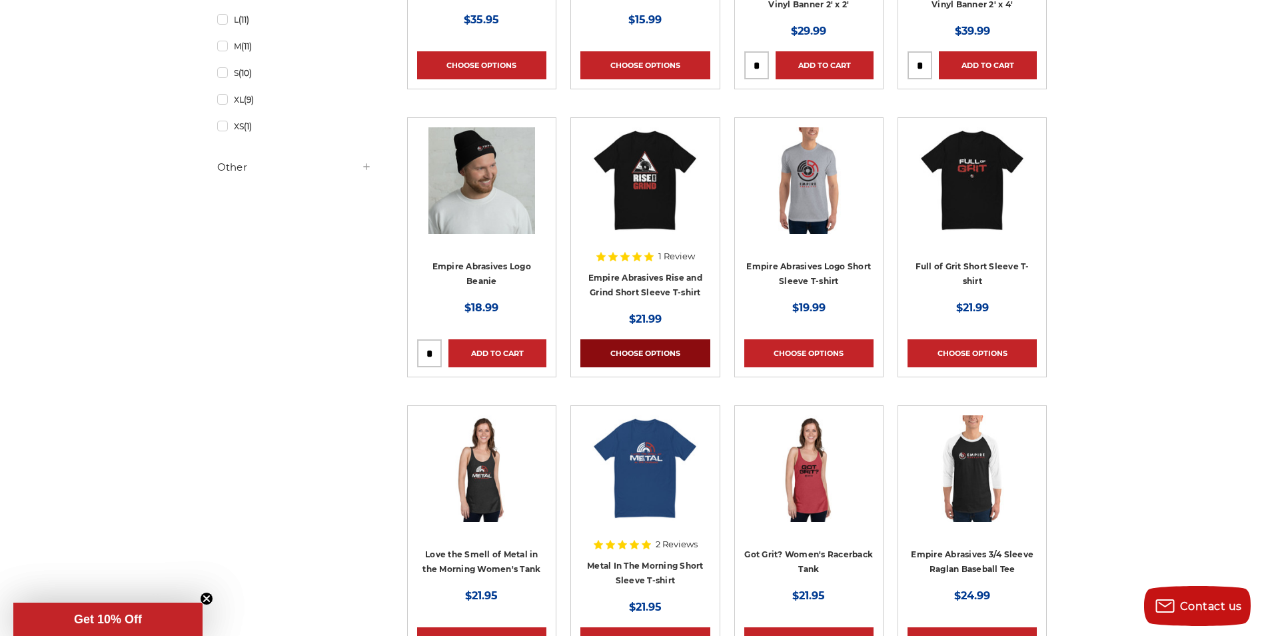
click at [645, 352] on link "Choose Options" at bounding box center [644, 353] width 129 height 28
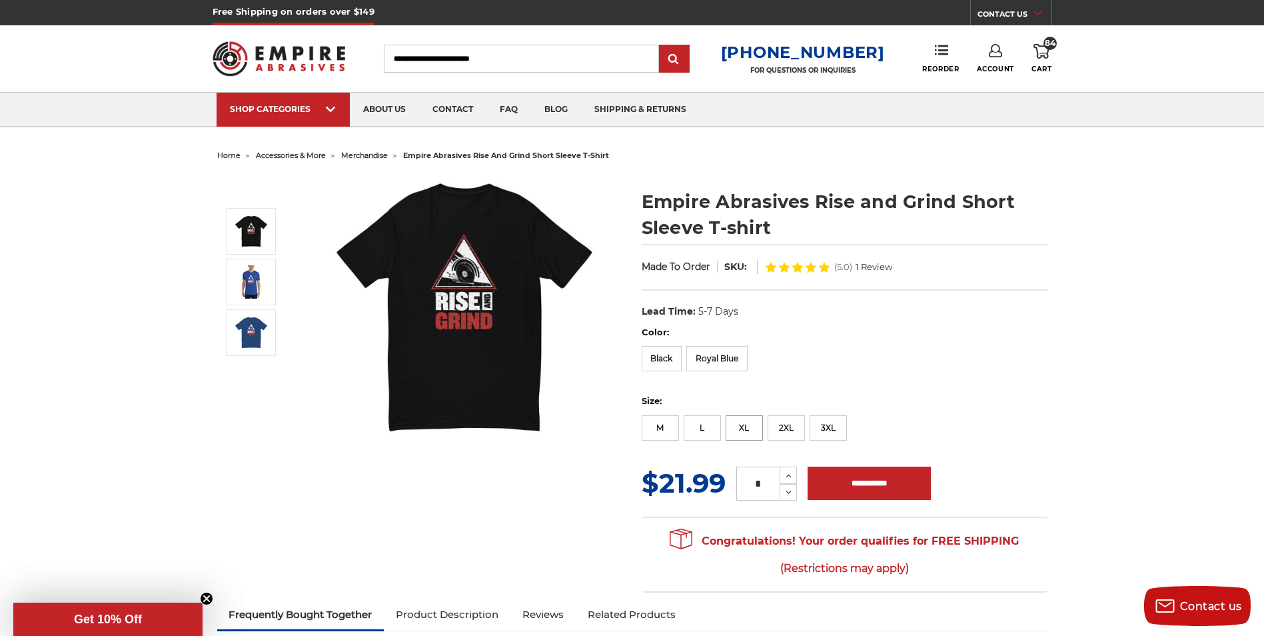
click at [749, 426] on label "XL" at bounding box center [743, 427] width 37 height 25
click at [669, 358] on label "Black" at bounding box center [662, 358] width 41 height 25
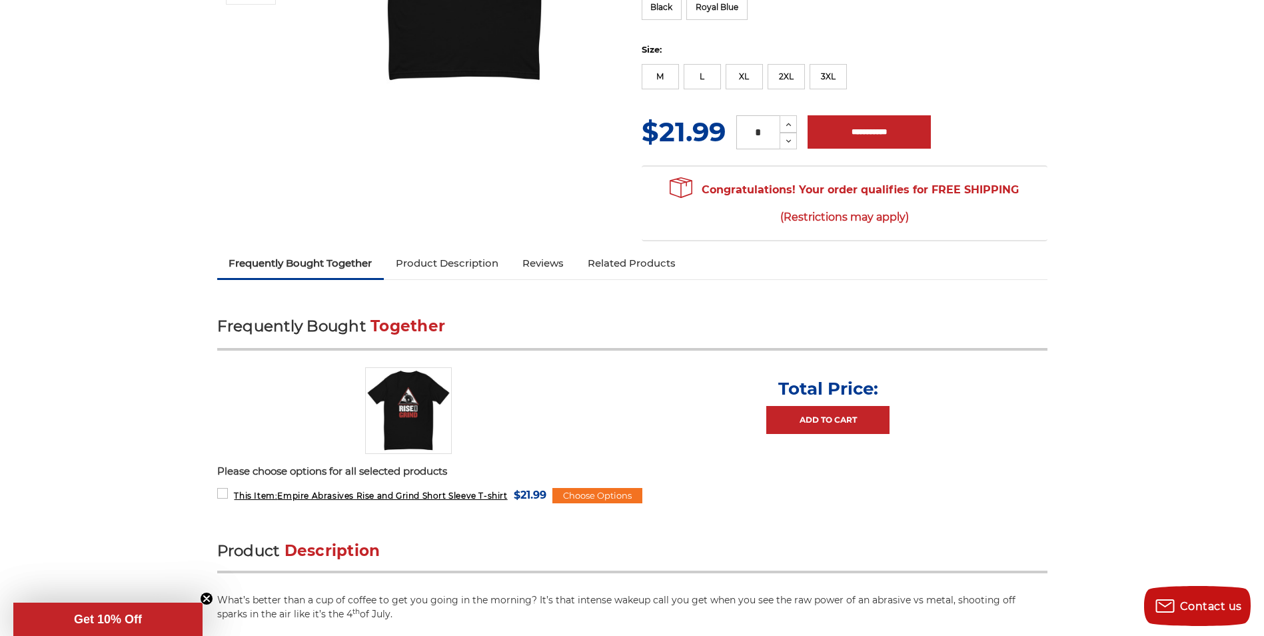
scroll to position [133, 0]
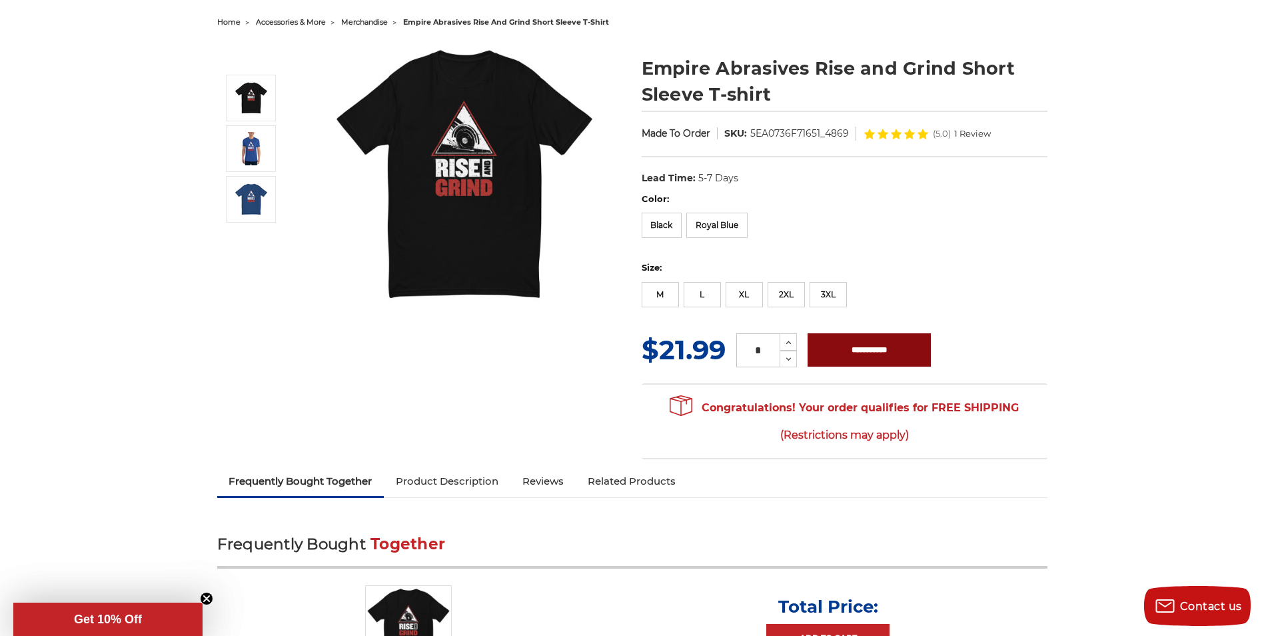
click at [886, 356] on input "**********" at bounding box center [868, 349] width 123 height 33
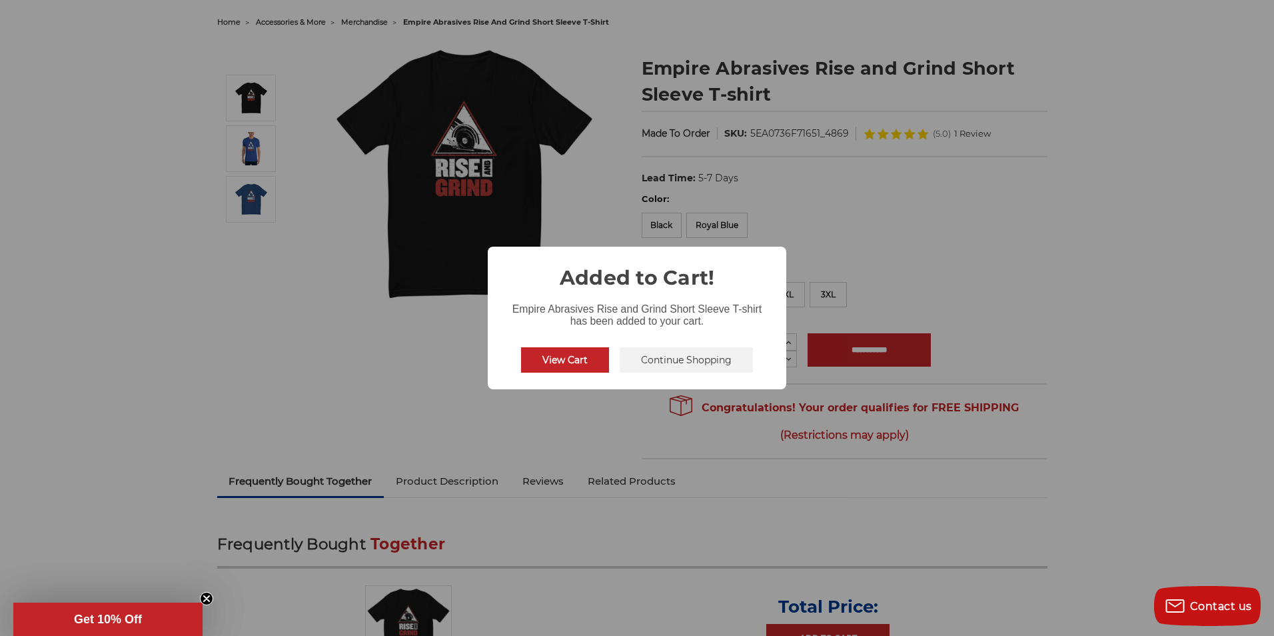
click at [660, 421] on div "× Added to Cart! Empire Abrasives Rise and Grind Short Sleeve T-shirt has been …" at bounding box center [637, 318] width 1274 height 636
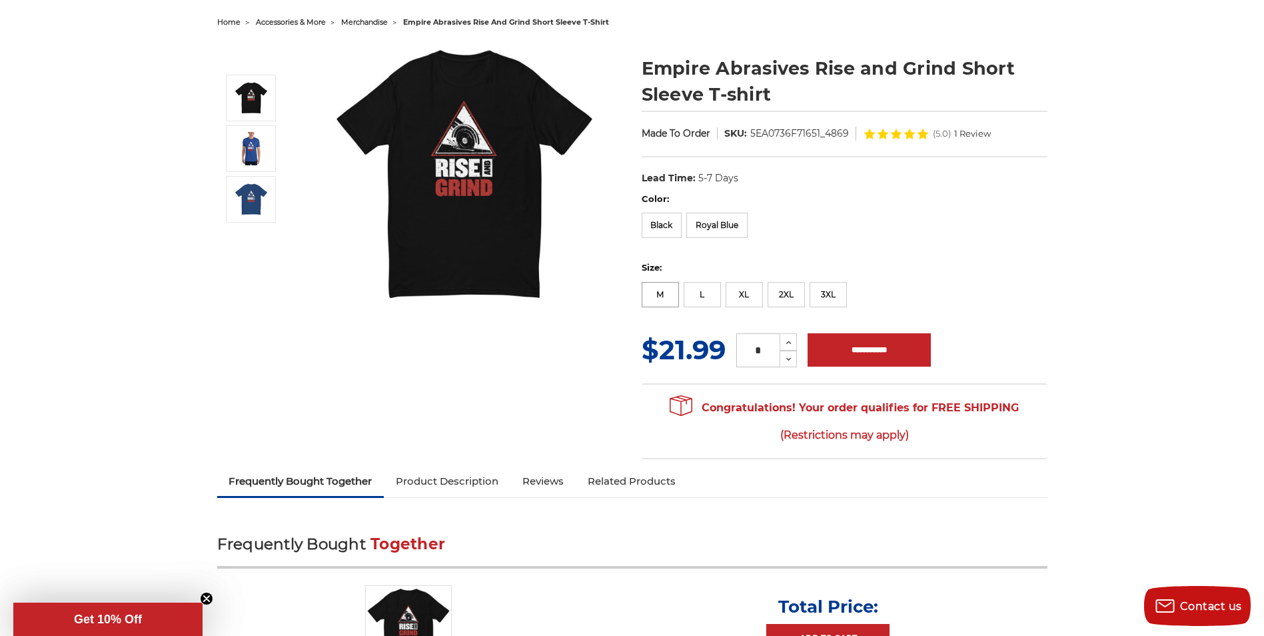
click at [658, 295] on label "M" at bounding box center [660, 294] width 37 height 25
click at [871, 347] on input "**********" at bounding box center [868, 349] width 123 height 33
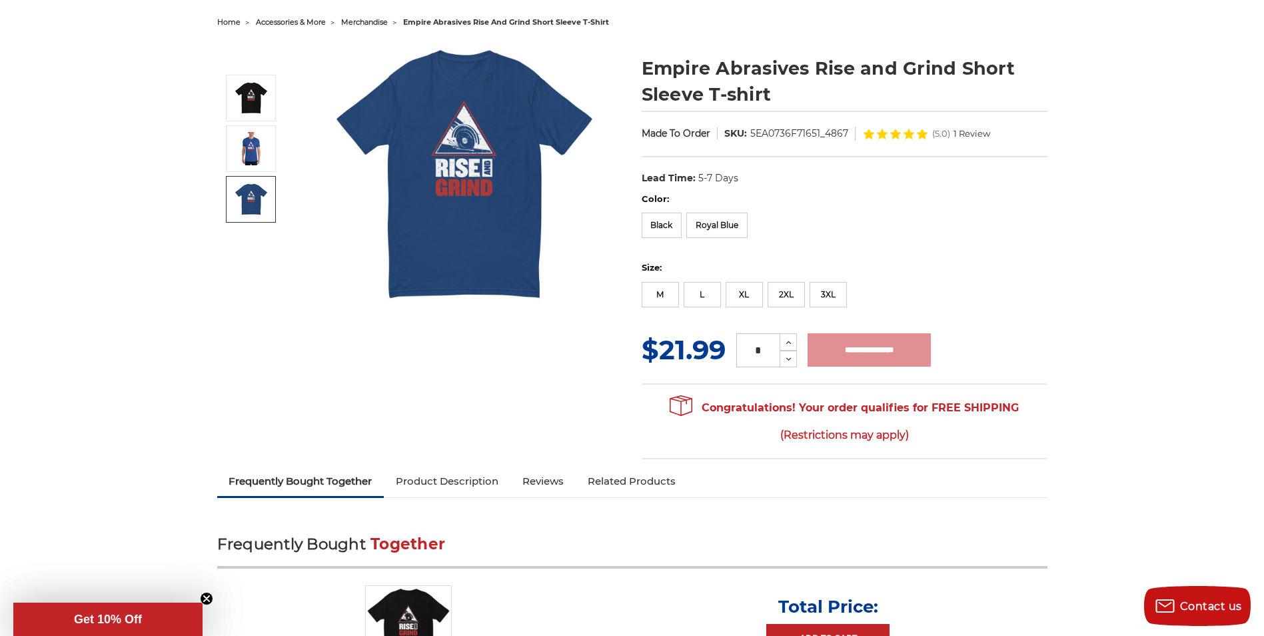
type input "**********"
click at [663, 224] on label "Black" at bounding box center [662, 225] width 41 height 25
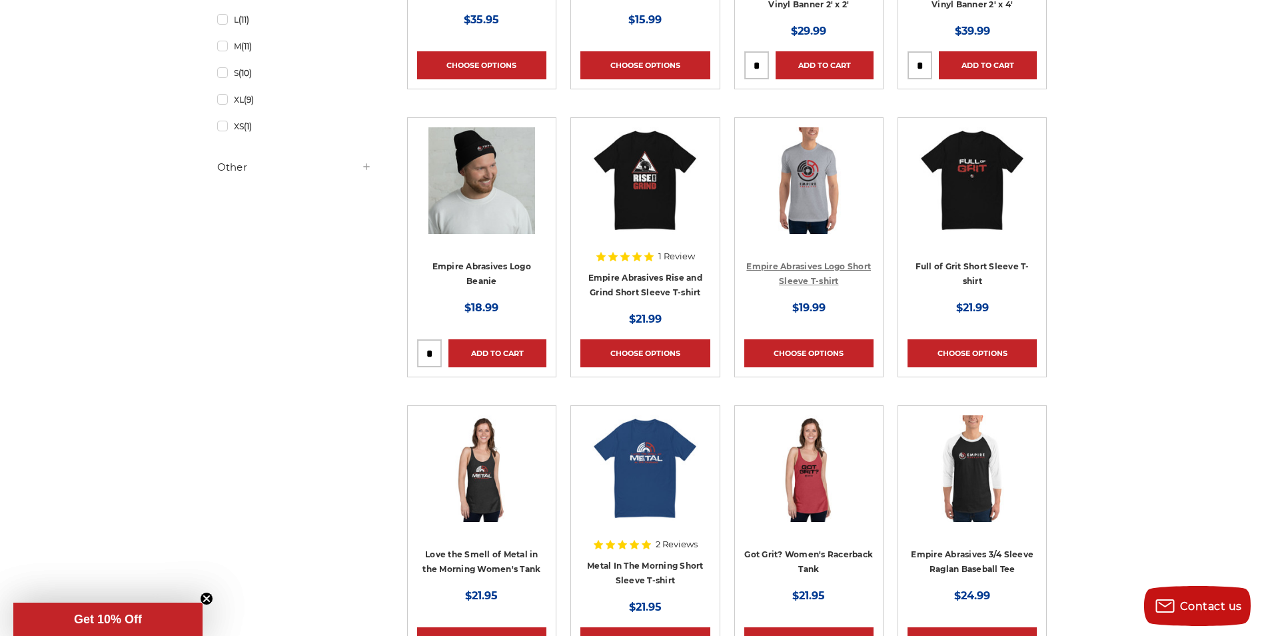
click at [843, 261] on h4 "Empire Abrasives Logo Short Sleeve T-shirt" at bounding box center [808, 276] width 129 height 37
click at [828, 265] on link "Empire Abrasives Logo Short Sleeve T-shirt" at bounding box center [808, 273] width 125 height 25
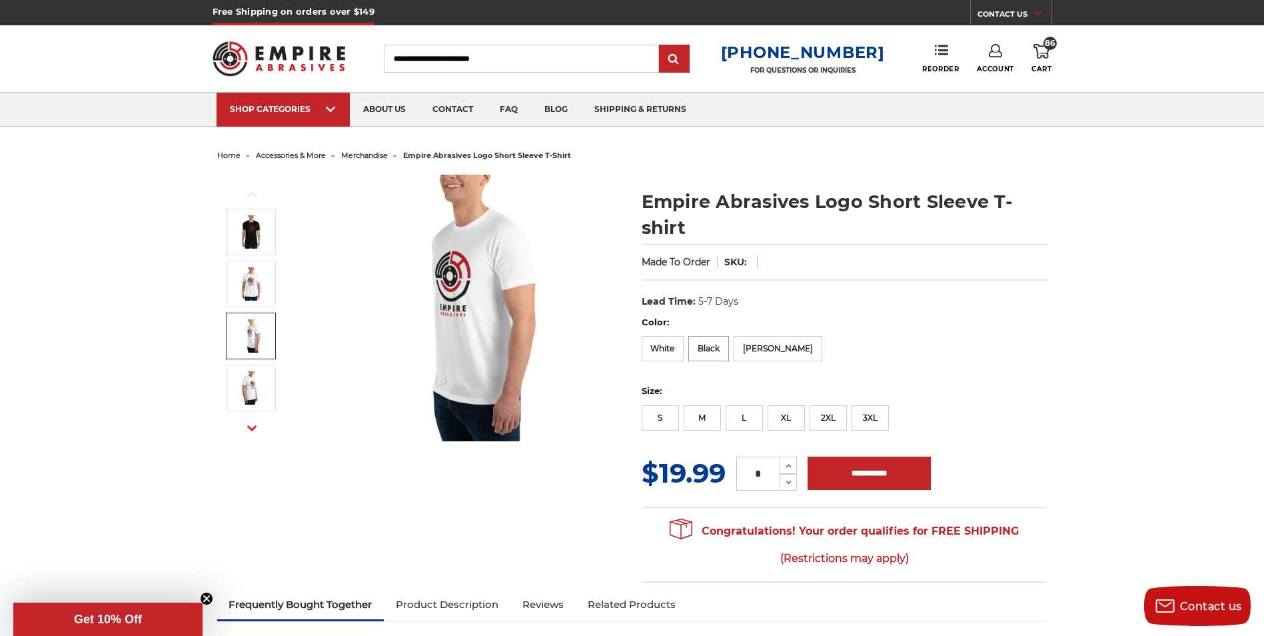
click at [716, 351] on label "Black" at bounding box center [708, 348] width 41 height 25
click at [832, 414] on label "2XL" at bounding box center [827, 417] width 37 height 25
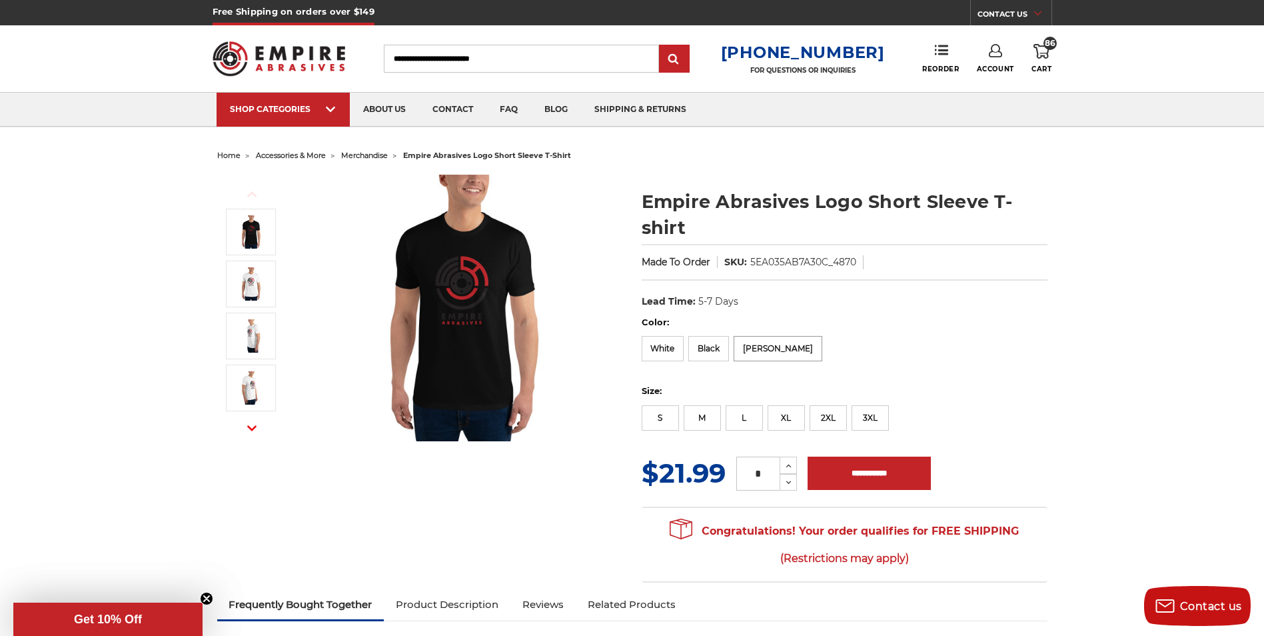
click at [770, 349] on label "[PERSON_NAME]" at bounding box center [777, 348] width 89 height 25
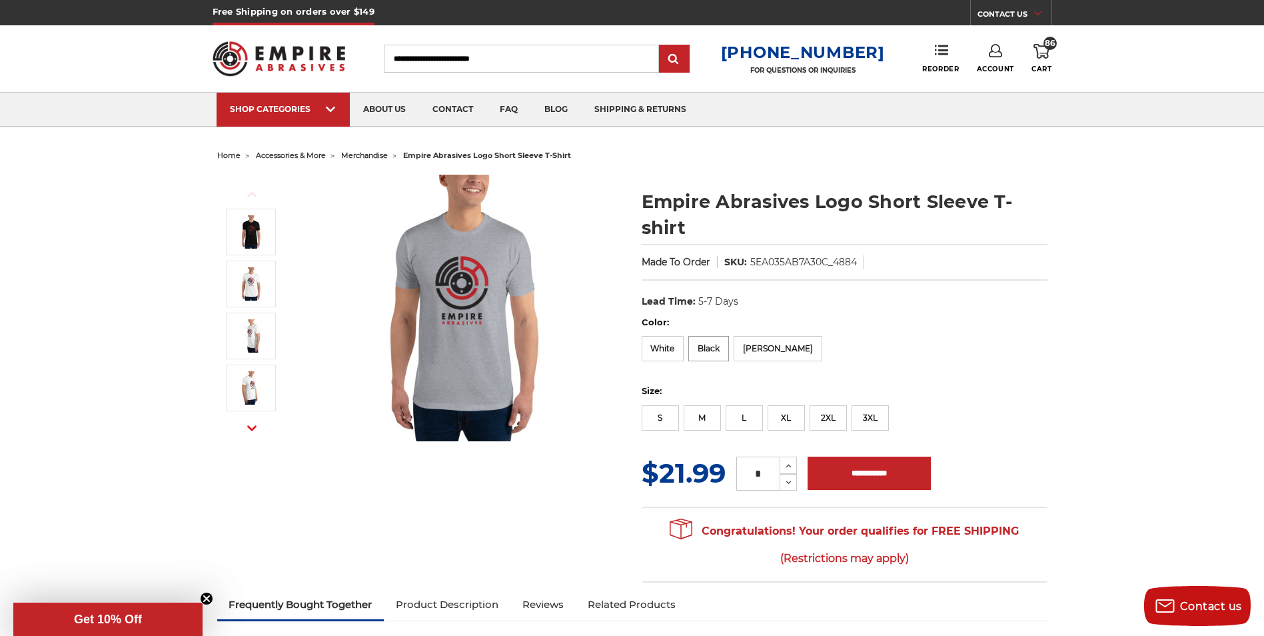
click at [711, 351] on label "Black" at bounding box center [708, 348] width 41 height 25
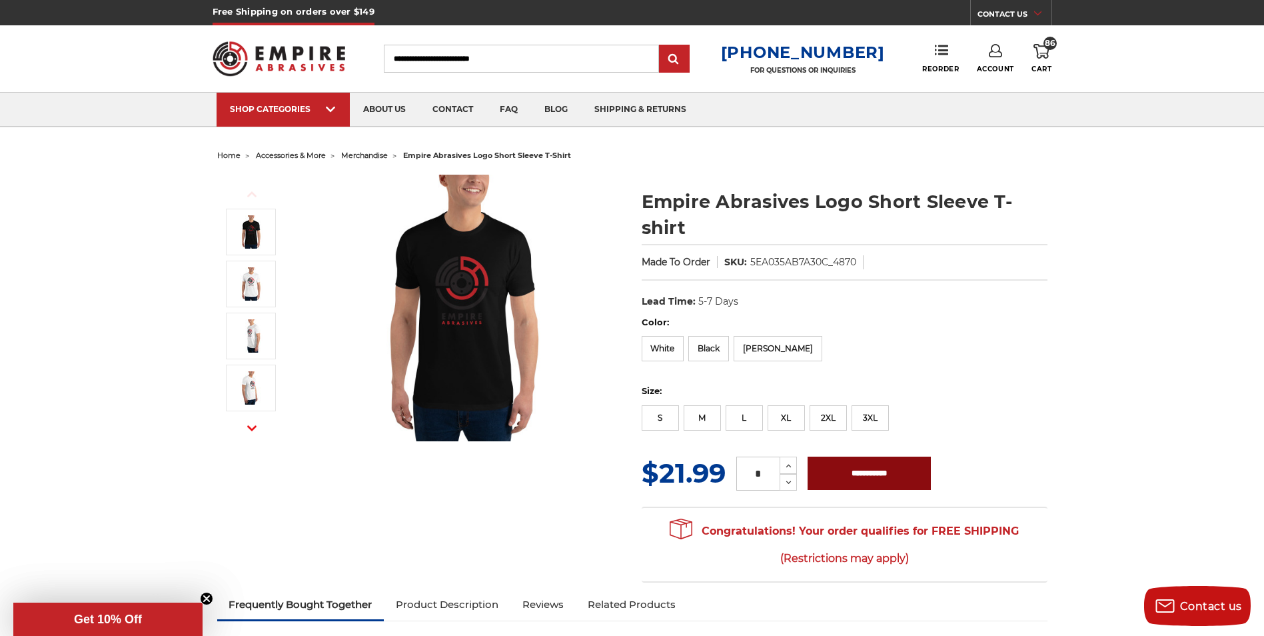
click at [845, 473] on input "**********" at bounding box center [868, 472] width 123 height 33
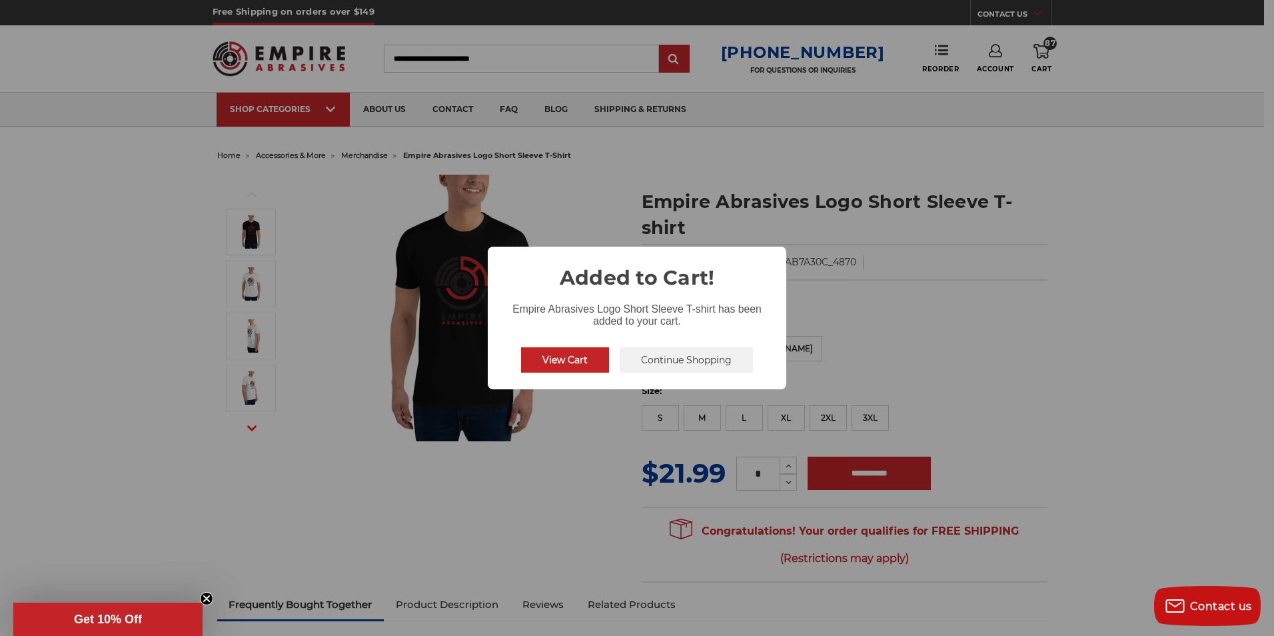
click at [877, 328] on div "× Added to Cart! Empire Abrasives Logo Short Sleeve T-shirt has been added to y…" at bounding box center [637, 318] width 1274 height 636
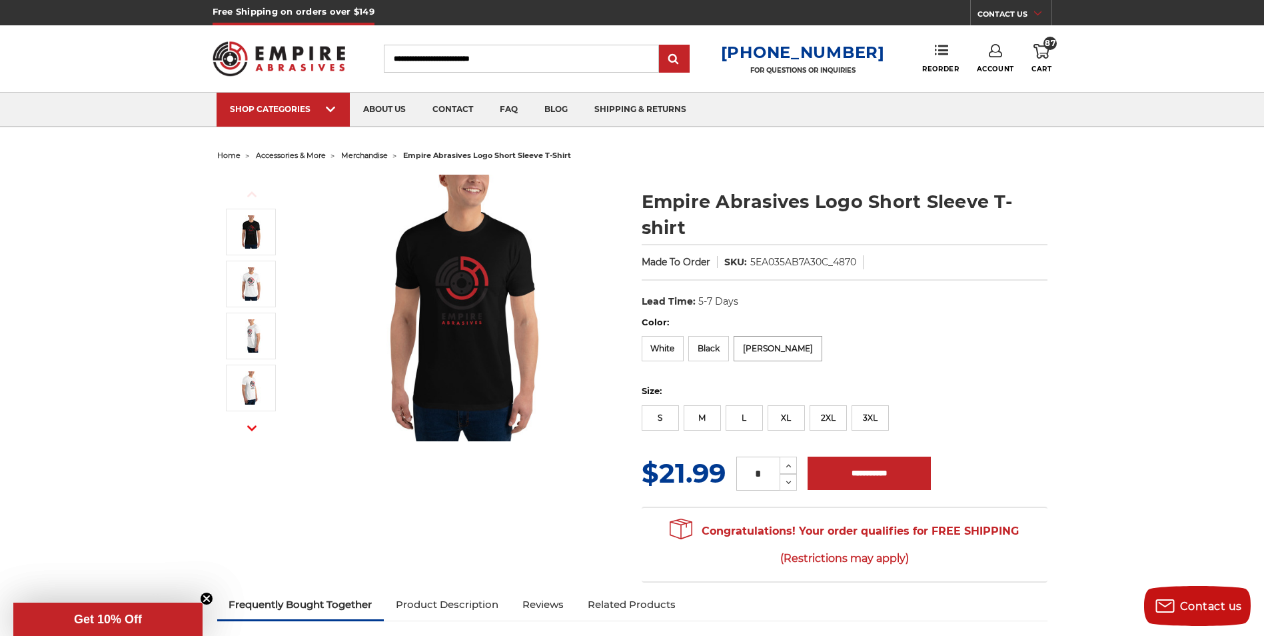
click at [767, 351] on label "[PERSON_NAME]" at bounding box center [777, 348] width 89 height 25
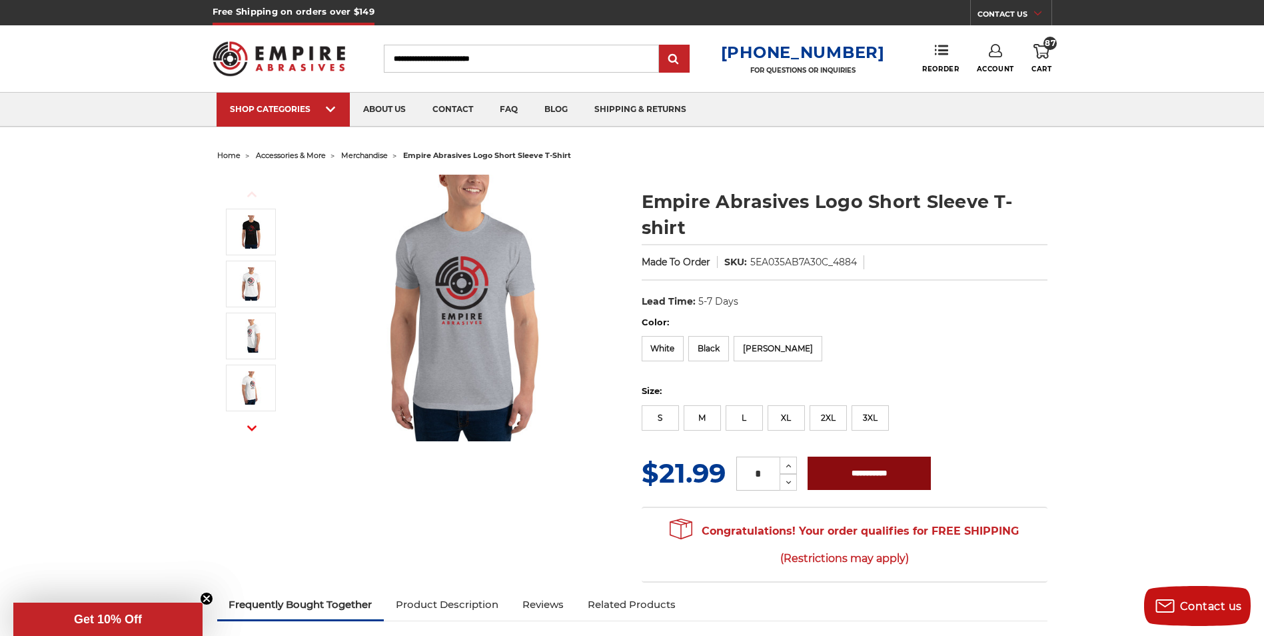
click at [837, 475] on input "**********" at bounding box center [868, 472] width 123 height 33
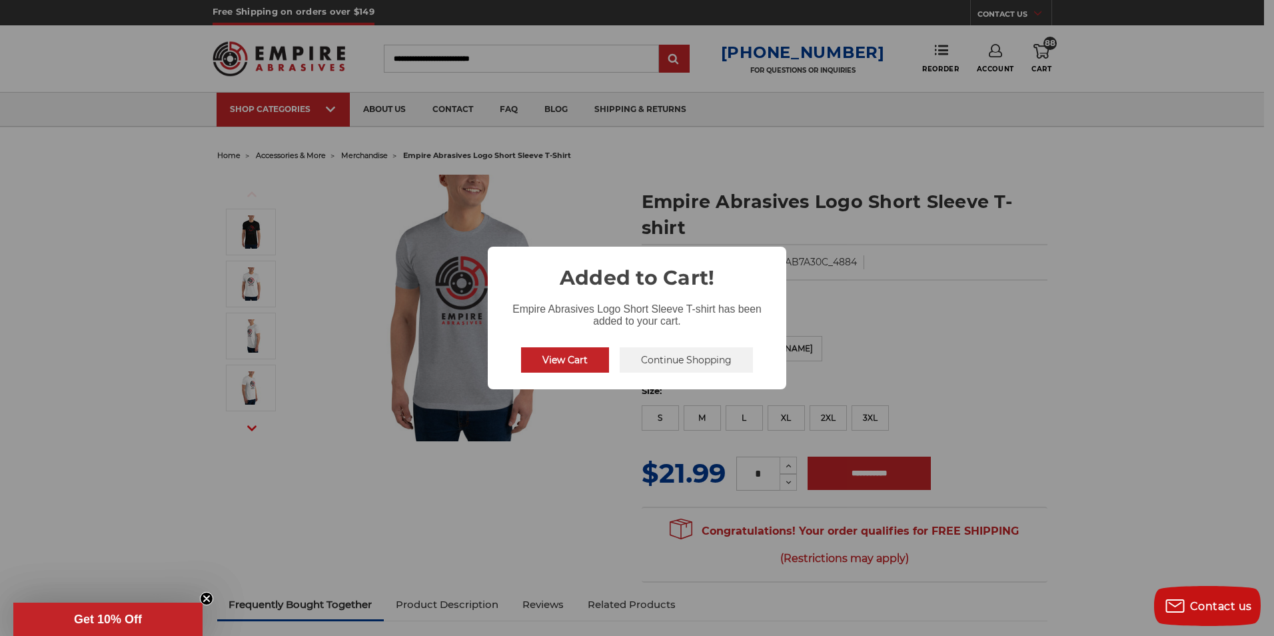
click at [497, 519] on div "× Added to Cart! Empire Abrasives Logo Short Sleeve T-shirt has been added to y…" at bounding box center [637, 318] width 1274 height 636
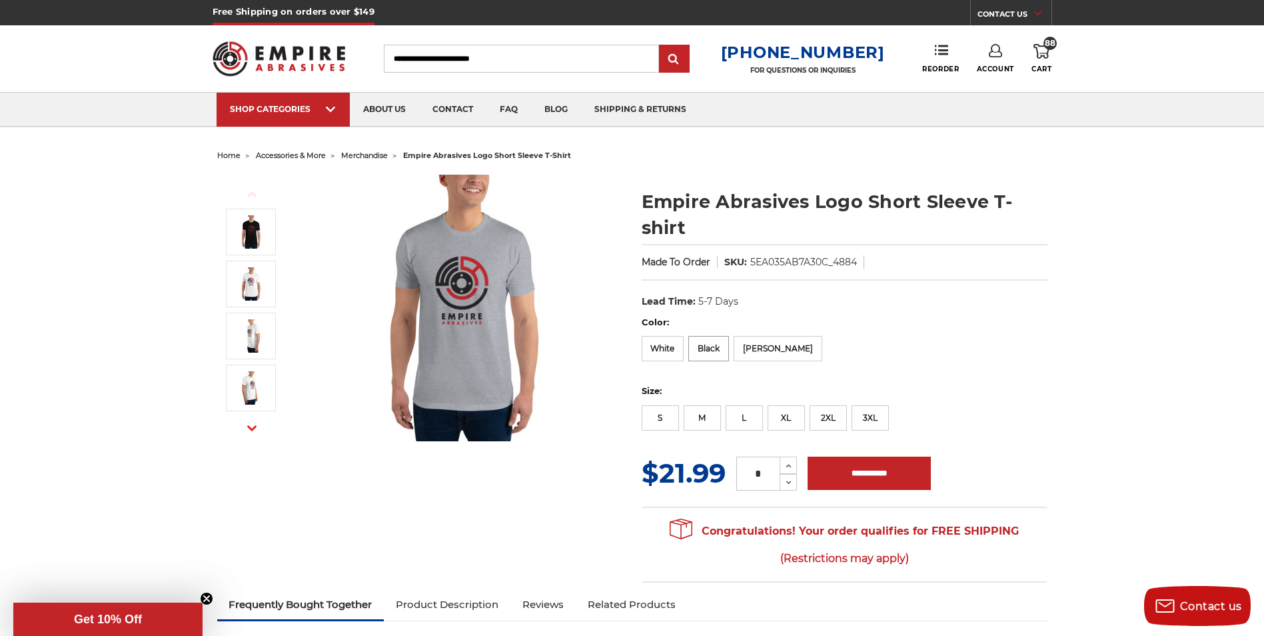
click at [707, 350] on label "Black" at bounding box center [708, 348] width 41 height 25
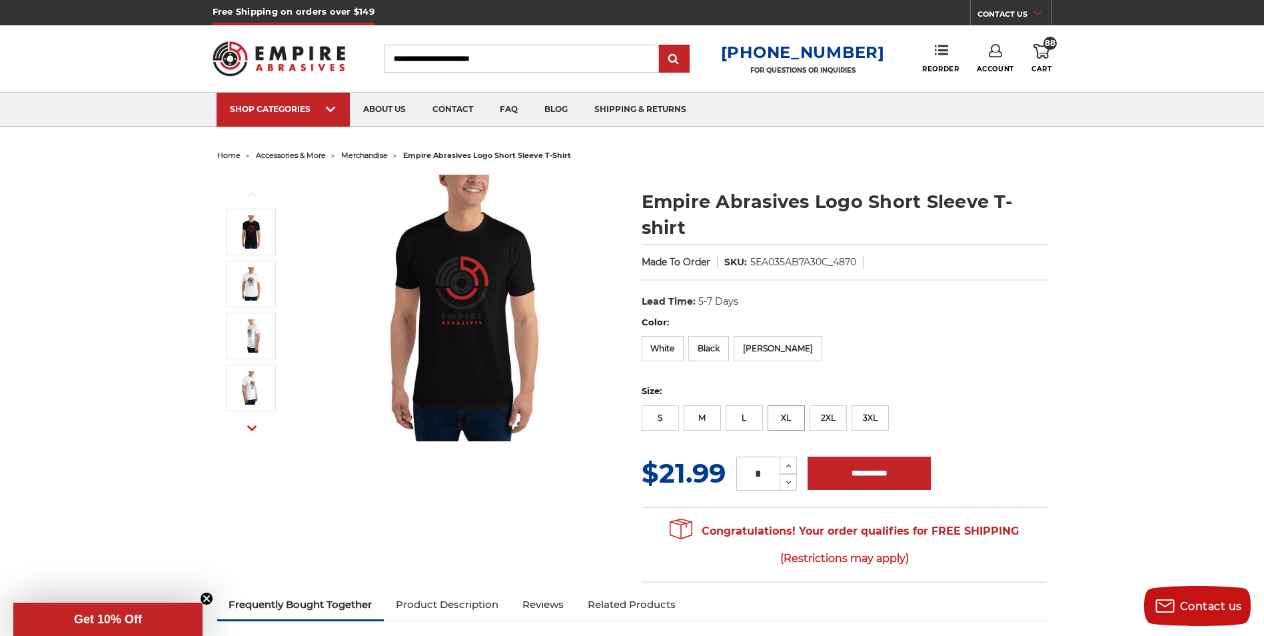
click at [784, 419] on label "XL" at bounding box center [785, 417] width 37 height 25
click at [849, 472] on input "**********" at bounding box center [868, 472] width 123 height 33
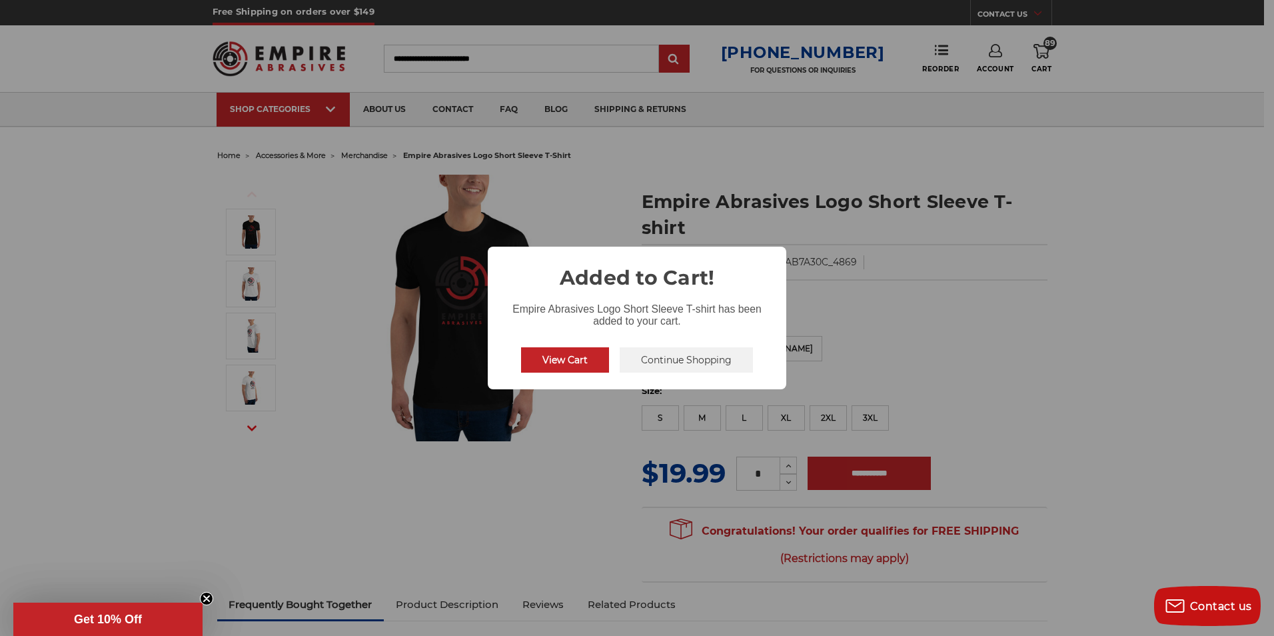
click at [615, 416] on div "× Added to Cart! Empire Abrasives Logo Short Sleeve T-shirt has been added to y…" at bounding box center [637, 318] width 1274 height 636
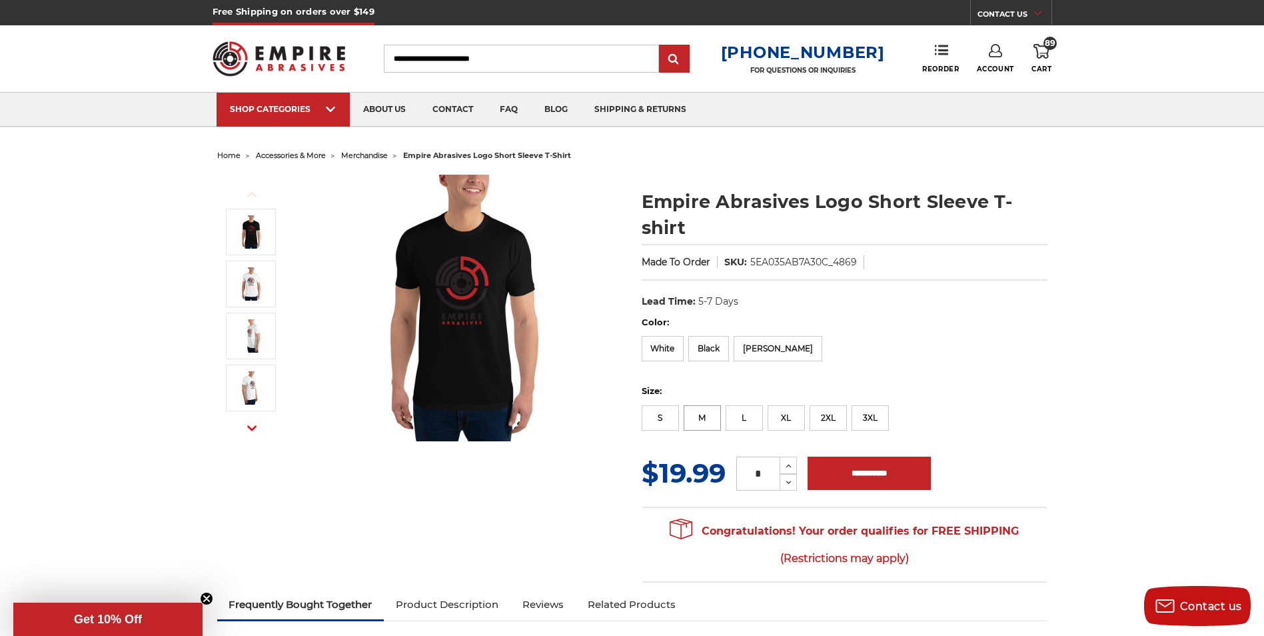
click at [719, 417] on label "M" at bounding box center [701, 417] width 37 height 25
click at [870, 468] on input "**********" at bounding box center [868, 472] width 123 height 33
type input "**********"
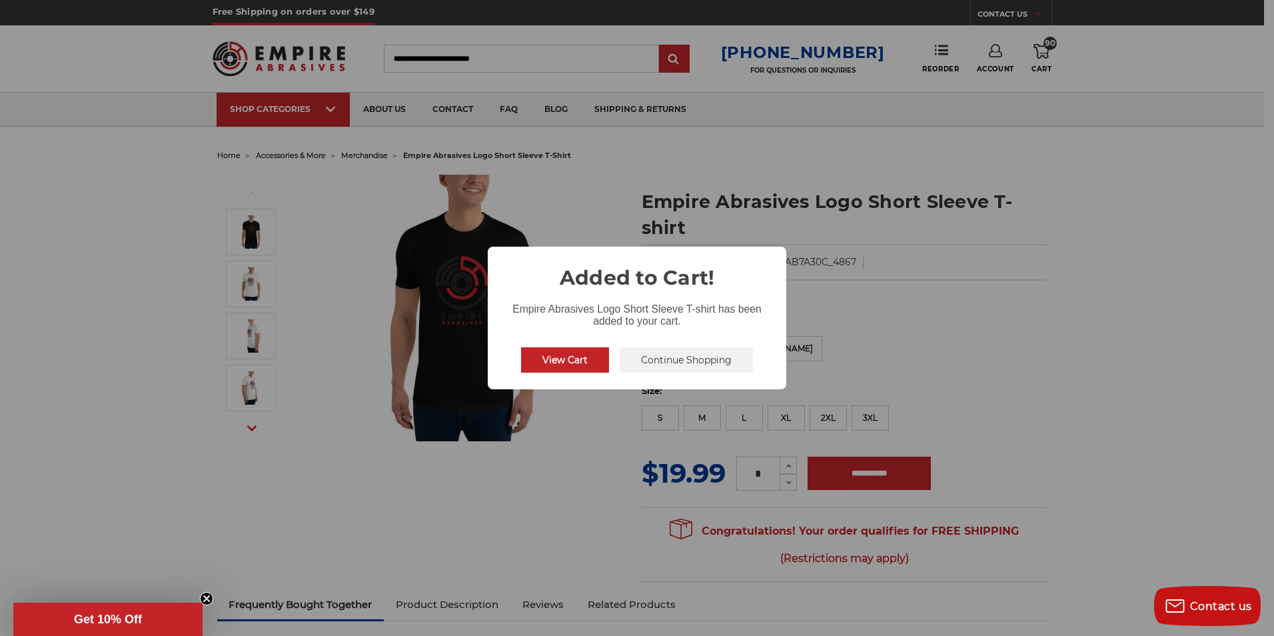
drag, startPoint x: 990, startPoint y: 284, endPoint x: 997, endPoint y: 255, distance: 29.4
click at [991, 276] on div "× Added to Cart! Empire Abrasives Logo Short Sleeve T-shirt has been added to y…" at bounding box center [637, 318] width 1274 height 636
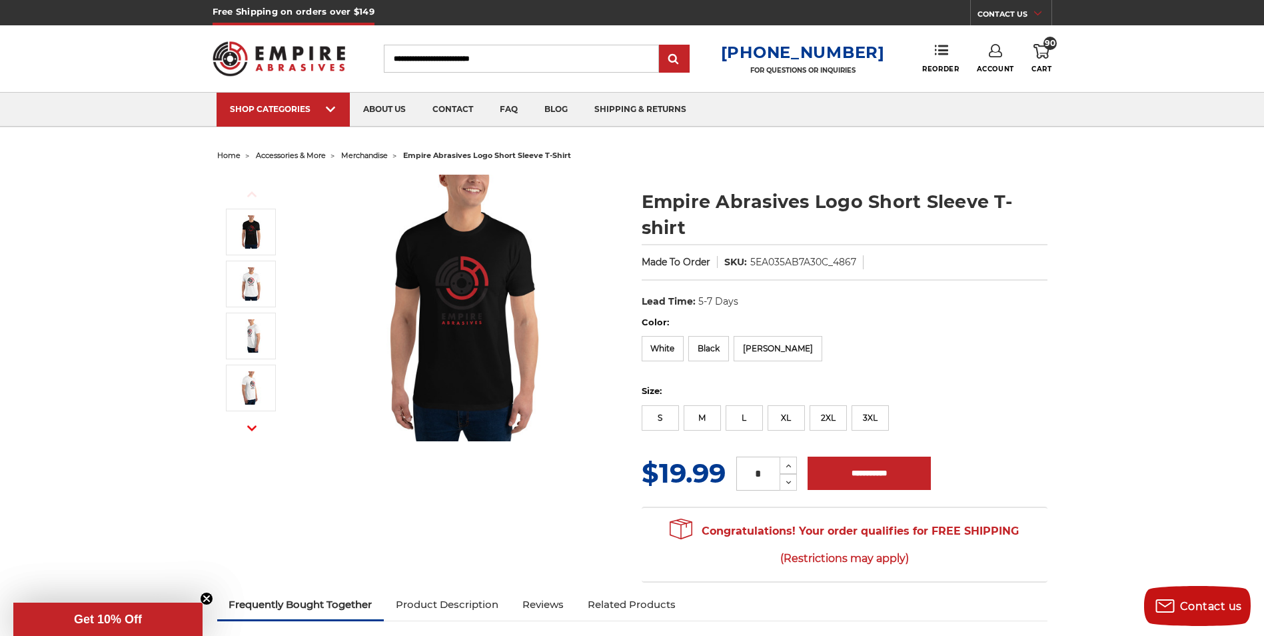
click at [1045, 61] on link "90 Cart" at bounding box center [1041, 58] width 20 height 29
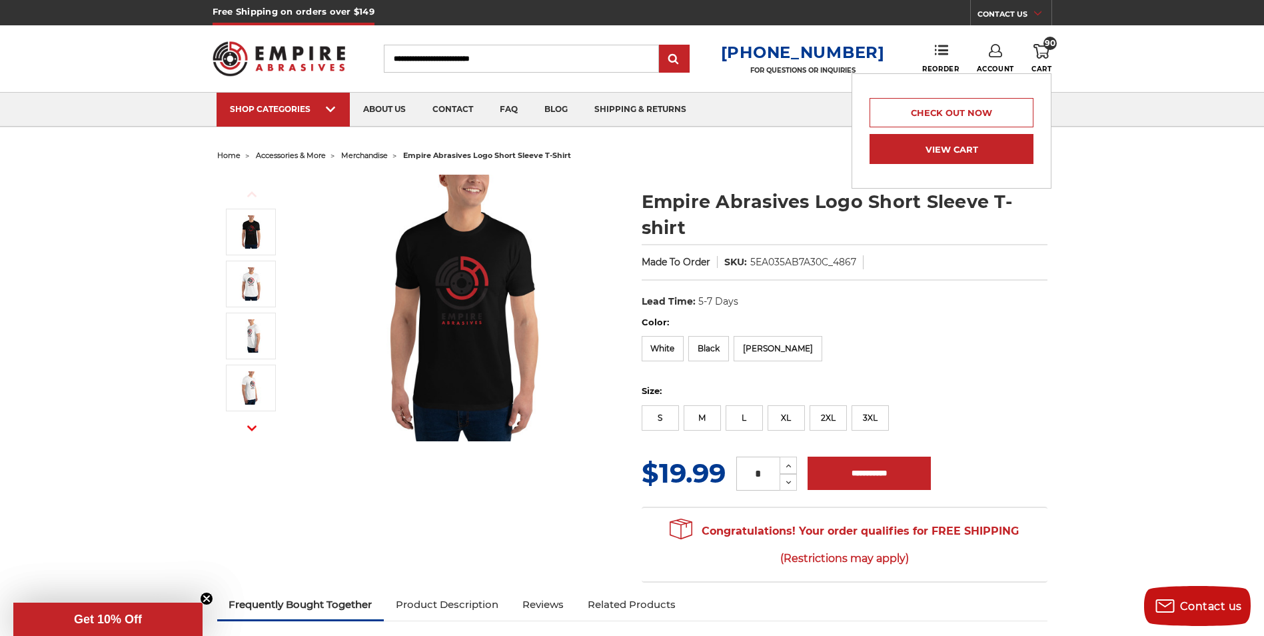
click at [966, 154] on link "View Cart" at bounding box center [951, 149] width 164 height 30
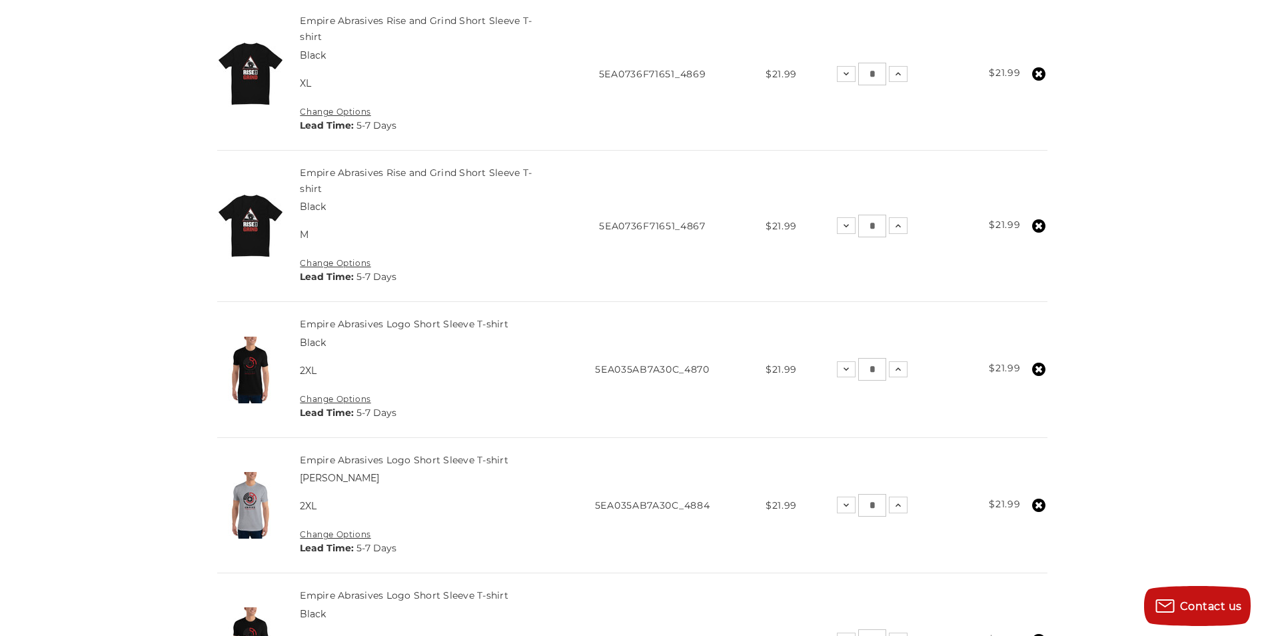
scroll to position [1132, 0]
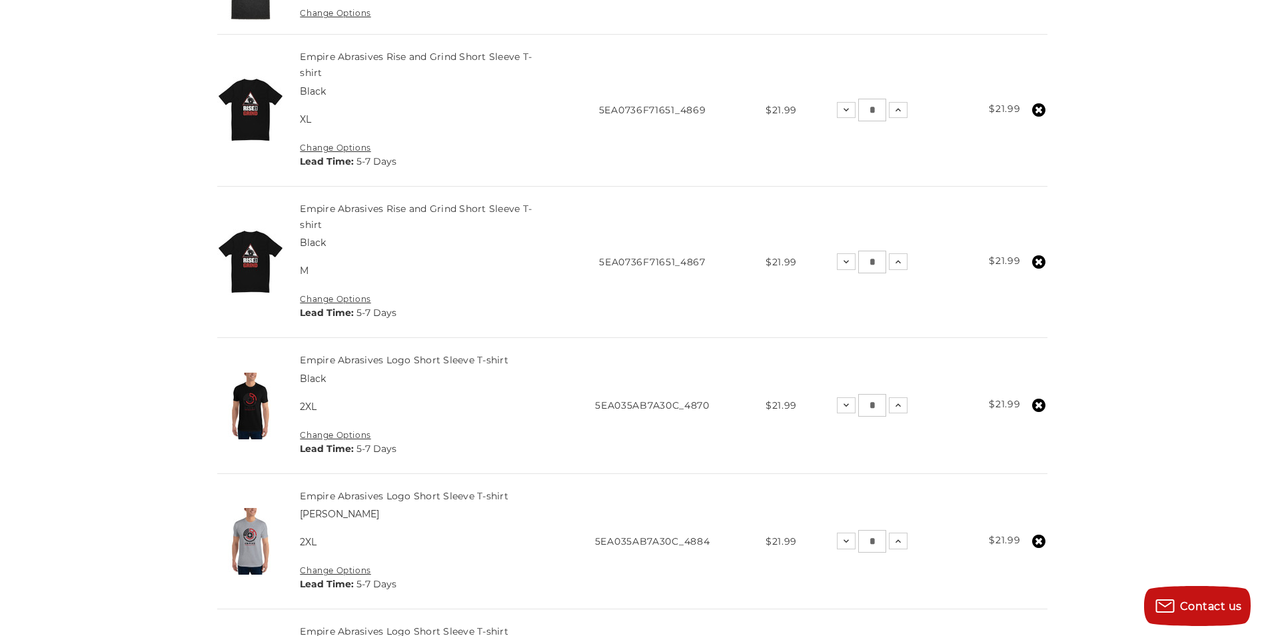
click at [1043, 262] on use at bounding box center [1038, 261] width 13 height 13
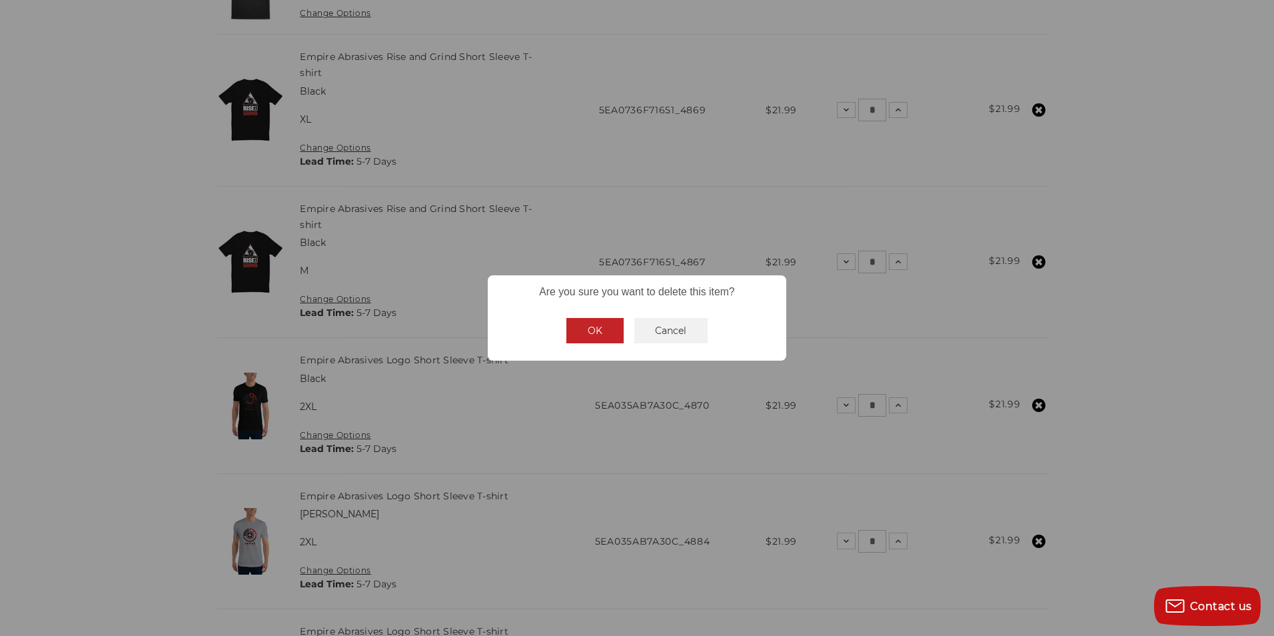
click at [604, 329] on button "OK" at bounding box center [594, 330] width 57 height 25
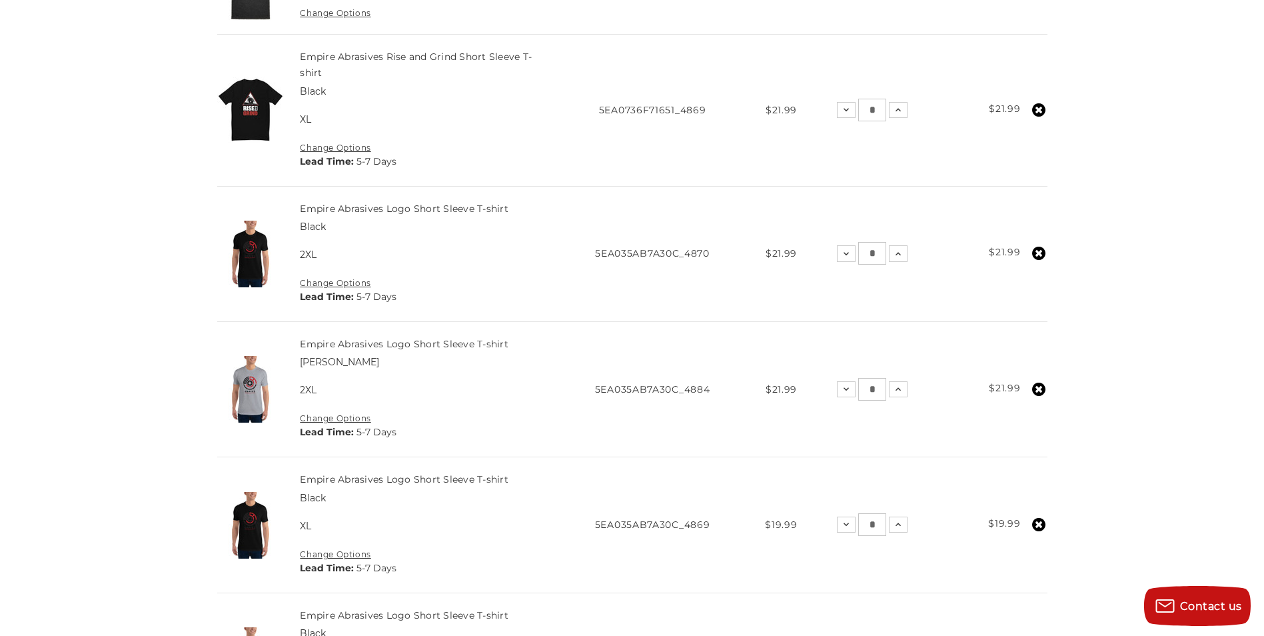
click at [1031, 110] on link at bounding box center [1038, 110] width 17 height 18
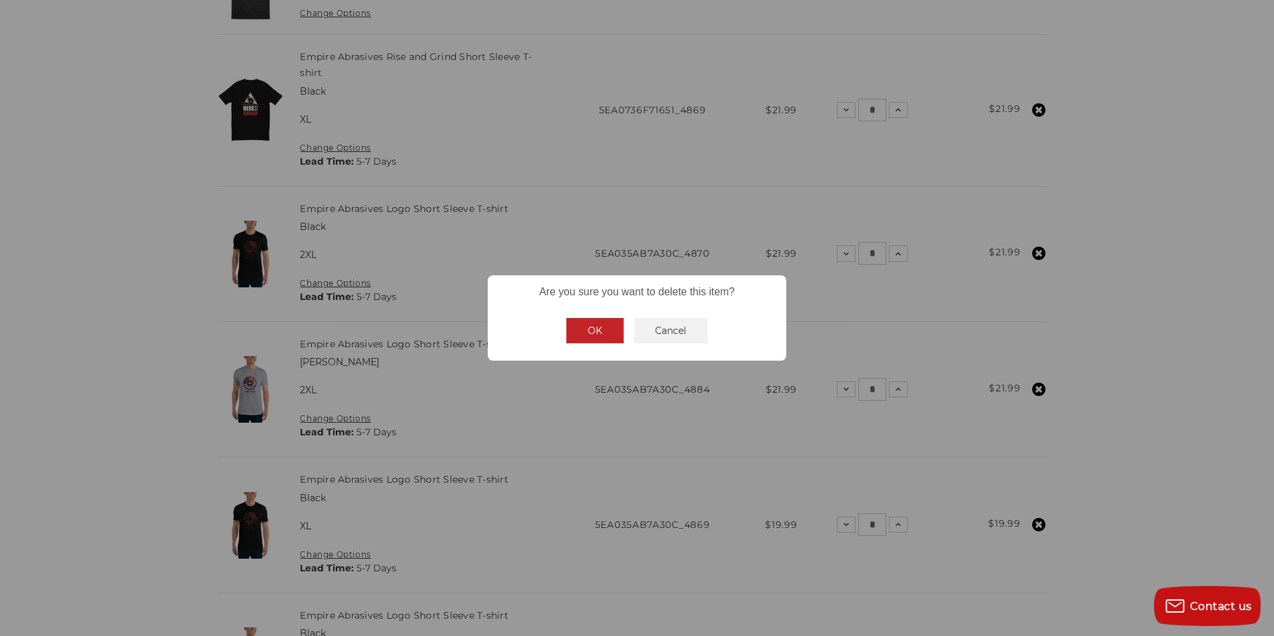
click at [588, 333] on button "OK" at bounding box center [594, 330] width 57 height 25
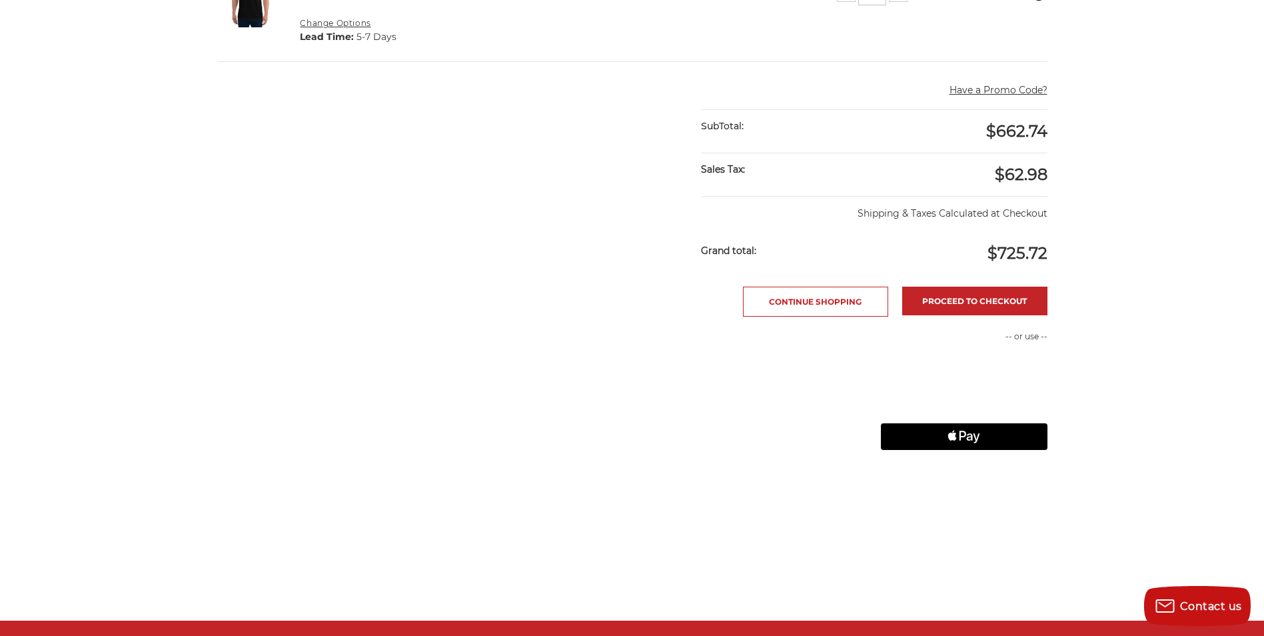
scroll to position [1665, 0]
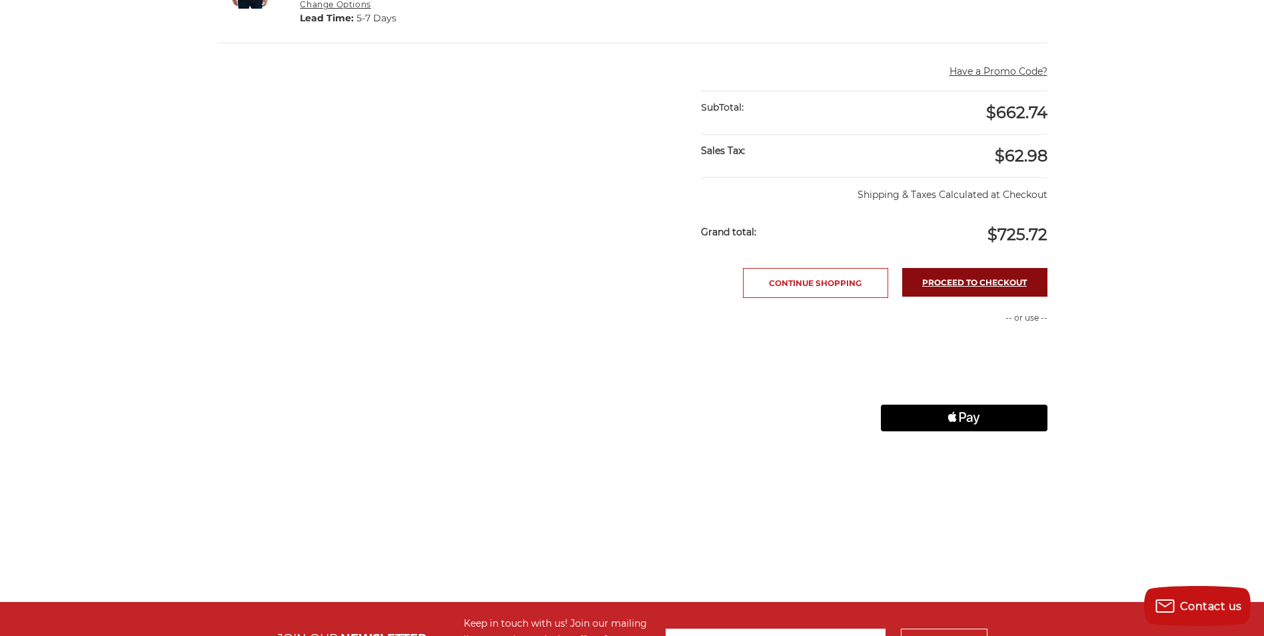
click at [987, 287] on link "Proceed to checkout" at bounding box center [974, 282] width 145 height 29
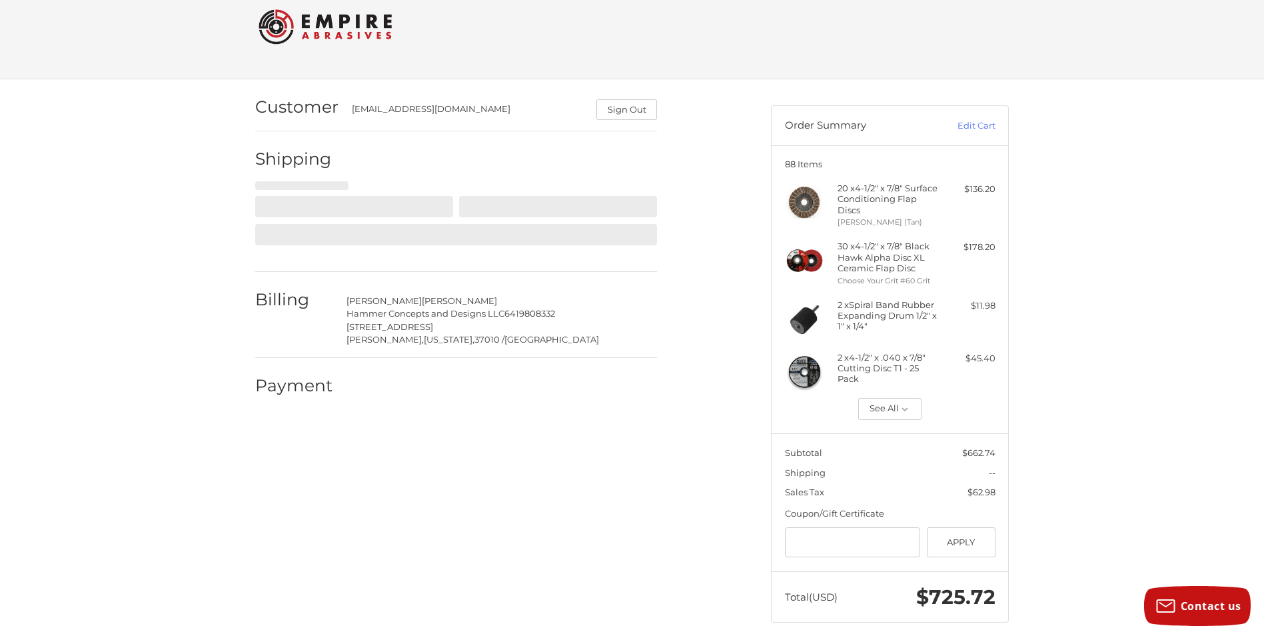
scroll to position [29, 0]
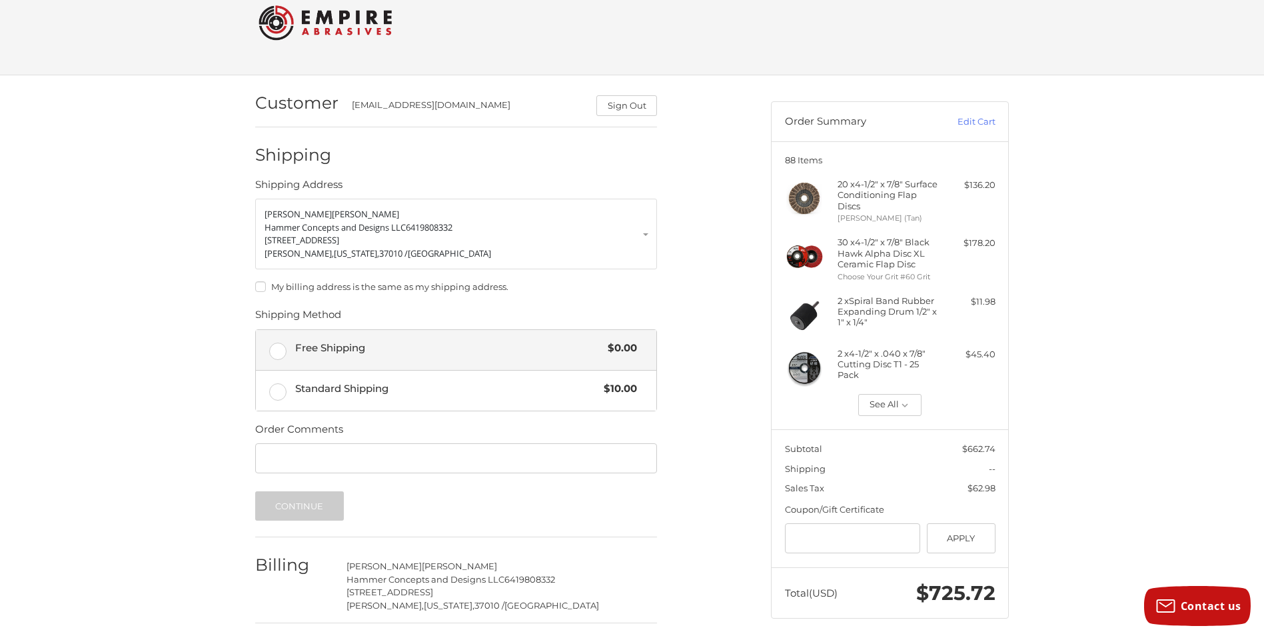
click at [276, 351] on label "Free Shipping $0.00" at bounding box center [456, 350] width 400 height 40
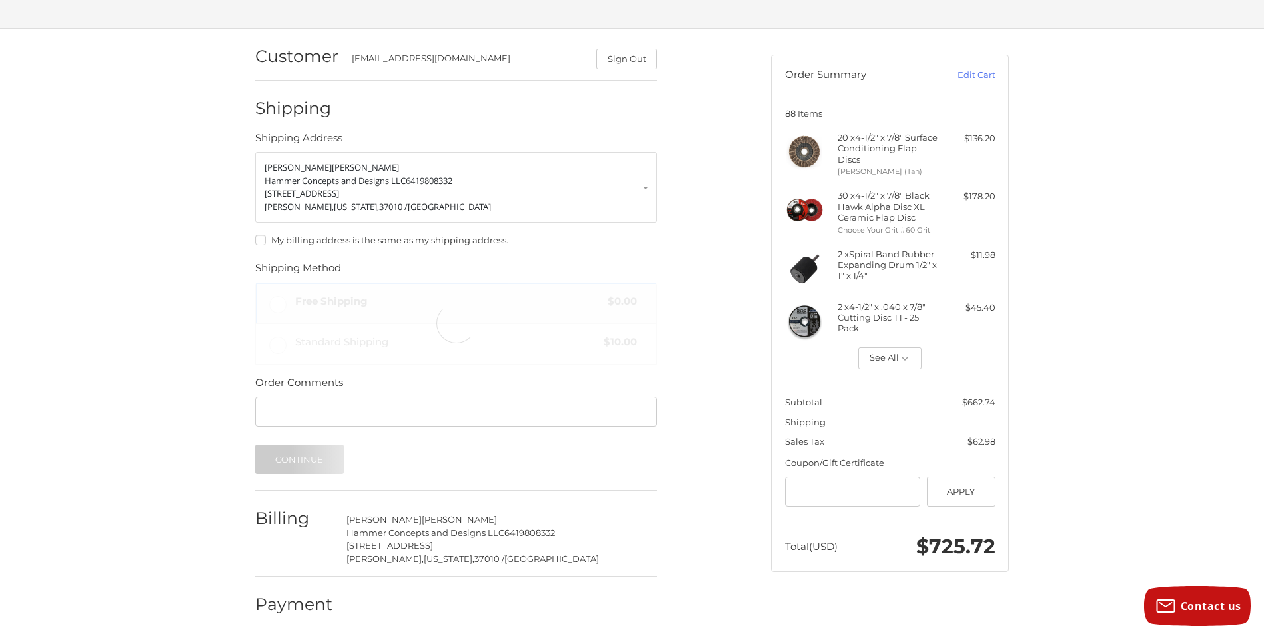
scroll to position [80, 0]
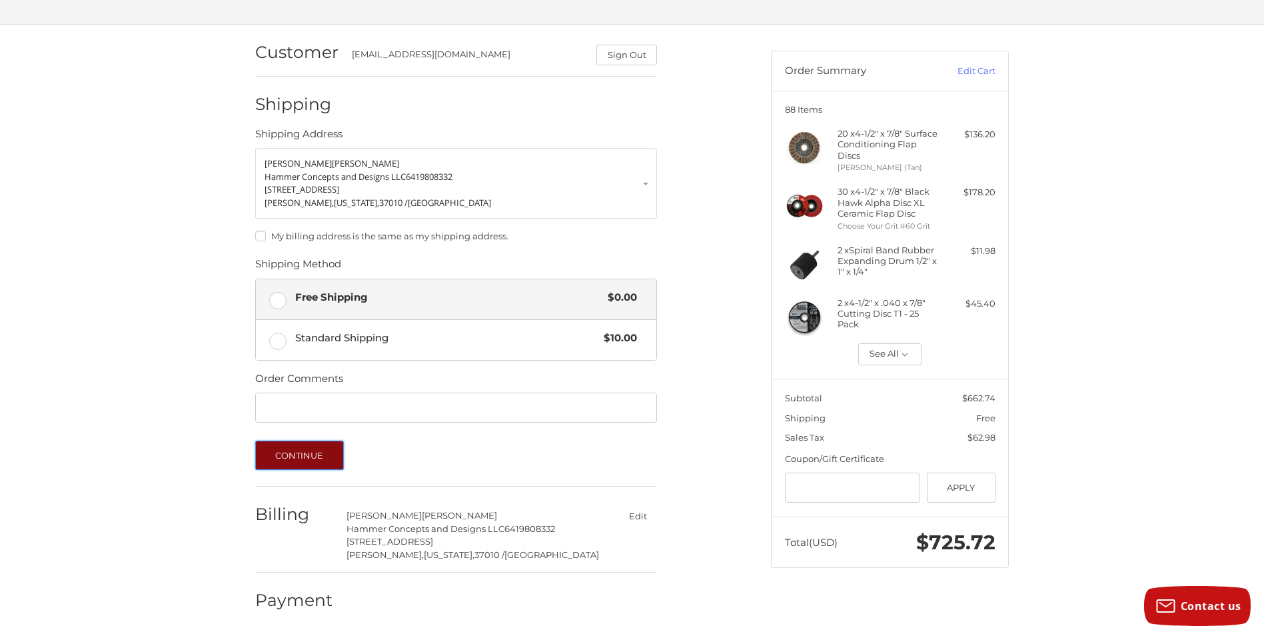
click at [306, 455] on button "Continue" at bounding box center [299, 454] width 89 height 29
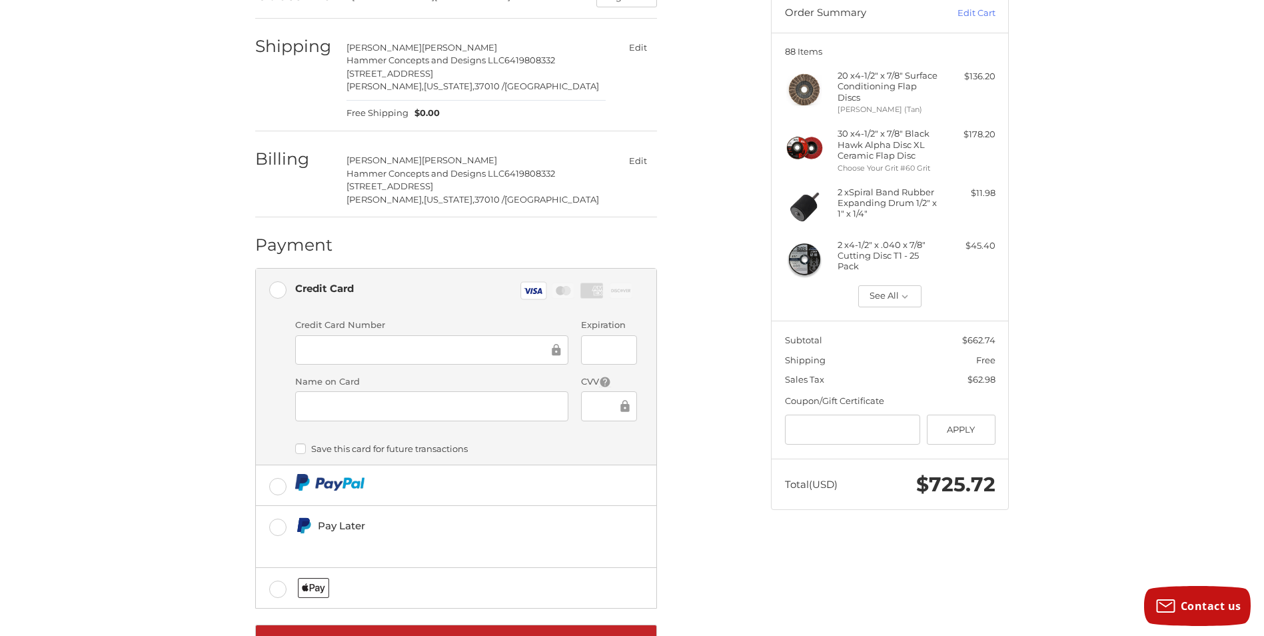
scroll to position [193, 0]
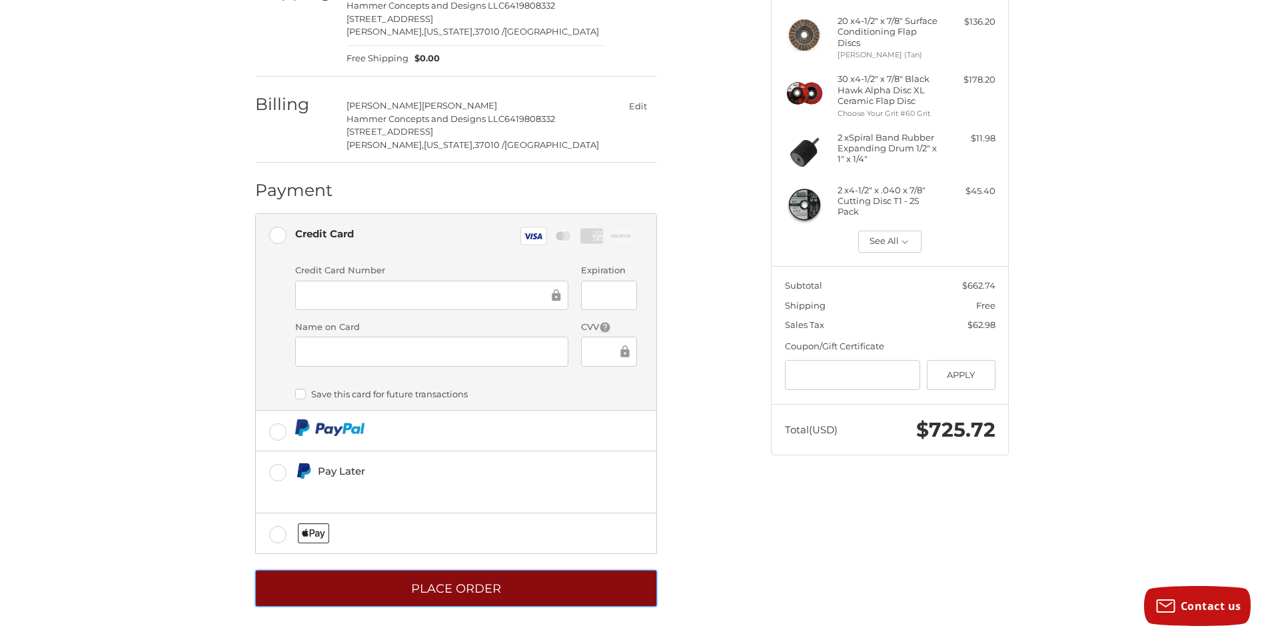
click at [482, 589] on button "Place Order" at bounding box center [456, 588] width 402 height 37
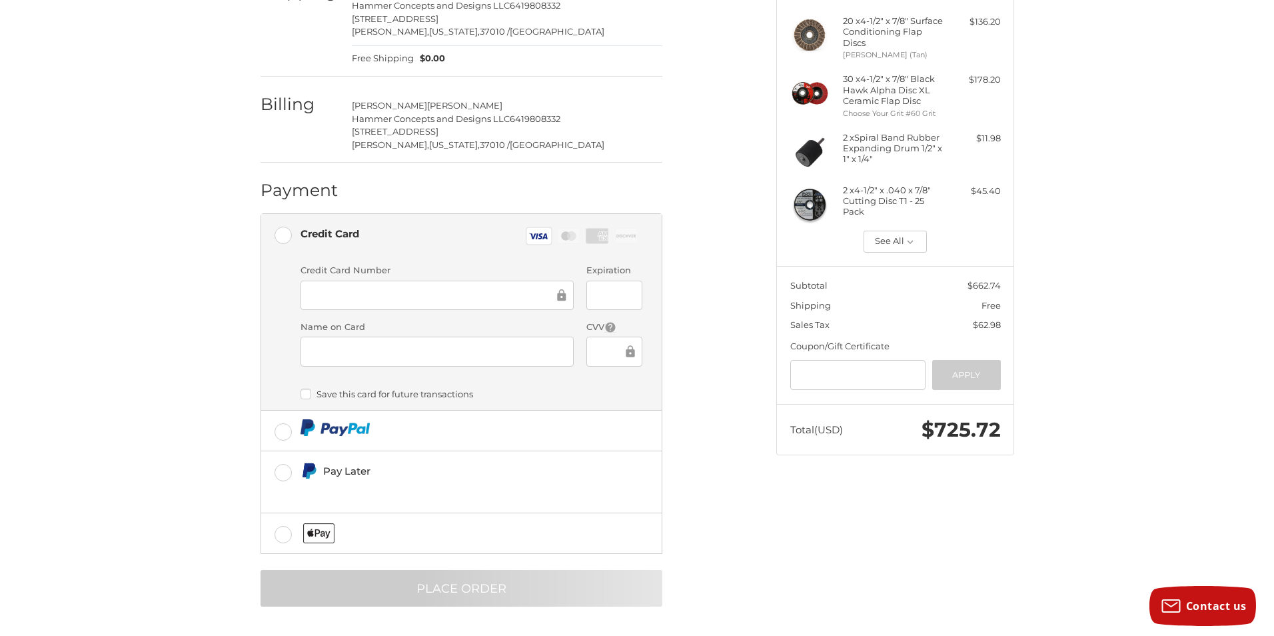
scroll to position [0, 0]
